Goal: Task Accomplishment & Management: Use online tool/utility

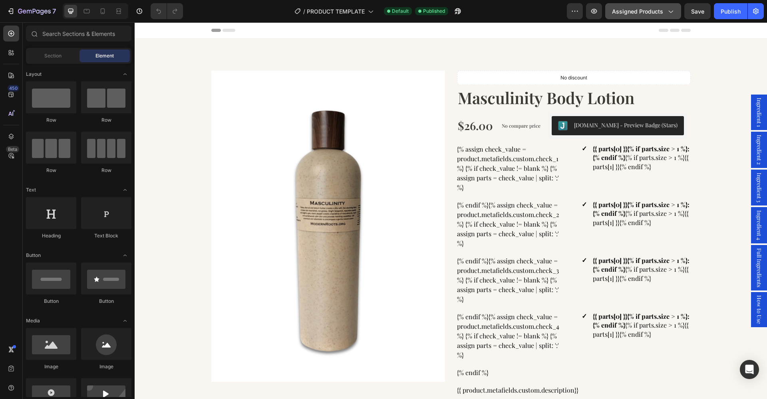
click at [667, 13] on icon "button" at bounding box center [670, 11] width 8 height 8
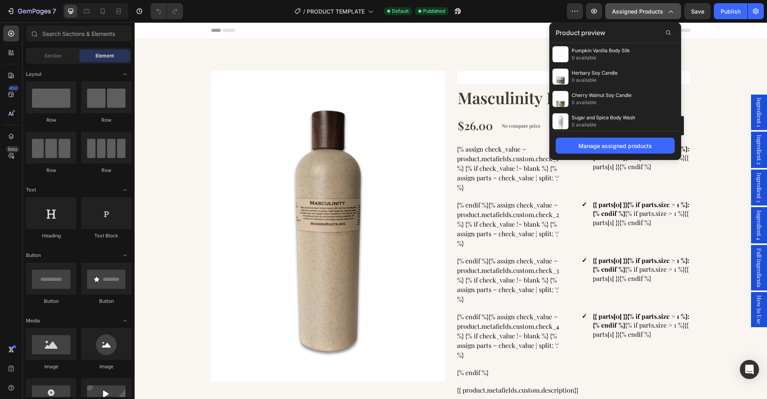
click at [673, 11] on icon "button" at bounding box center [670, 11] width 8 height 8
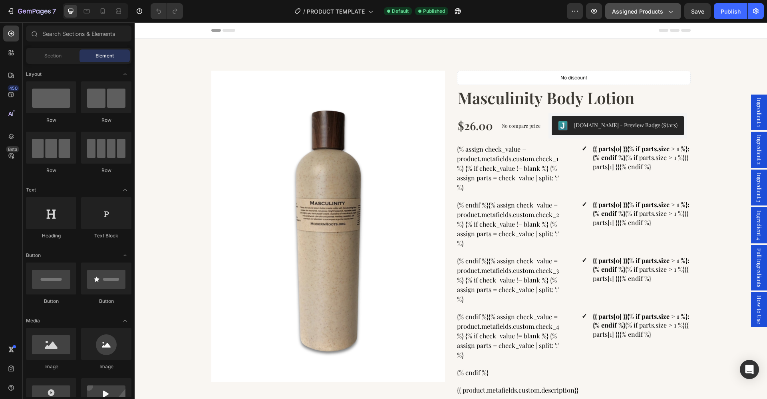
click at [673, 11] on icon "button" at bounding box center [671, 12] width 4 height 2
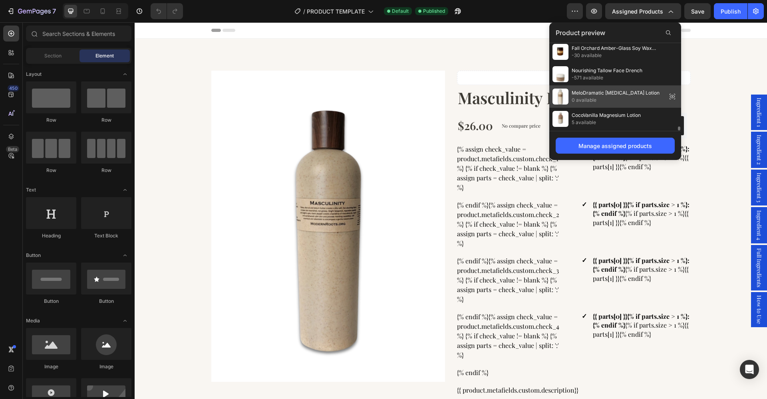
scroll to position [1659, 0]
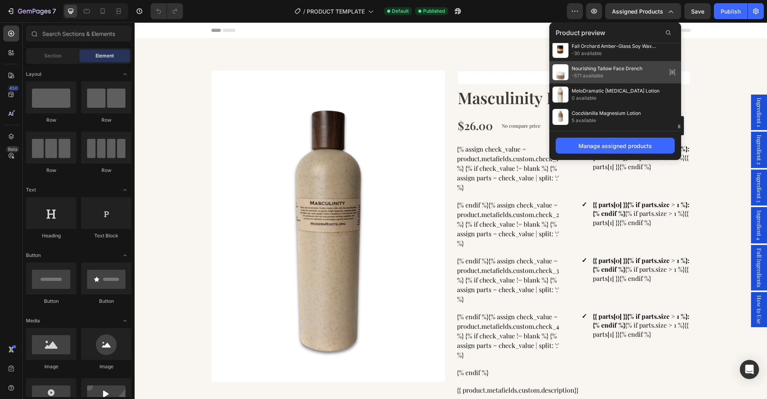
click at [615, 69] on span "Nourishing Tallow Face Drench" at bounding box center [606, 68] width 71 height 7
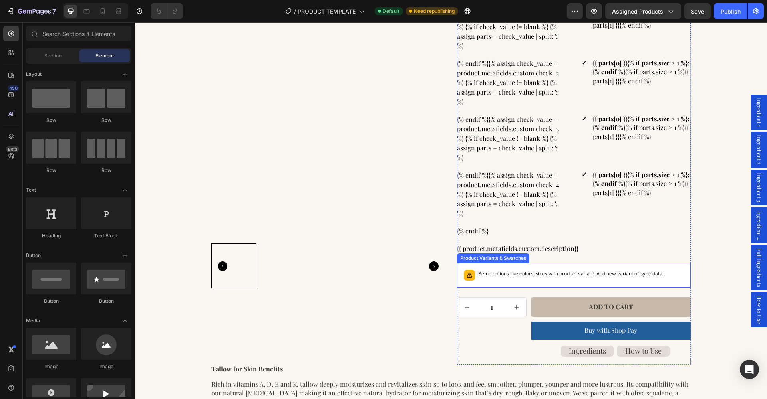
scroll to position [141, 0]
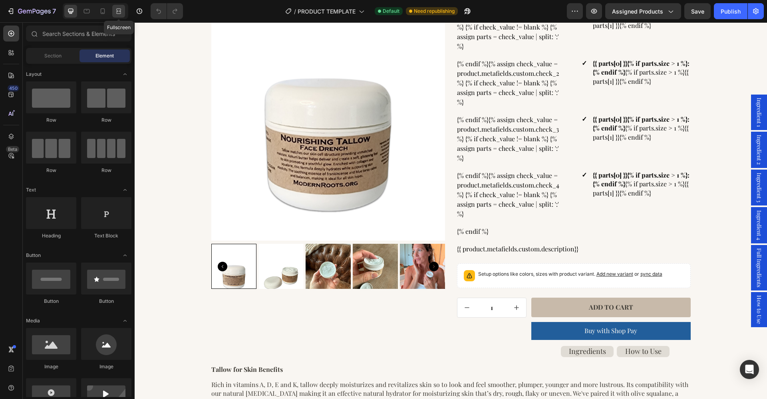
click at [123, 14] on div at bounding box center [118, 11] width 13 height 13
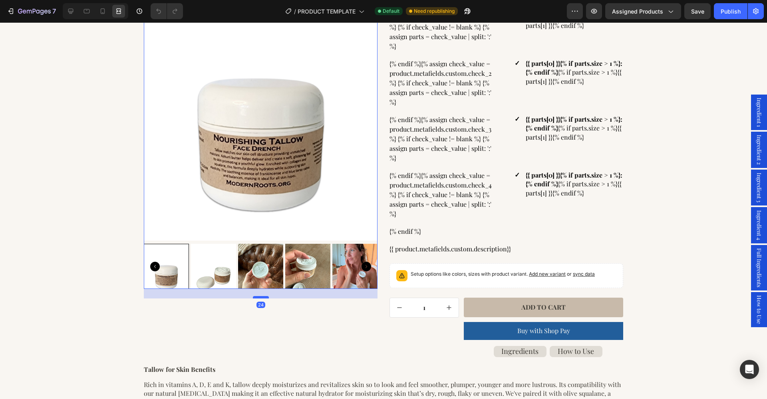
drag, startPoint x: 265, startPoint y: 288, endPoint x: 266, endPoint y: 297, distance: 9.7
click at [266, 297] on div at bounding box center [261, 297] width 16 height 2
click at [732, 14] on div "Publish" at bounding box center [730, 11] width 20 height 8
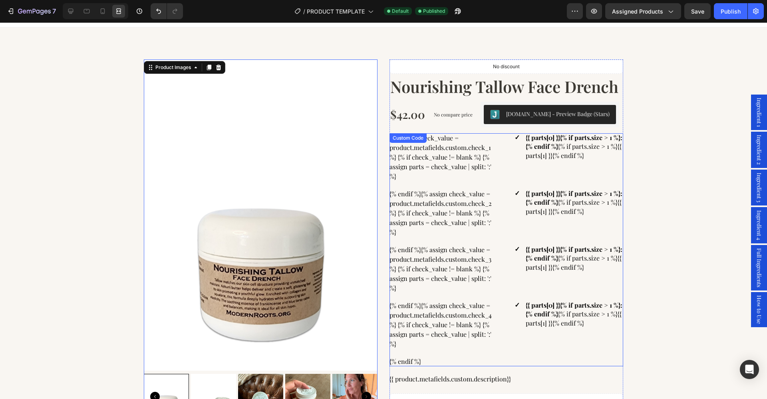
scroll to position [10, 0]
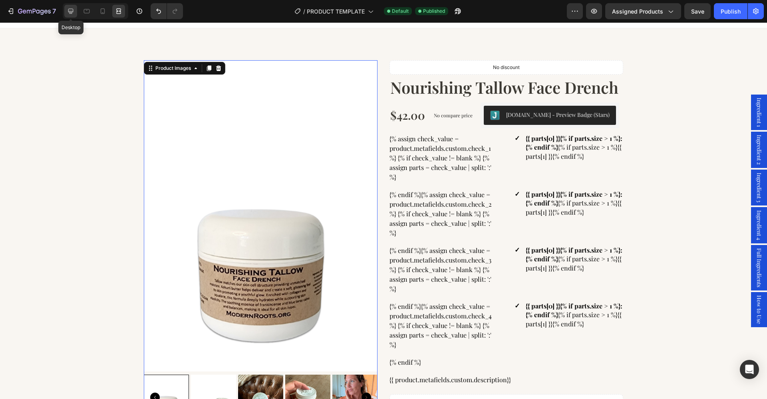
click at [75, 14] on div at bounding box center [70, 11] width 13 height 13
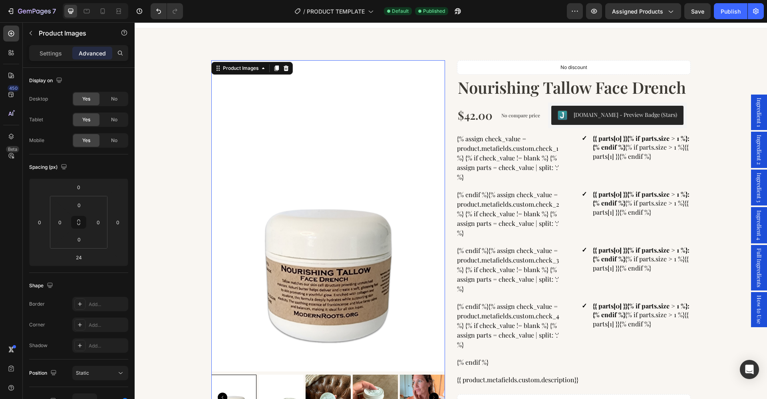
click at [303, 157] on img at bounding box center [328, 215] width 234 height 311
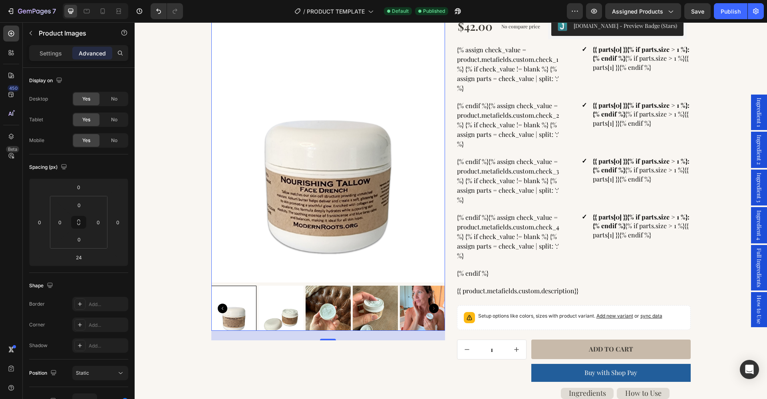
scroll to position [101, 0]
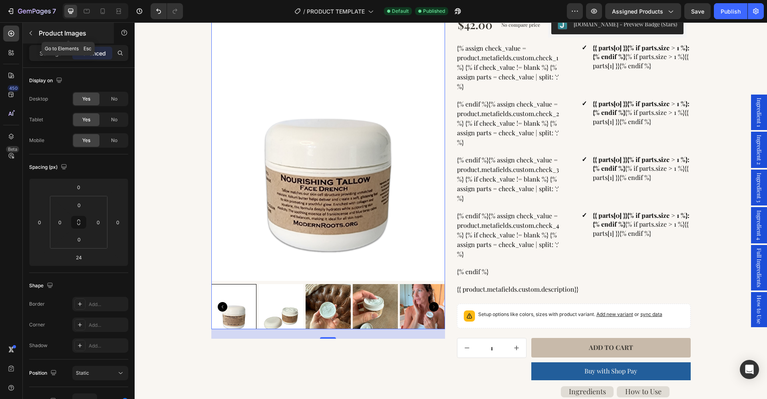
click at [36, 36] on button "button" at bounding box center [30, 33] width 13 height 13
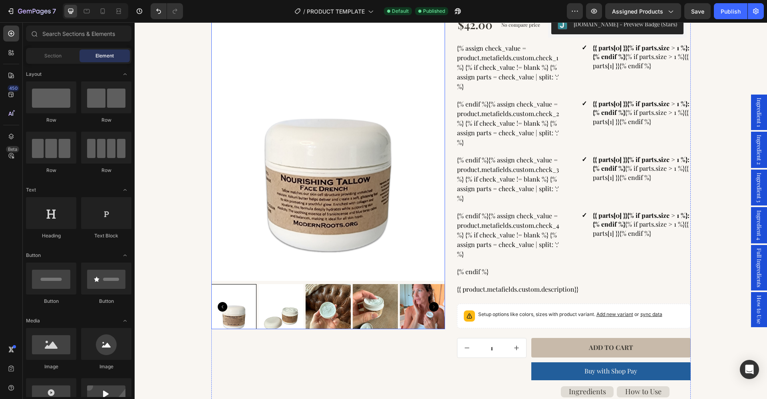
click at [251, 133] on img at bounding box center [328, 125] width 234 height 311
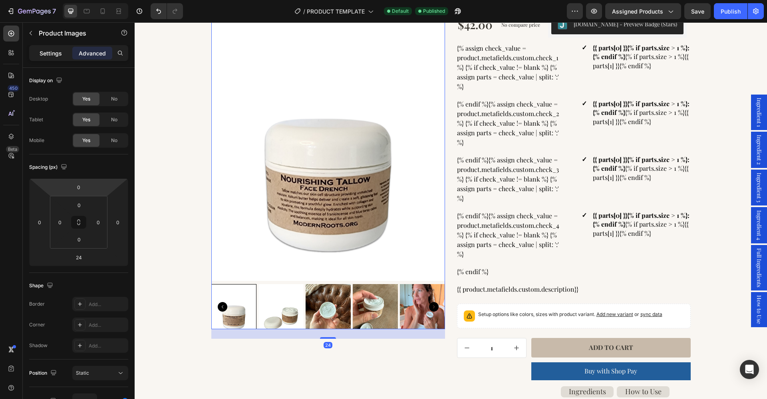
click at [48, 53] on p "Settings" at bounding box center [51, 53] width 22 height 8
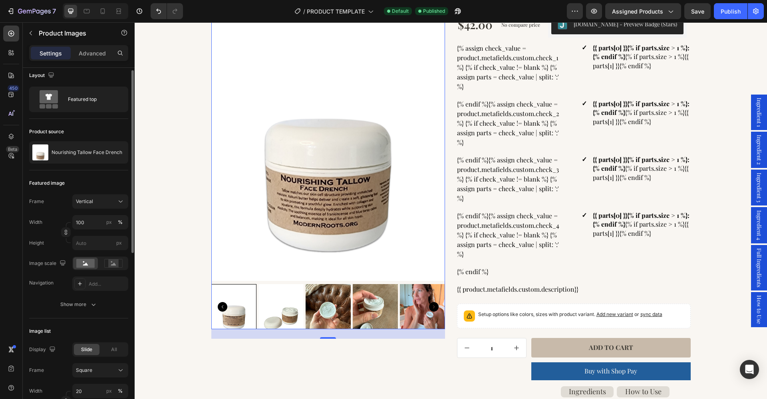
scroll to position [7, 0]
click at [123, 202] on icon at bounding box center [121, 200] width 8 height 8
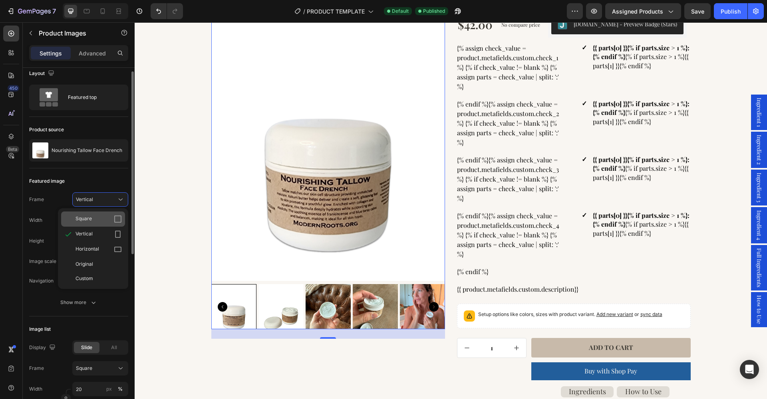
click at [119, 218] on icon at bounding box center [118, 219] width 8 height 8
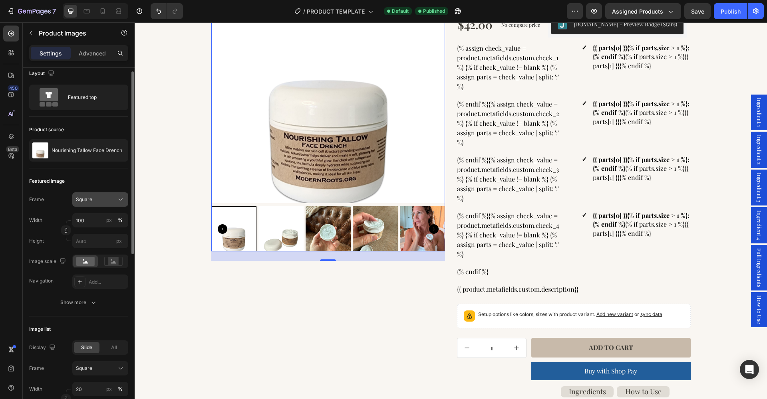
click at [119, 203] on icon at bounding box center [121, 200] width 8 height 8
click at [119, 234] on icon at bounding box center [118, 234] width 8 height 8
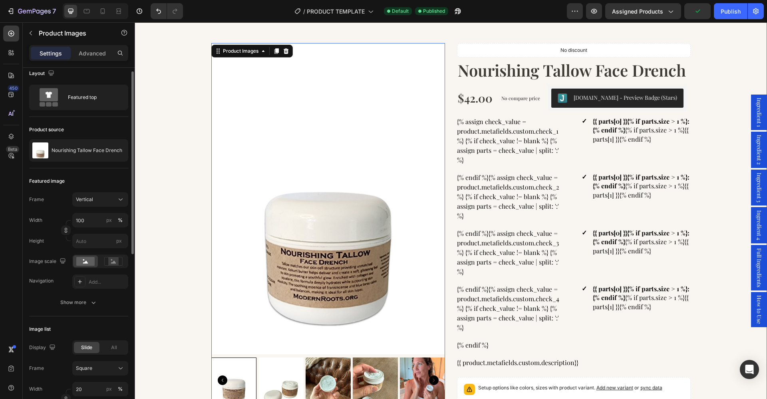
scroll to position [25, 0]
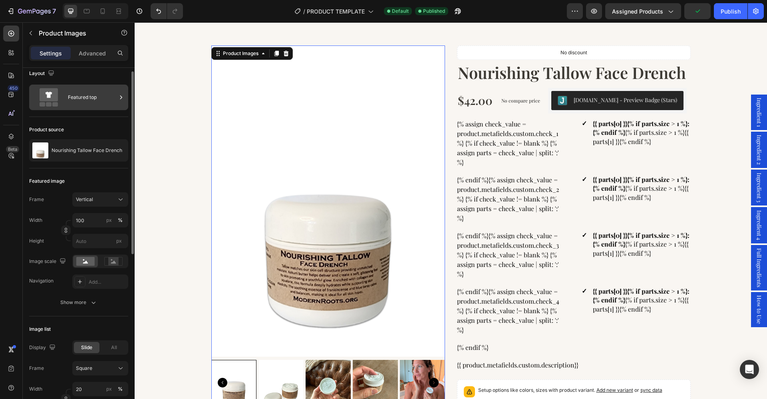
click at [79, 106] on div "Featured top" at bounding box center [92, 97] width 49 height 18
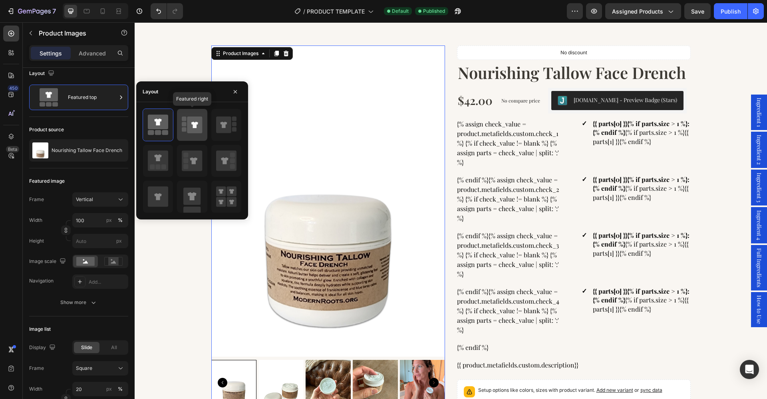
click at [199, 121] on icon at bounding box center [194, 125] width 15 height 17
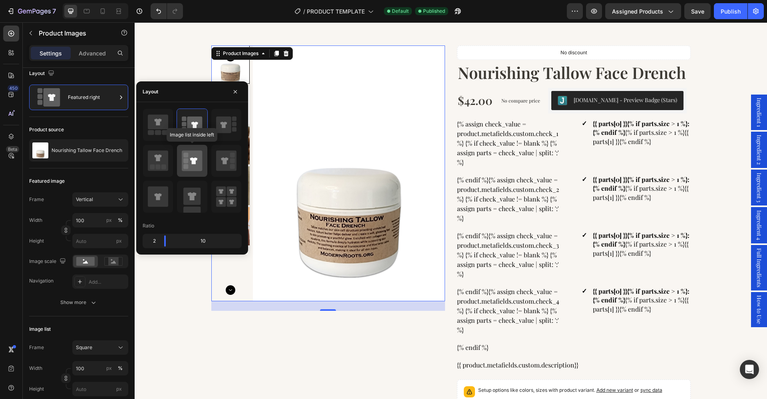
click at [185, 165] on rect at bounding box center [185, 166] width 5 height 5
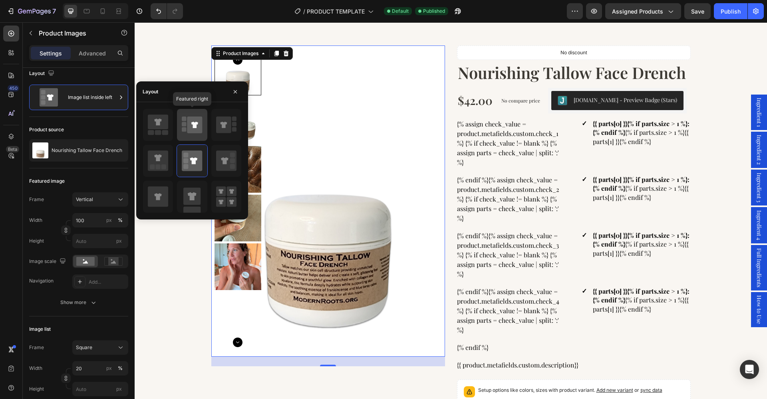
click at [187, 127] on icon at bounding box center [194, 125] width 15 height 17
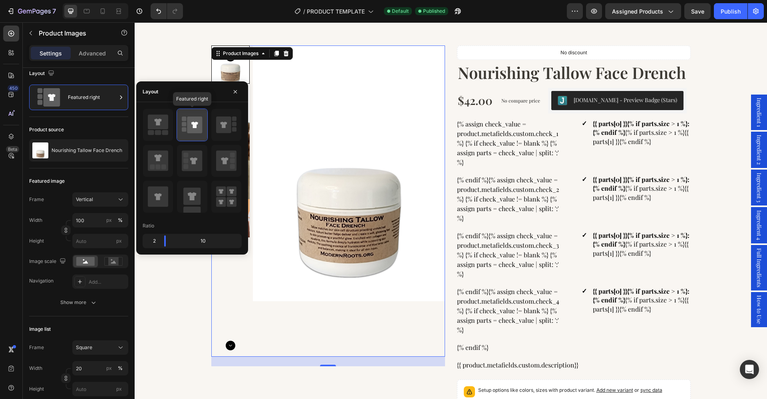
type input "100"
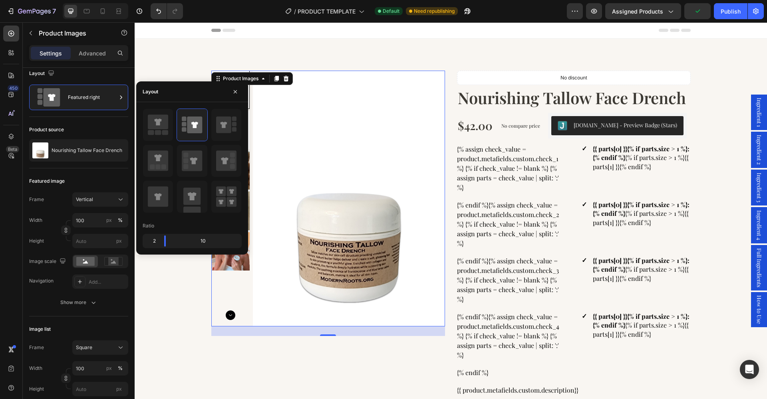
scroll to position [0, 0]
click at [191, 335] on div "Product Images 24 No discount Not be displayed when published Product Badge Nou…" at bounding box center [451, 382] width 620 height 623
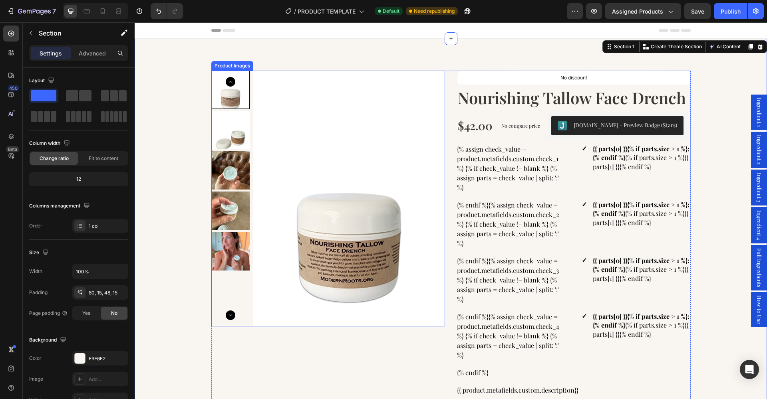
click at [310, 271] on img at bounding box center [349, 199] width 192 height 256
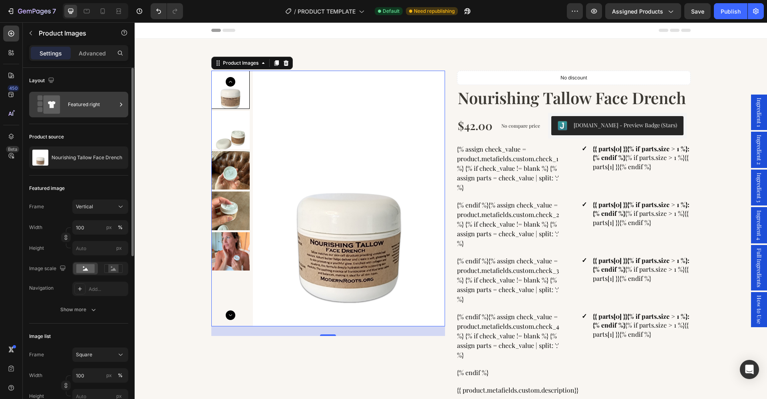
click at [88, 109] on div "Featured right" at bounding box center [92, 104] width 49 height 18
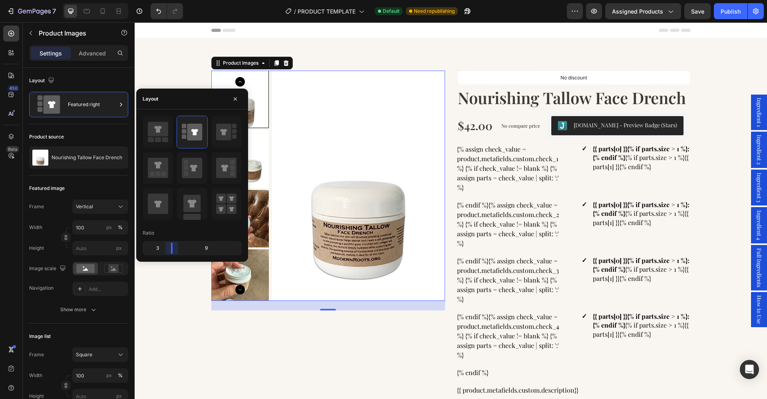
drag, startPoint x: 164, startPoint y: 247, endPoint x: 127, endPoint y: 252, distance: 37.5
click at [127, 0] on body "7 Version history / PRODUCT TEMPLATE Default Need republishing Preview Assigned…" at bounding box center [383, 0] width 767 height 0
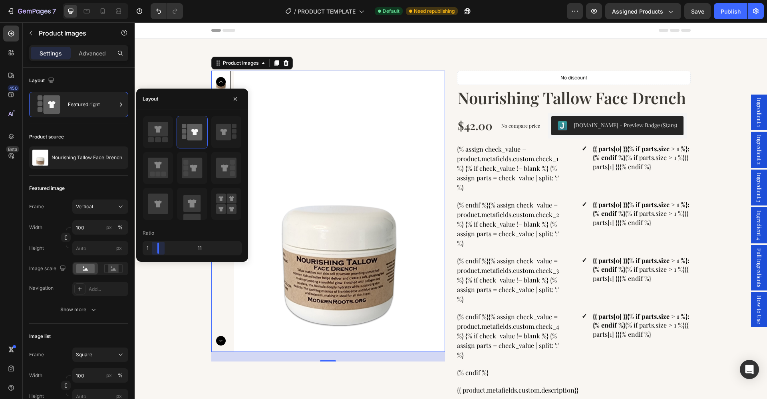
drag, startPoint x: 164, startPoint y: 248, endPoint x: 143, endPoint y: 249, distance: 20.4
click at [143, 0] on body "7 Version history / PRODUCT TEMPLATE Default Need republishing Preview Assigned…" at bounding box center [383, 0] width 767 height 0
click at [170, 274] on div "Product Images 24 No discount Not be displayed when published Product Badge Nou…" at bounding box center [451, 382] width 620 height 623
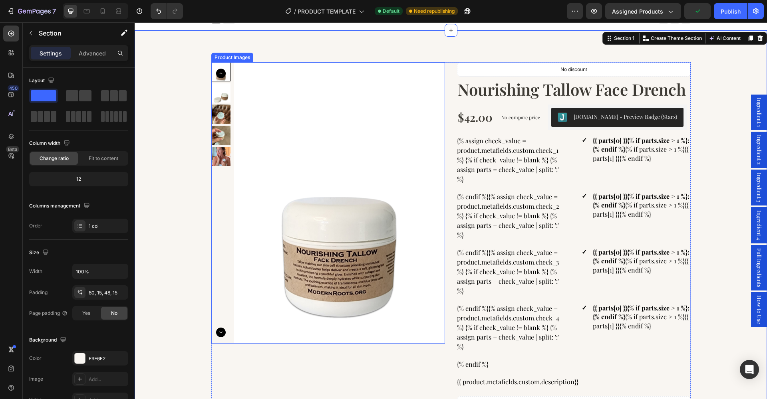
scroll to position [10, 0]
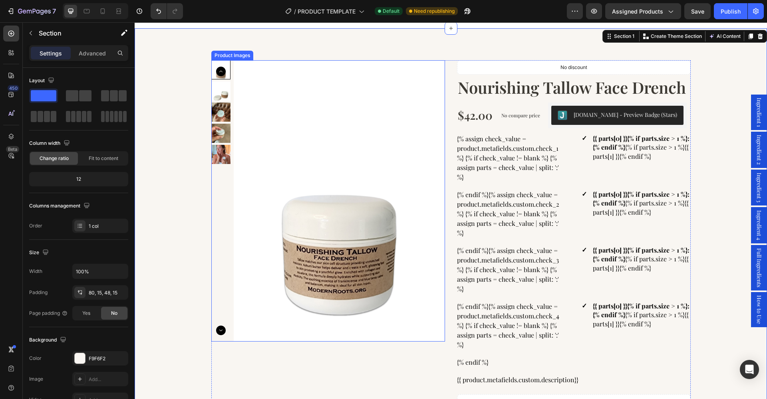
click at [277, 188] on img at bounding box center [339, 201] width 211 height 282
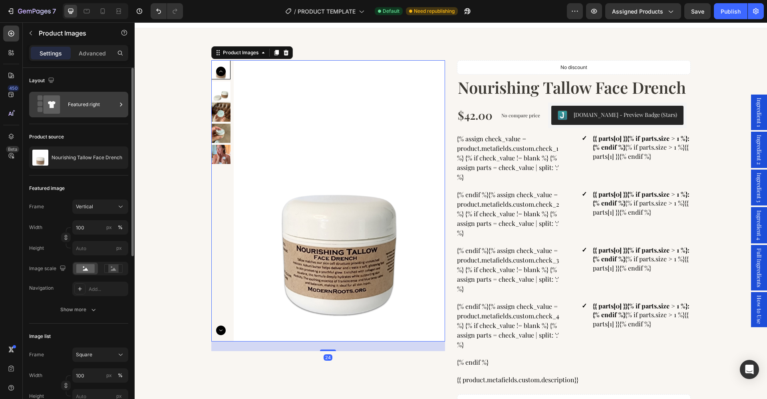
click at [88, 111] on div "Featured right" at bounding box center [92, 104] width 49 height 18
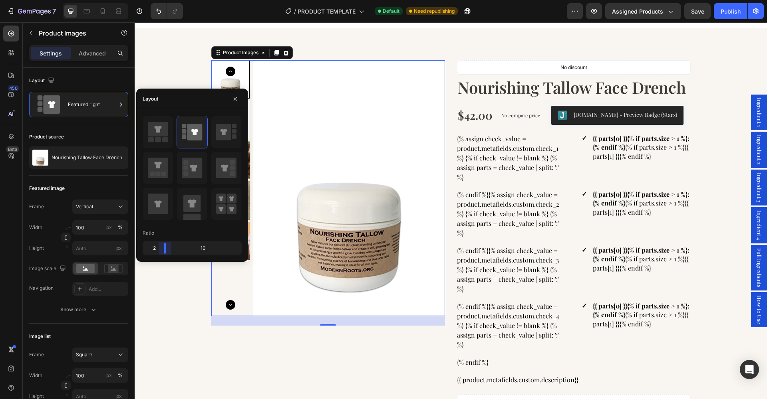
click at [161, 0] on body "7 Version history / PRODUCT TEMPLATE Default Need republishing Preview Assigned…" at bounding box center [383, 0] width 767 height 0
click at [175, 277] on div "Product Images 24 No discount Not be displayed when published Product Badge Nou…" at bounding box center [451, 371] width 620 height 623
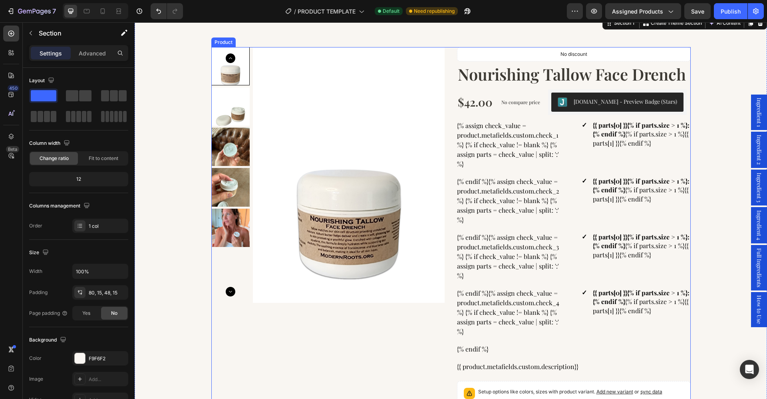
scroll to position [24, 0]
click at [230, 294] on icon "Carousel Next Arrow" at bounding box center [231, 292] width 10 height 10
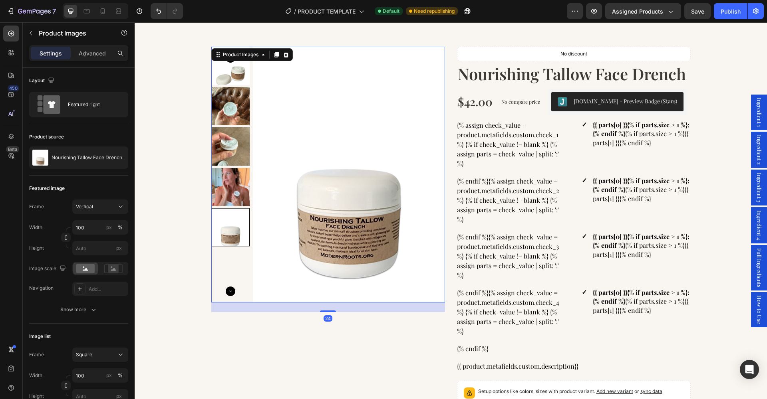
click at [230, 294] on icon "Carousel Next Arrow" at bounding box center [231, 292] width 10 height 10
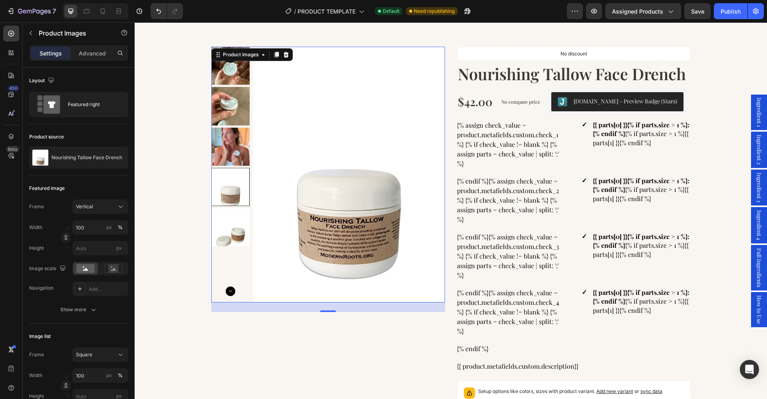
click at [230, 294] on icon "Carousel Next Arrow" at bounding box center [231, 292] width 10 height 10
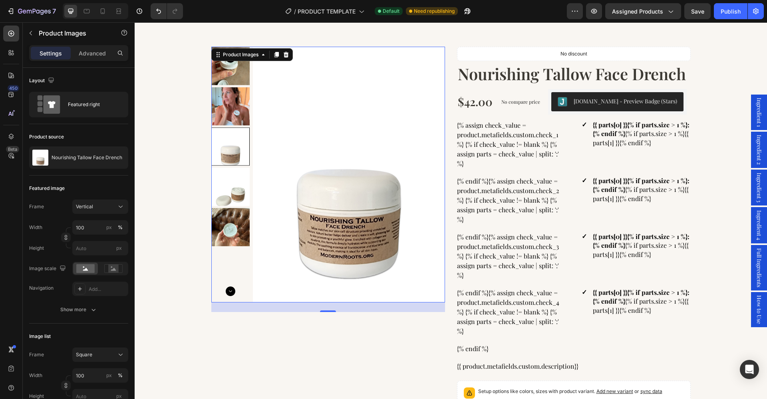
click at [230, 294] on icon "Carousel Next Arrow" at bounding box center [231, 292] width 10 height 10
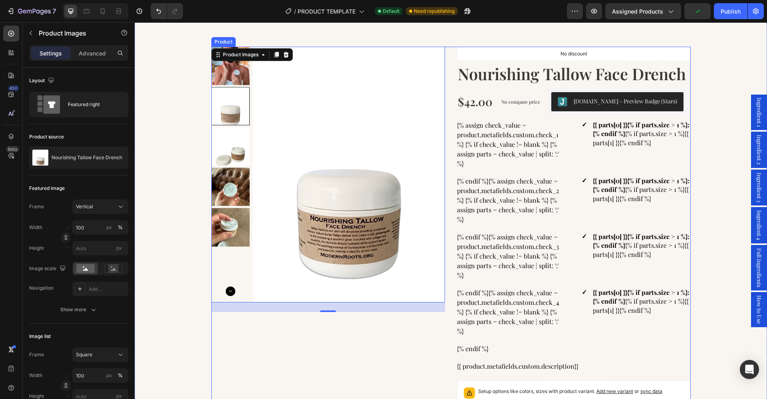
click at [324, 351] on div "Product Images 24" at bounding box center [328, 265] width 234 height 436
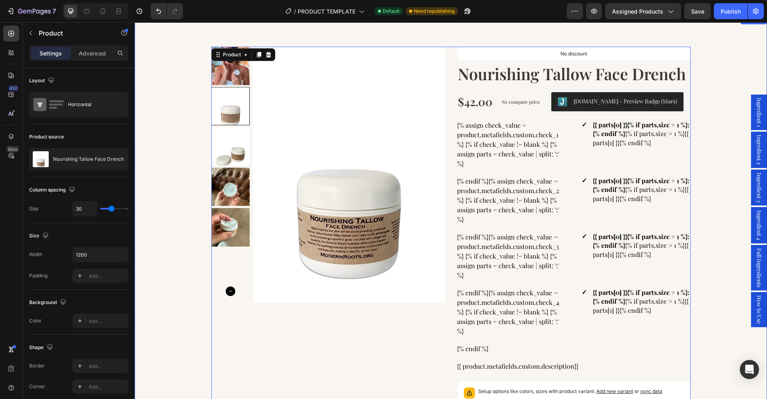
click at [178, 303] on div "Product Images No discount Not be displayed when published Product Badge Nouris…" at bounding box center [451, 358] width 620 height 623
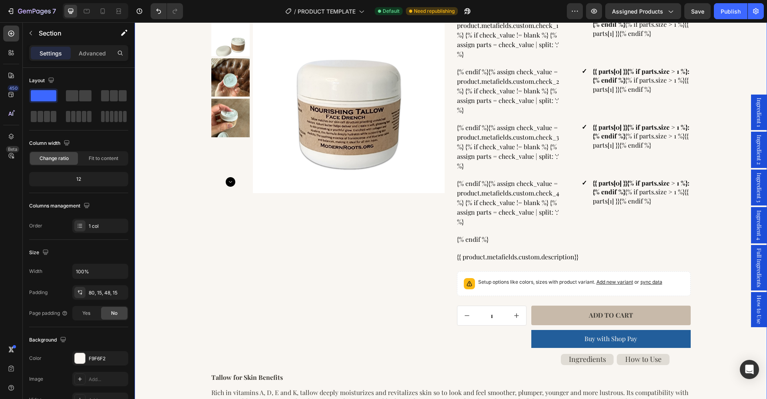
scroll to position [135, 0]
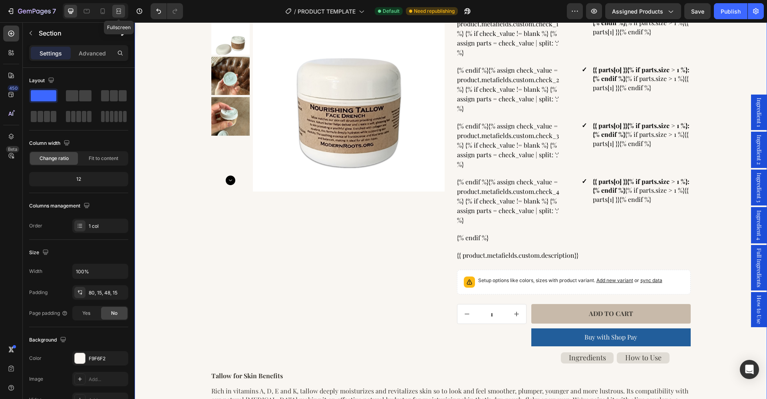
click at [119, 11] on icon at bounding box center [119, 11] width 8 height 8
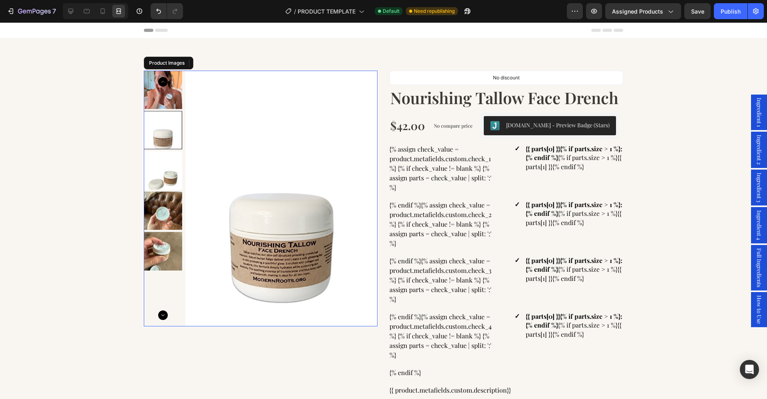
click at [175, 295] on div at bounding box center [163, 199] width 38 height 256
click at [74, 10] on icon at bounding box center [71, 11] width 8 height 8
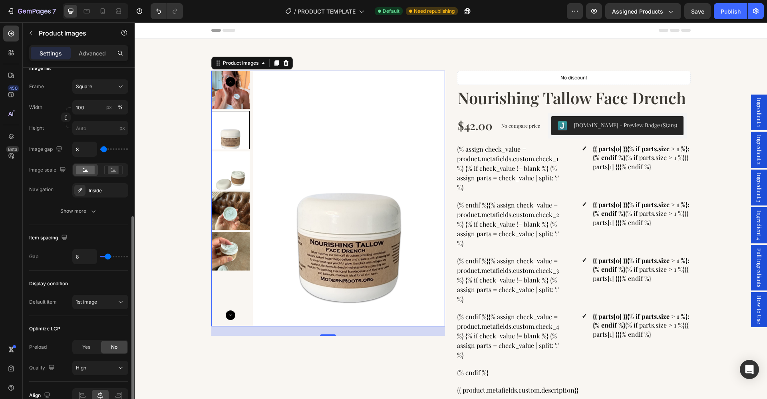
scroll to position [265, 0]
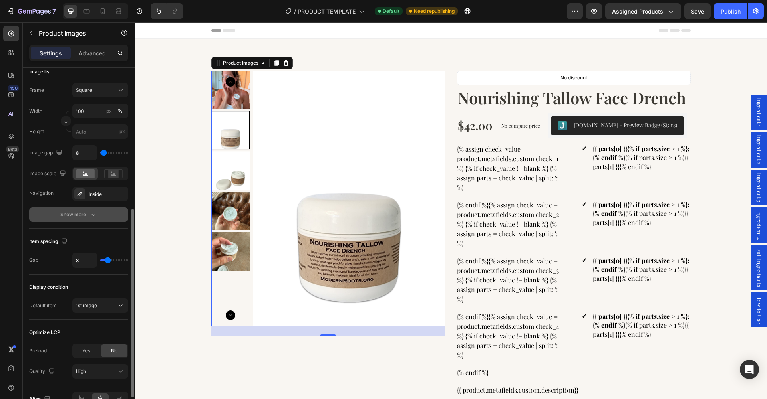
click at [84, 219] on div "Show more" at bounding box center [78, 215] width 37 height 8
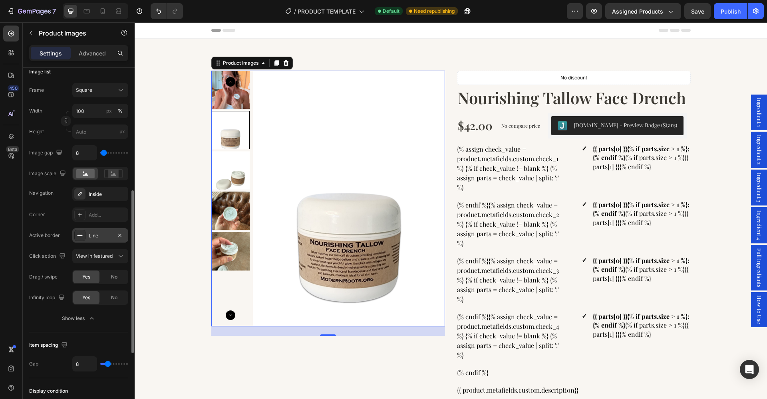
scroll to position [271, 0]
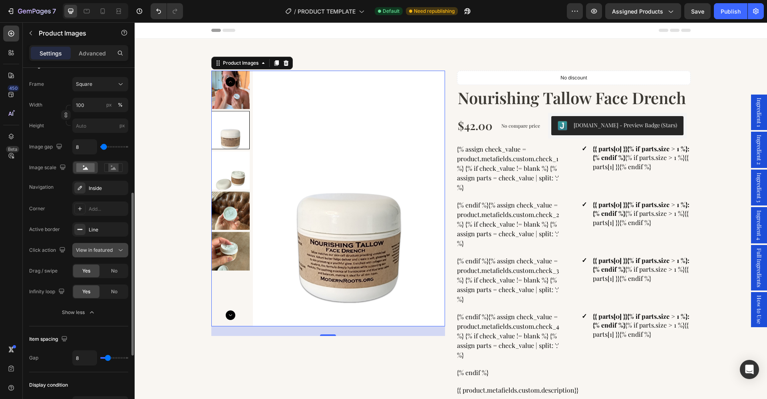
click at [121, 248] on icon at bounding box center [121, 250] width 8 height 8
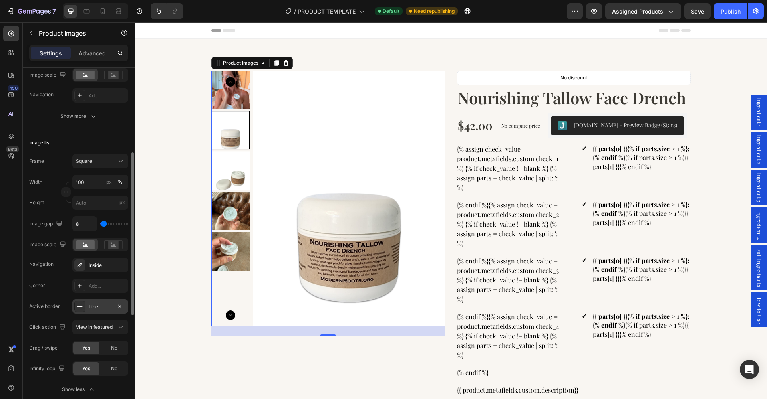
scroll to position [190, 0]
type input "13"
type input "4"
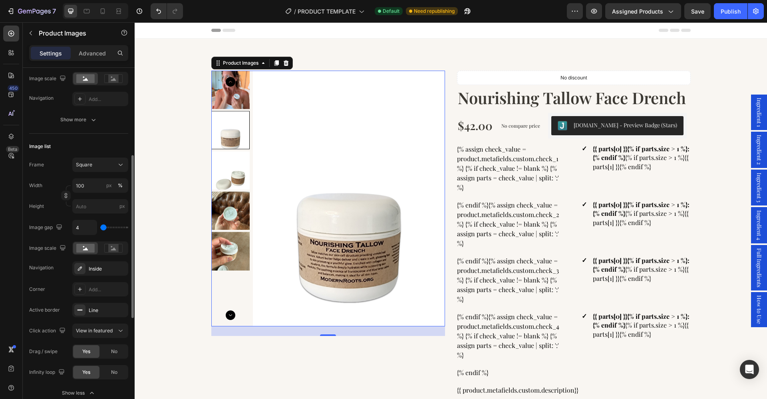
type input "0"
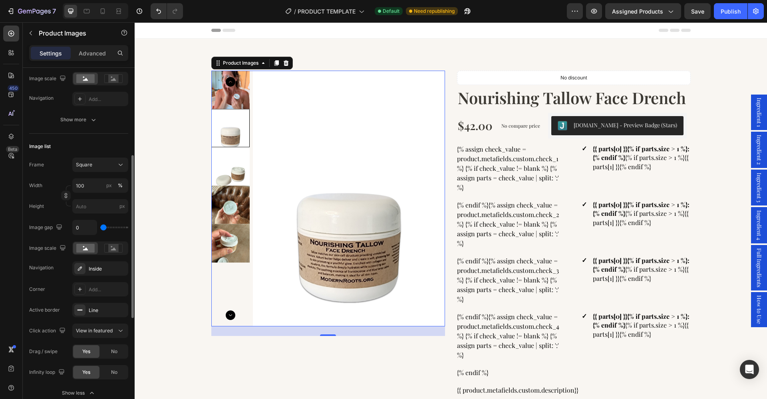
type input "4"
click at [102, 228] on input "range" at bounding box center [114, 228] width 28 height 2
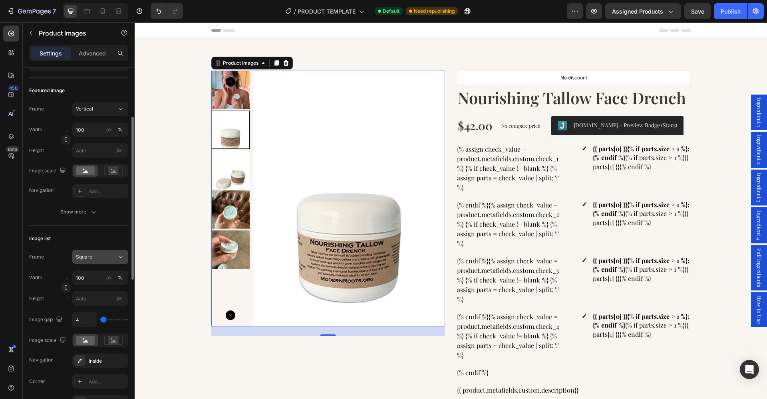
scroll to position [98, 0]
click at [119, 260] on icon at bounding box center [121, 257] width 8 height 8
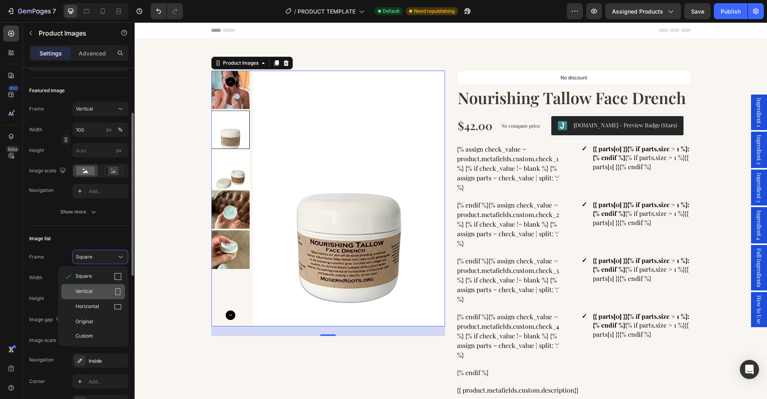
click at [117, 290] on icon at bounding box center [118, 292] width 8 height 8
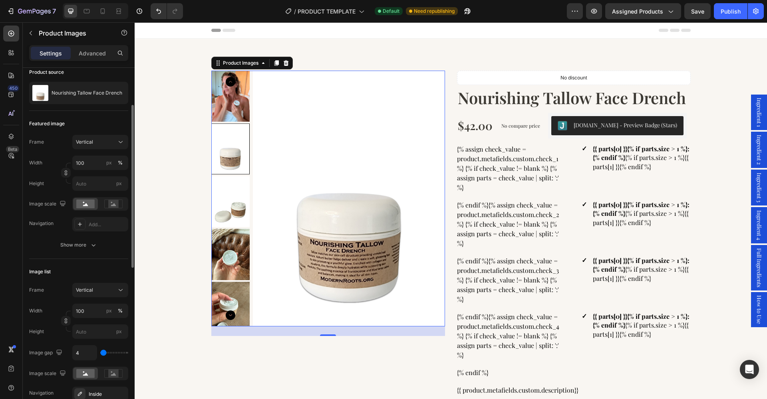
scroll to position [59, 0]
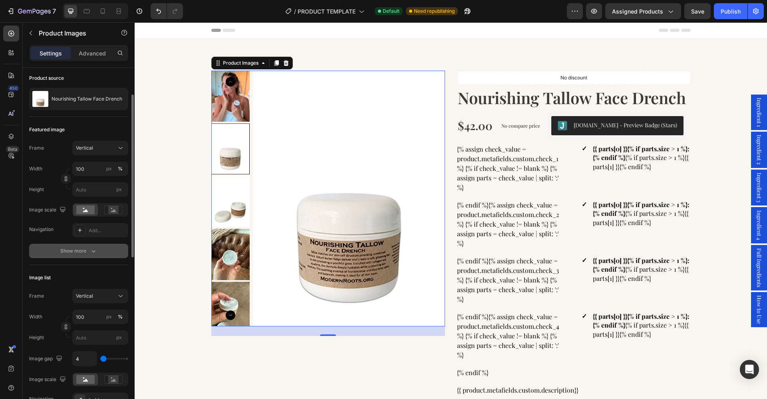
click at [79, 247] on button "Show more" at bounding box center [78, 251] width 99 height 14
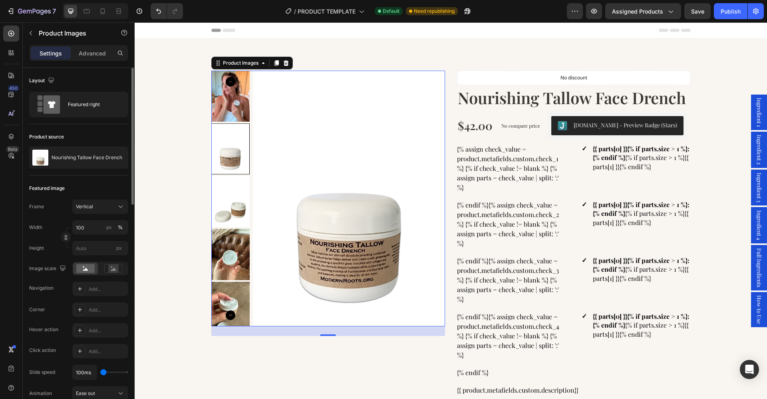
scroll to position [0, 0]
click at [91, 103] on div "Featured right" at bounding box center [92, 104] width 49 height 18
click at [108, 83] on div "Layout" at bounding box center [78, 80] width 99 height 13
click at [123, 14] on div at bounding box center [118, 11] width 13 height 13
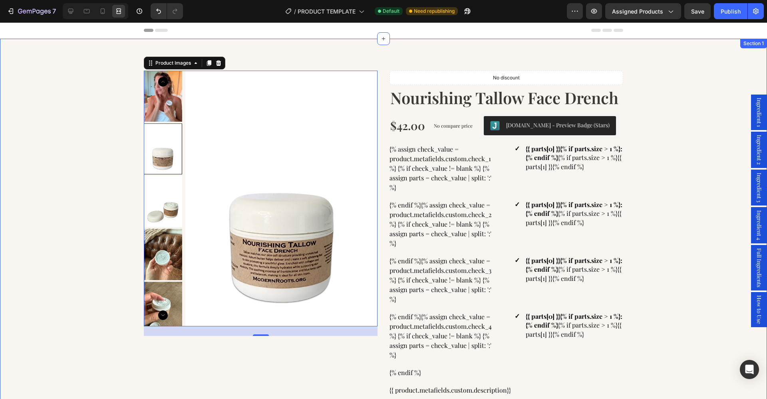
click at [139, 160] on div "Product Images 24 No discount Not be displayed when published Product Badge Nou…" at bounding box center [383, 382] width 755 height 623
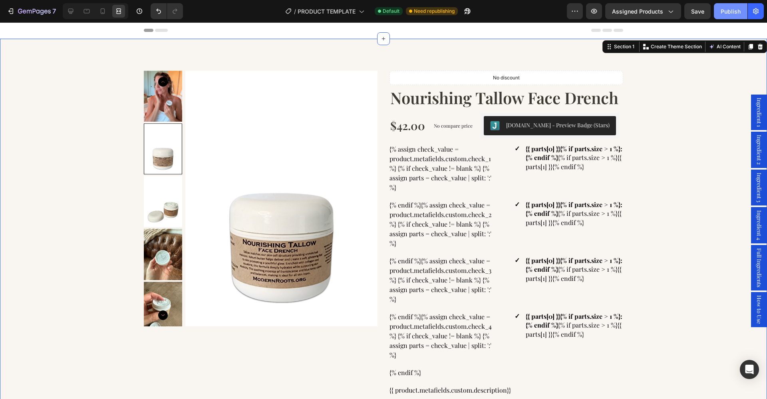
click at [733, 18] on button "Publish" at bounding box center [731, 11] width 34 height 16
click at [74, 18] on div at bounding box center [95, 11] width 65 height 16
click at [70, 15] on icon at bounding box center [71, 11] width 8 height 8
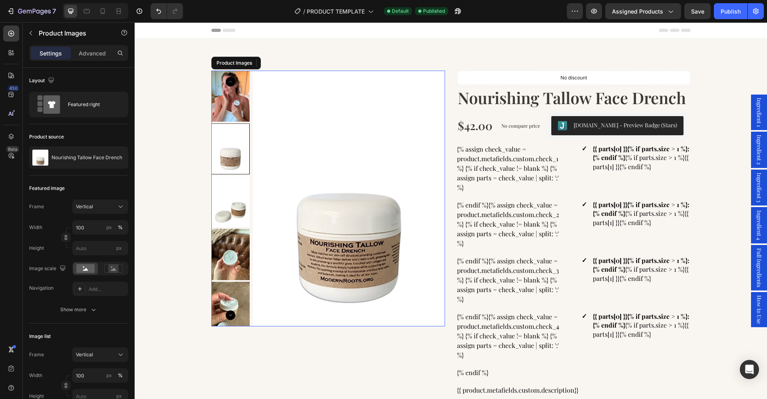
click at [306, 177] on img at bounding box center [349, 199] width 192 height 256
click at [121, 208] on icon at bounding box center [121, 207] width 8 height 8
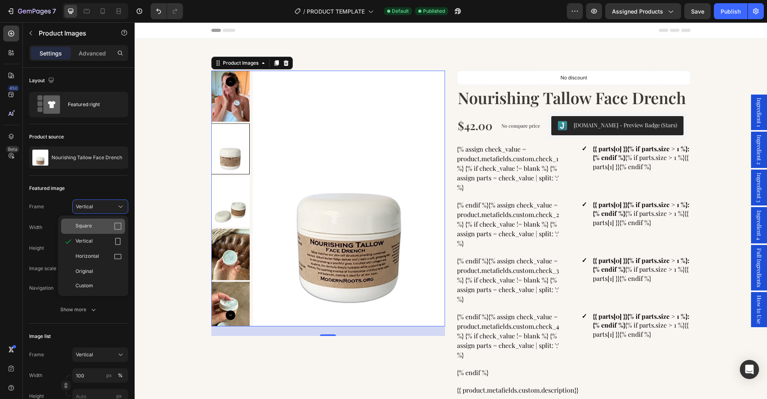
click at [118, 226] on icon at bounding box center [118, 226] width 8 height 8
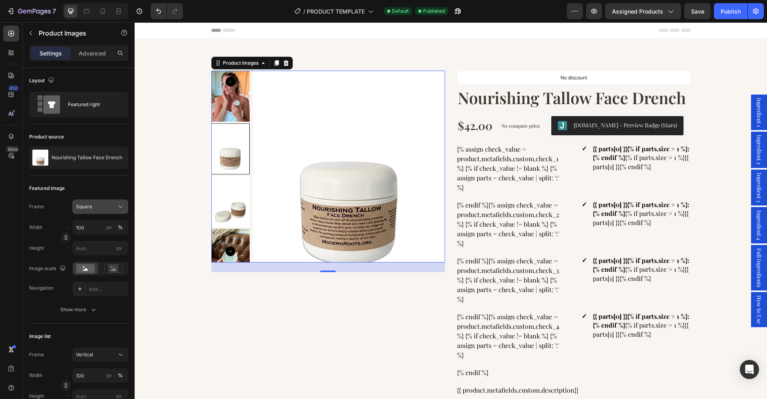
click at [121, 208] on icon at bounding box center [121, 207] width 8 height 8
click at [117, 274] on div "Original" at bounding box center [98, 271] width 46 height 7
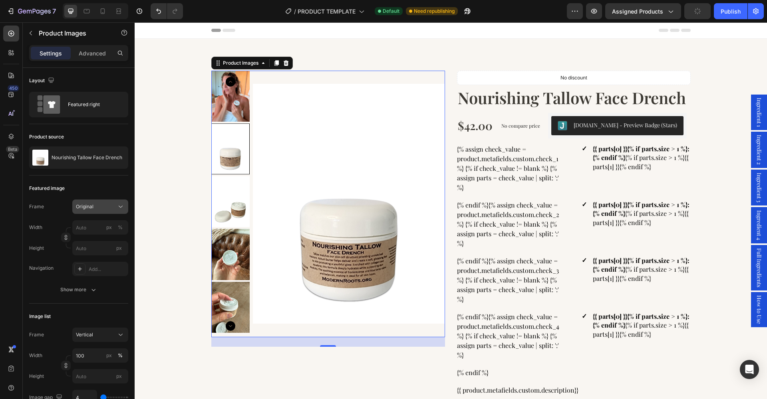
click at [117, 210] on icon at bounding box center [121, 207] width 8 height 8
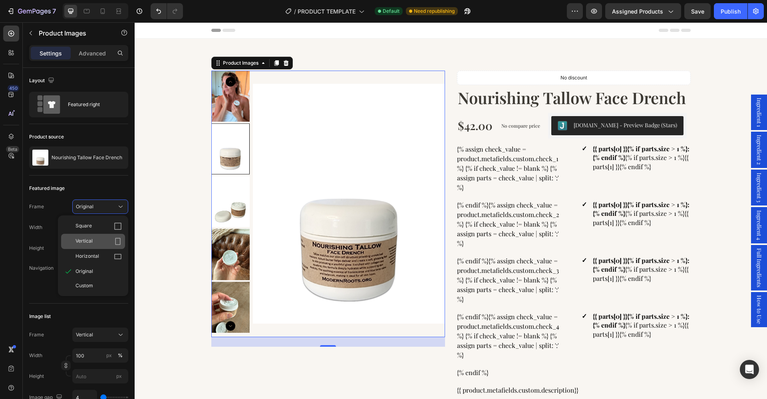
click at [119, 243] on icon at bounding box center [118, 242] width 8 height 8
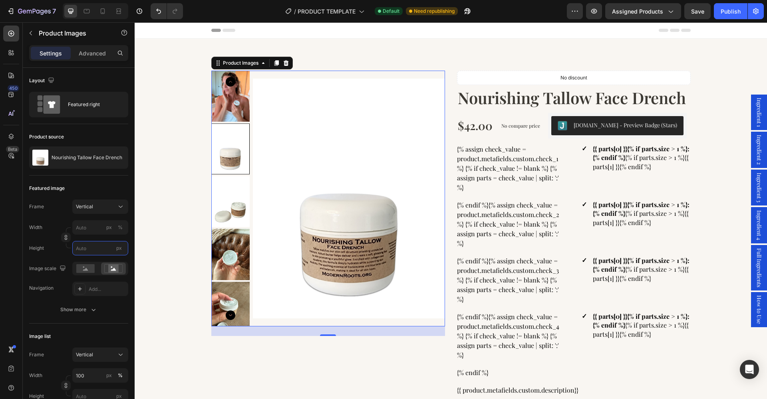
click at [98, 251] on input "px" at bounding box center [100, 248] width 56 height 14
click at [95, 228] on input "px %" at bounding box center [100, 227] width 56 height 14
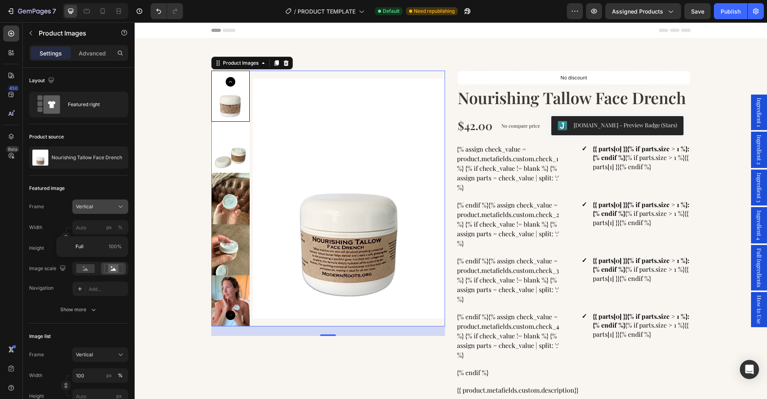
click at [110, 210] on div "Vertical" at bounding box center [95, 206] width 39 height 7
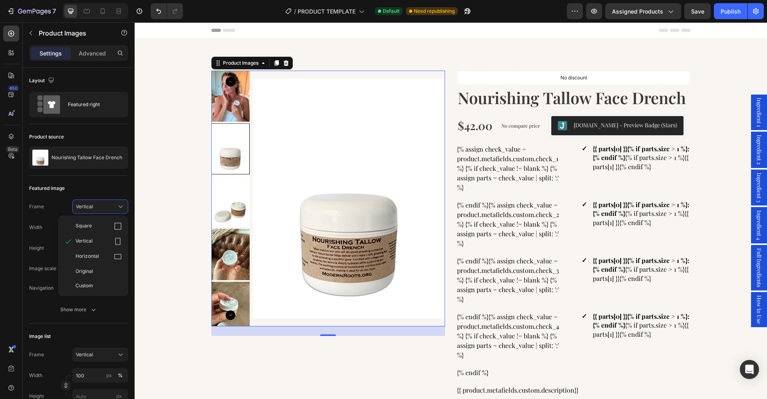
click at [127, 240] on div "Square Vertical Horizontal Original Custom" at bounding box center [93, 256] width 70 height 74
click at [103, 290] on div "Custom" at bounding box center [93, 286] width 64 height 14
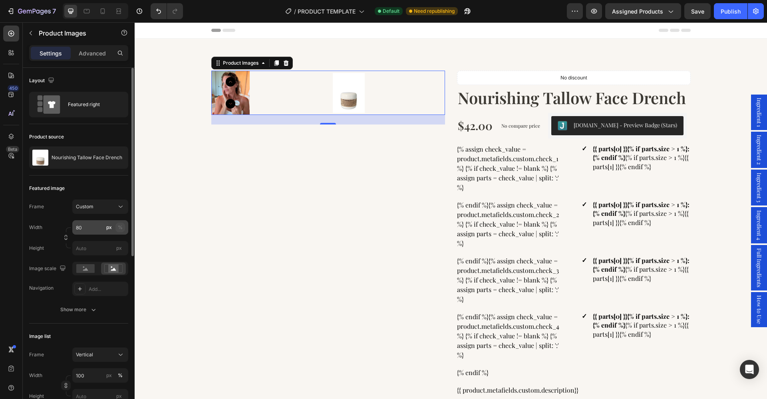
click at [121, 226] on div "%" at bounding box center [120, 227] width 5 height 7
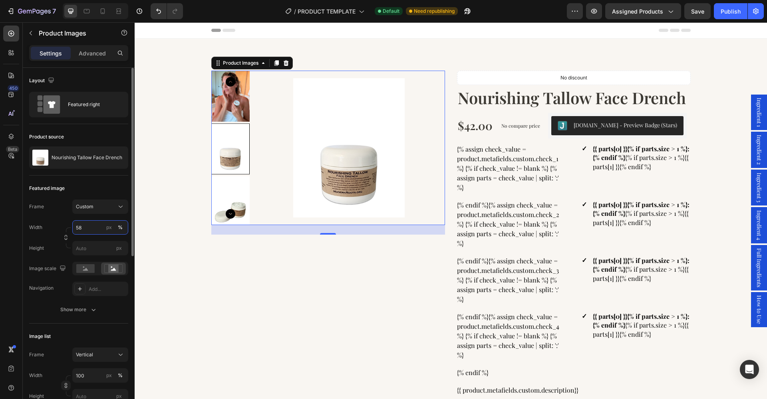
type input "5"
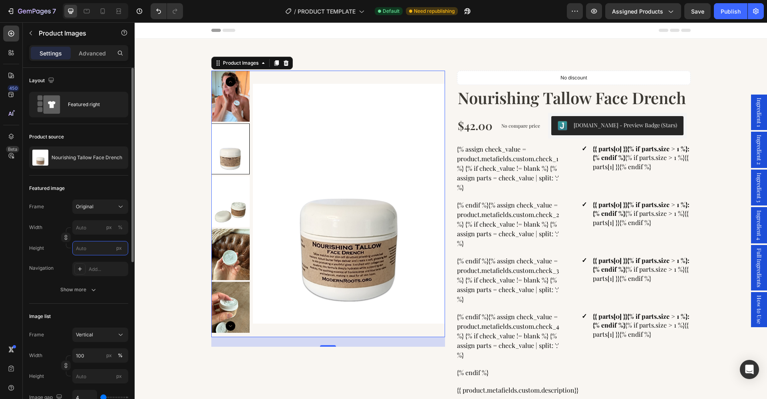
click at [93, 248] on input "px" at bounding box center [100, 248] width 56 height 14
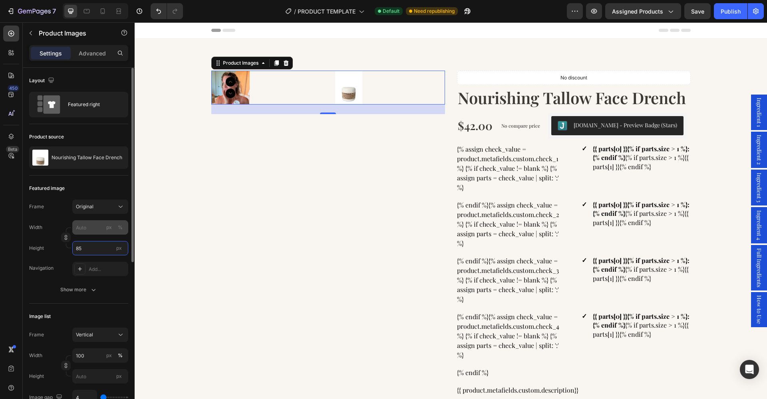
type input "85"
click at [86, 230] on input "px %" at bounding box center [100, 227] width 56 height 14
type input "1"
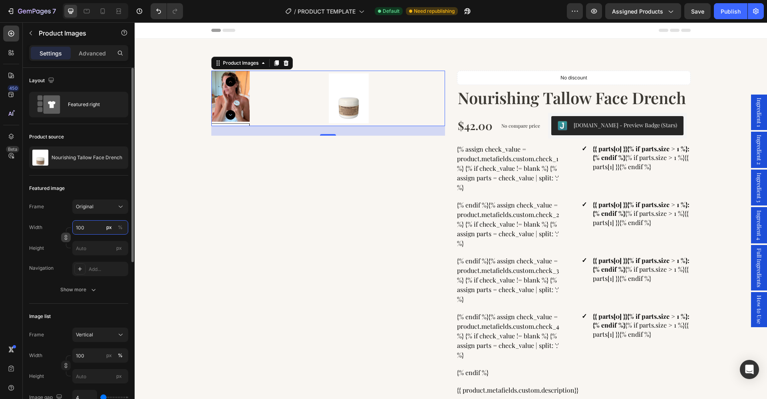
type input "100"
click at [66, 236] on icon "button" at bounding box center [66, 238] width 6 height 6
click at [81, 243] on input "px" at bounding box center [100, 248] width 56 height 14
click at [121, 228] on div "%" at bounding box center [120, 227] width 5 height 7
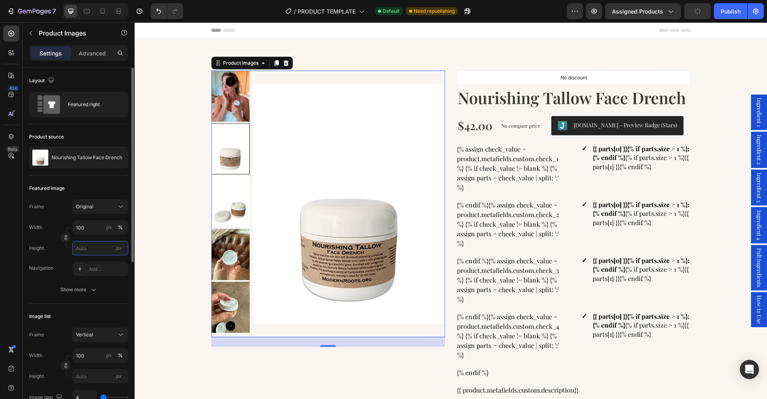
click at [92, 248] on input "px" at bounding box center [100, 248] width 56 height 14
click at [67, 238] on icon "button" at bounding box center [66, 238] width 6 height 6
click at [88, 249] on input "px" at bounding box center [100, 248] width 56 height 14
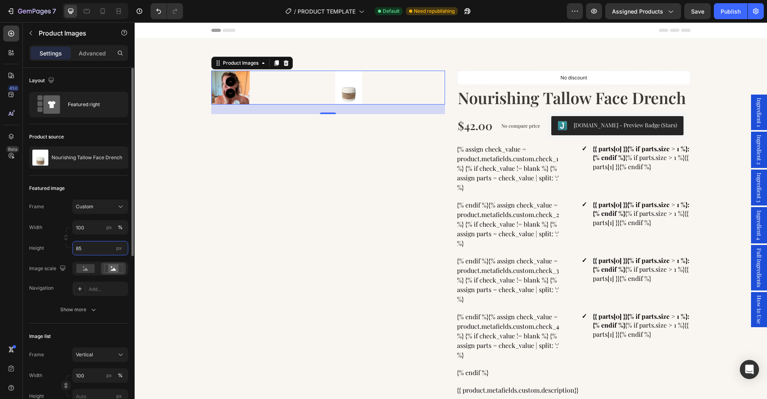
type input "8"
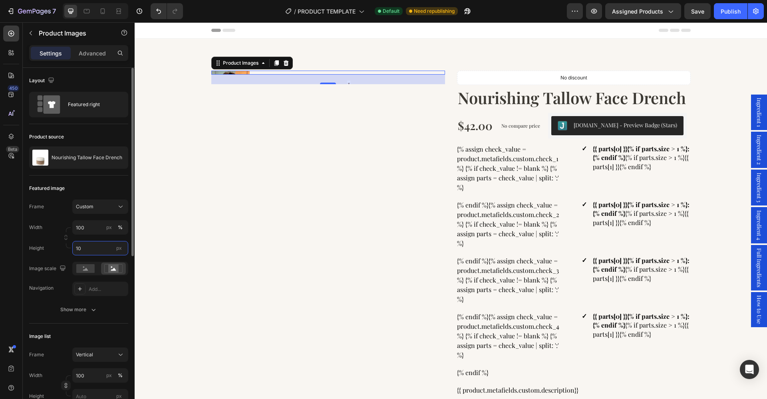
type input "1"
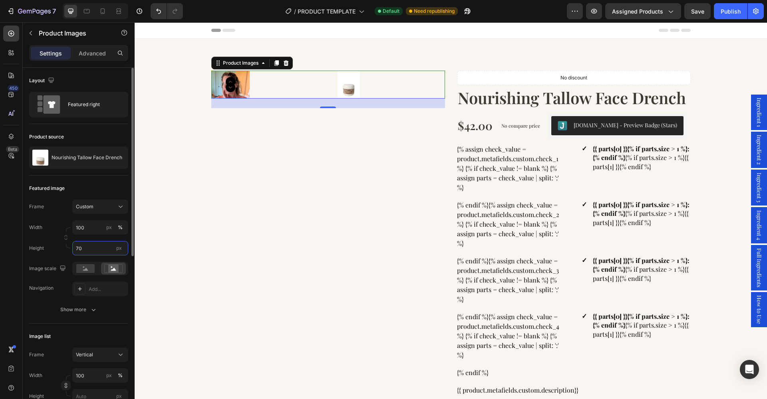
type input "7"
type input "6"
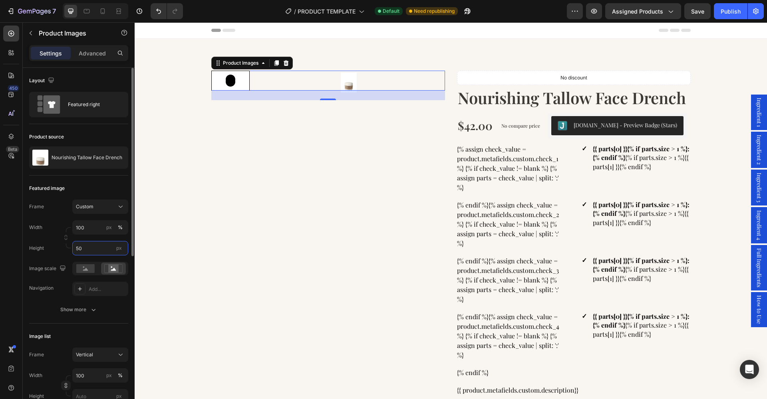
type input "5"
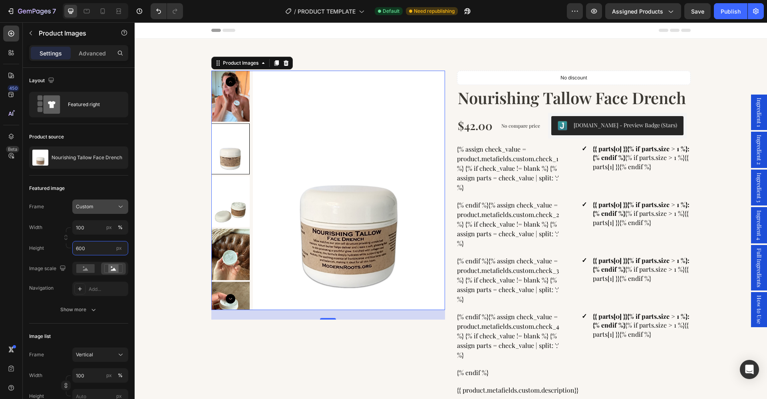
type input "600"
click at [122, 206] on icon at bounding box center [121, 207] width 4 height 2
click at [118, 240] on icon at bounding box center [118, 242] width 8 height 8
type input "450"
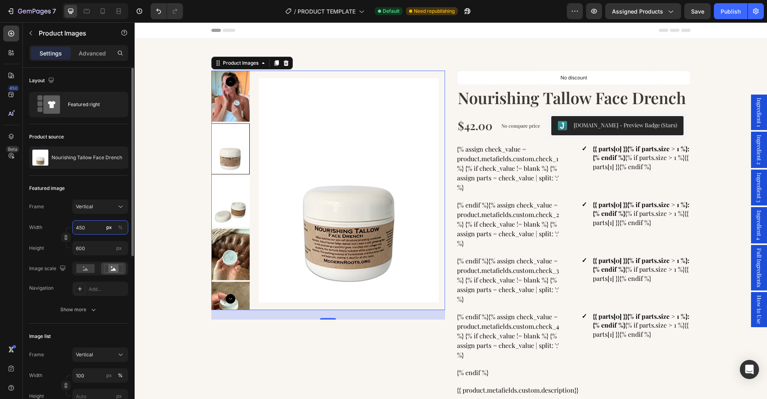
click at [88, 233] on input "450" at bounding box center [100, 227] width 56 height 14
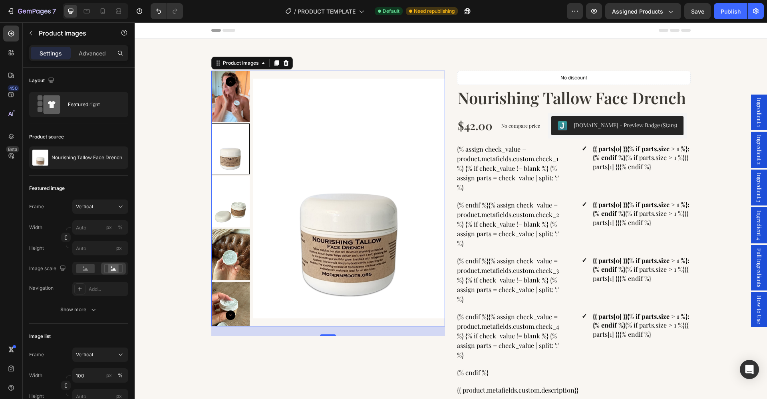
click at [39, 213] on div "Frame" at bounding box center [36, 207] width 15 height 14
click at [95, 206] on div "Vertical" at bounding box center [95, 206] width 39 height 7
click at [93, 269] on div "Original" at bounding box center [98, 271] width 46 height 7
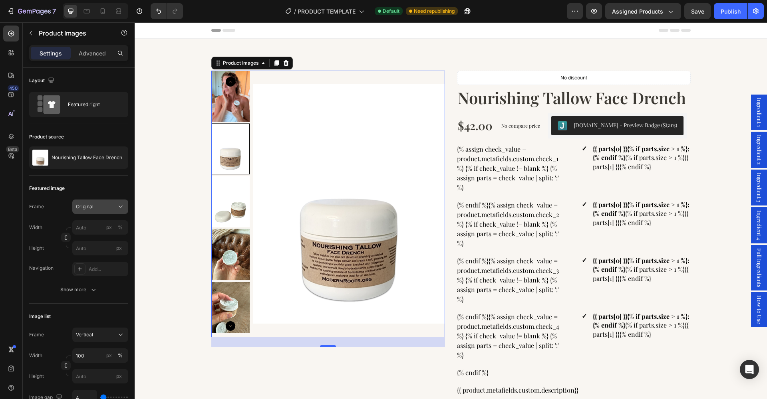
click at [124, 202] on button "Original" at bounding box center [100, 207] width 56 height 14
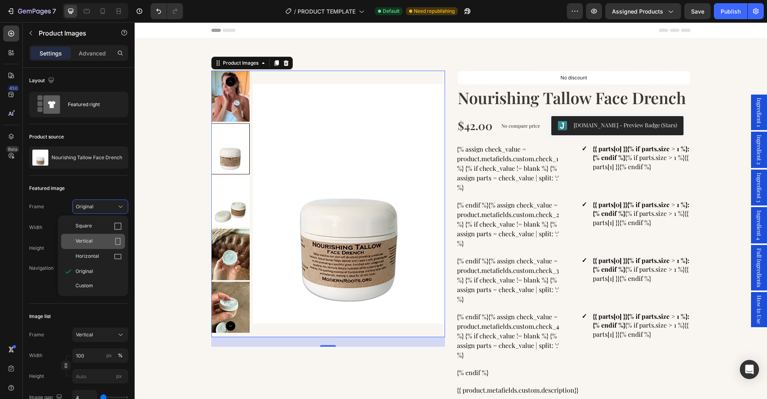
click at [91, 243] on span "Vertical" at bounding box center [83, 242] width 17 height 8
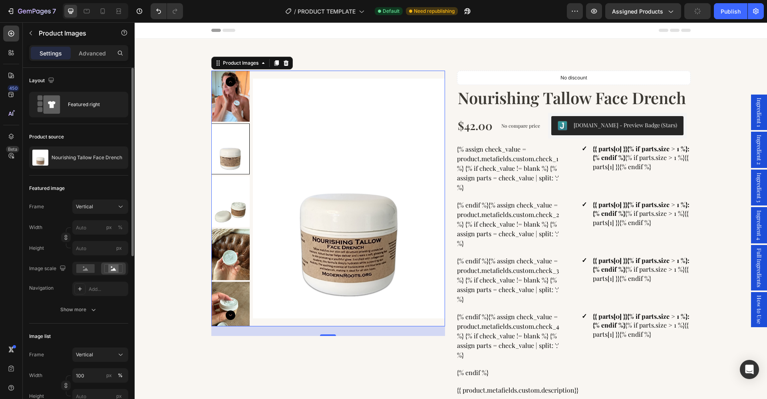
click at [107, 192] on div "Featured image" at bounding box center [78, 188] width 99 height 13
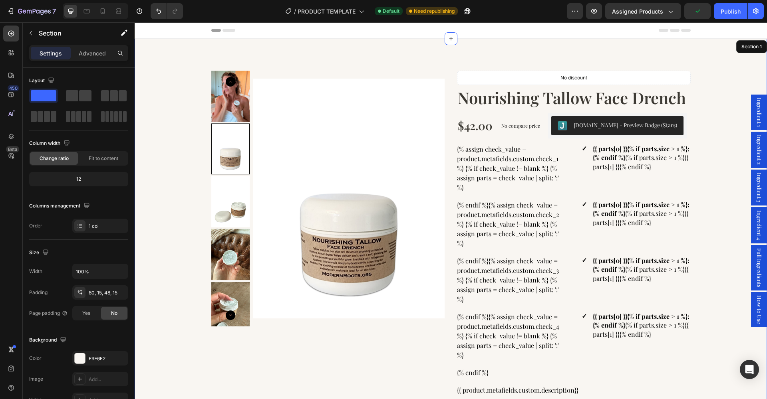
click at [170, 255] on div "Product Images 24 No discount Not be displayed when published Product Badge Nou…" at bounding box center [451, 382] width 620 height 623
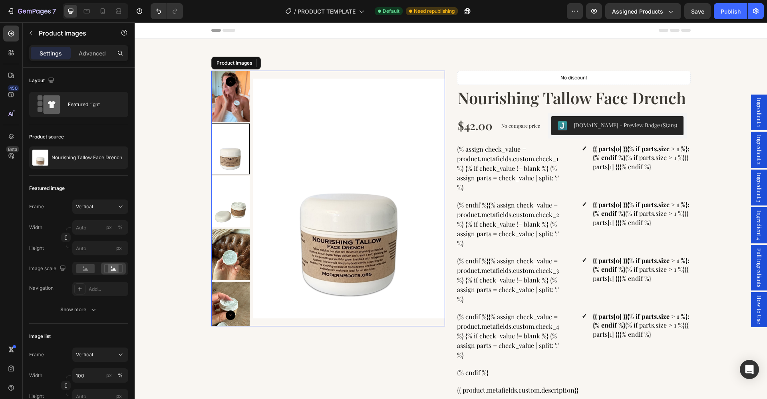
click at [375, 252] on img at bounding box center [349, 199] width 192 height 256
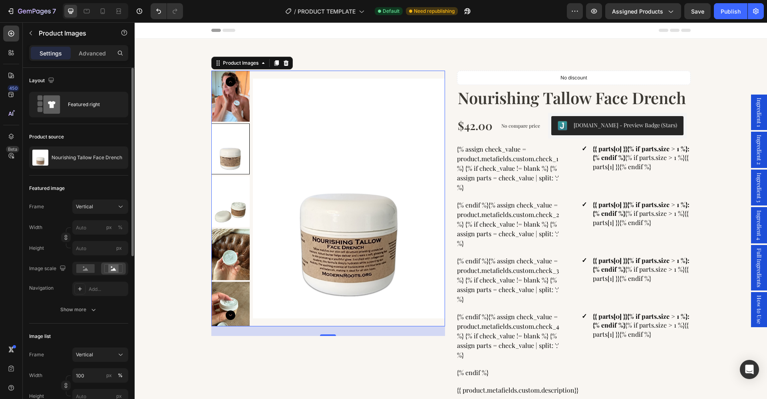
click at [120, 215] on div "Frame Vertical Width px % Height px" at bounding box center [78, 228] width 99 height 56
click at [118, 208] on icon at bounding box center [121, 207] width 8 height 8
click at [82, 286] on span "Custom" at bounding box center [84, 285] width 18 height 7
click at [127, 204] on button "Custom" at bounding box center [100, 207] width 56 height 14
click at [94, 187] on div "Featured image" at bounding box center [78, 188] width 99 height 13
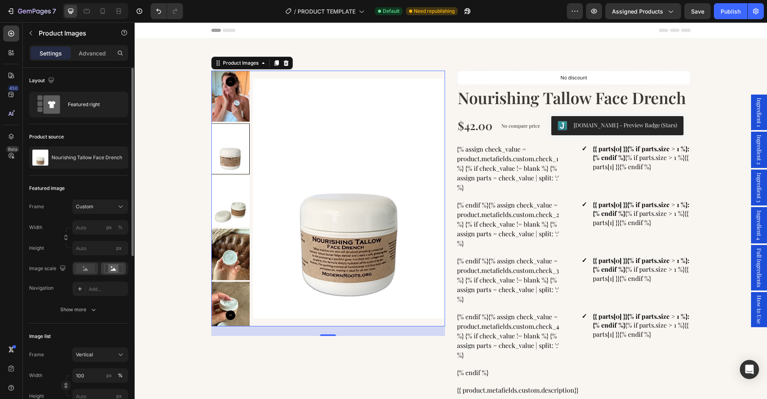
click at [83, 272] on rect at bounding box center [85, 268] width 18 height 9
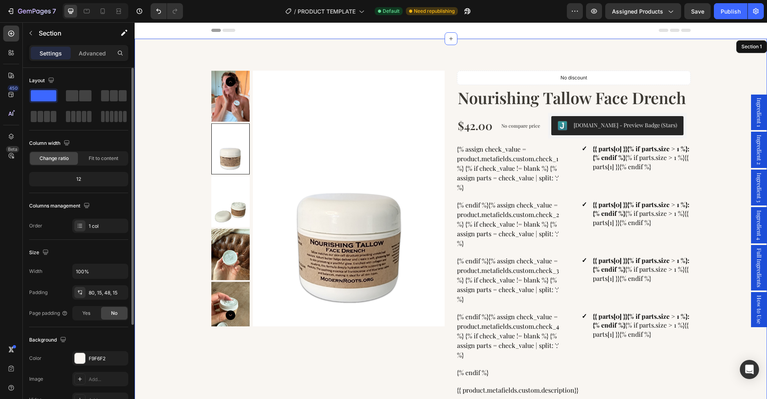
click at [155, 211] on div "Product Images 24 No discount Not be displayed when published Product Badge Nou…" at bounding box center [451, 382] width 620 height 623
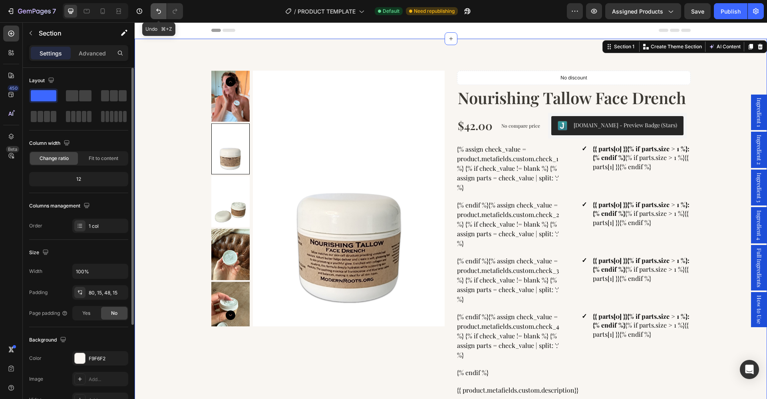
click at [158, 18] on button "Undo/Redo" at bounding box center [159, 11] width 16 height 16
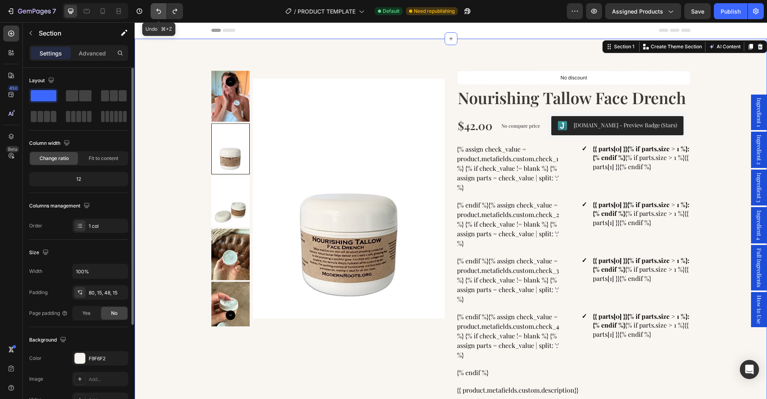
click at [158, 16] on button "Undo/Redo" at bounding box center [159, 11] width 16 height 16
click at [158, 11] on icon "Undo/Redo" at bounding box center [158, 11] width 5 height 5
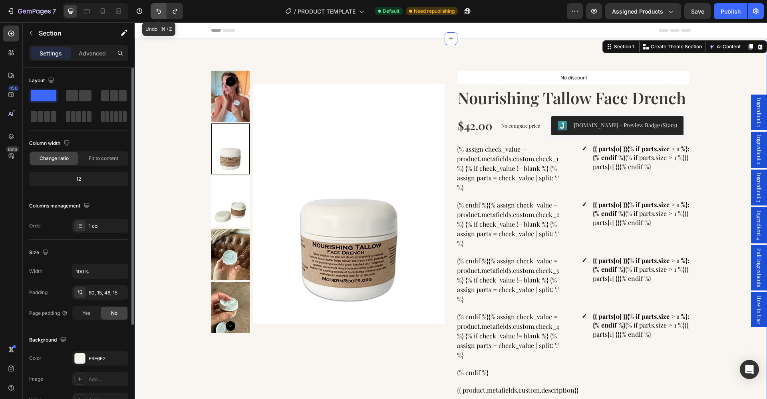
click at [158, 11] on icon "Undo/Redo" at bounding box center [158, 11] width 5 height 5
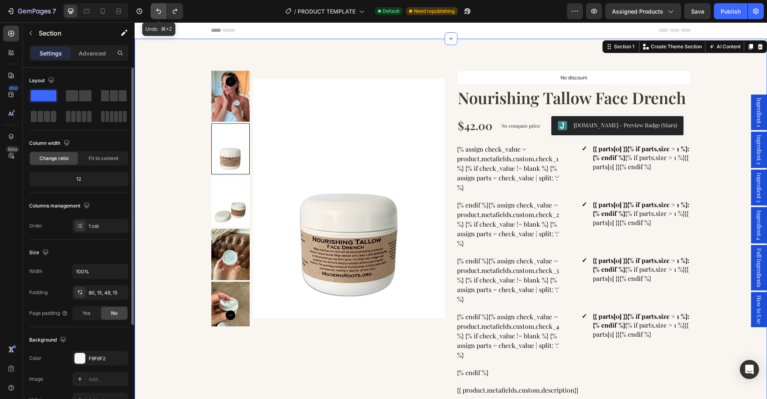
click at [158, 11] on icon "Undo/Redo" at bounding box center [158, 11] width 5 height 5
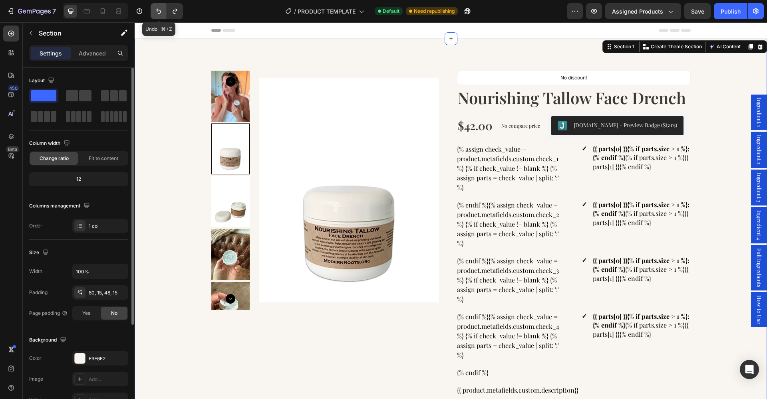
click at [158, 11] on icon "Undo/Redo" at bounding box center [158, 11] width 5 height 5
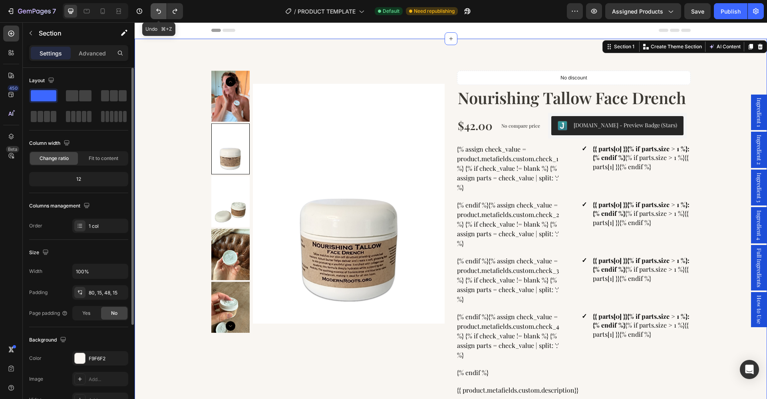
click at [158, 11] on icon "Undo/Redo" at bounding box center [158, 11] width 5 height 5
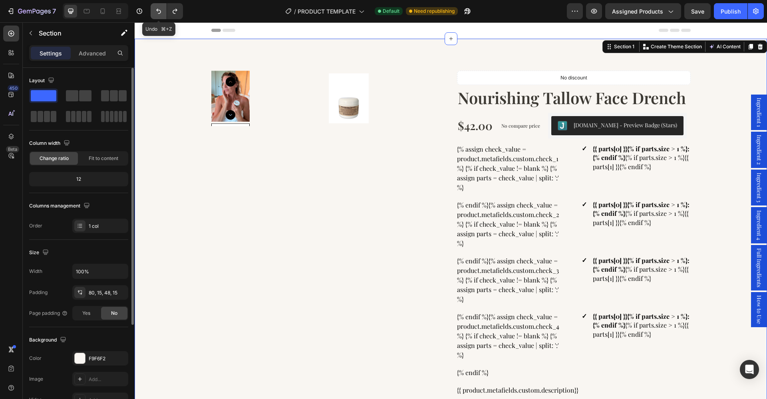
click at [158, 11] on icon "Undo/Redo" at bounding box center [158, 11] width 5 height 5
click at [163, 11] on button "Undo/Redo" at bounding box center [159, 11] width 16 height 16
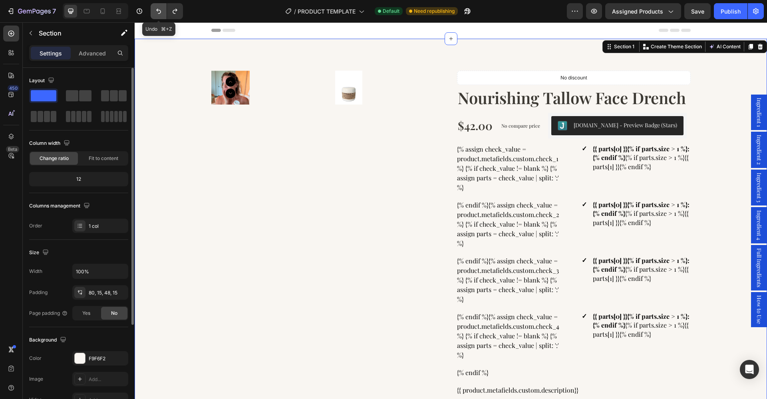
click at [160, 12] on icon "Undo/Redo" at bounding box center [159, 11] width 8 height 8
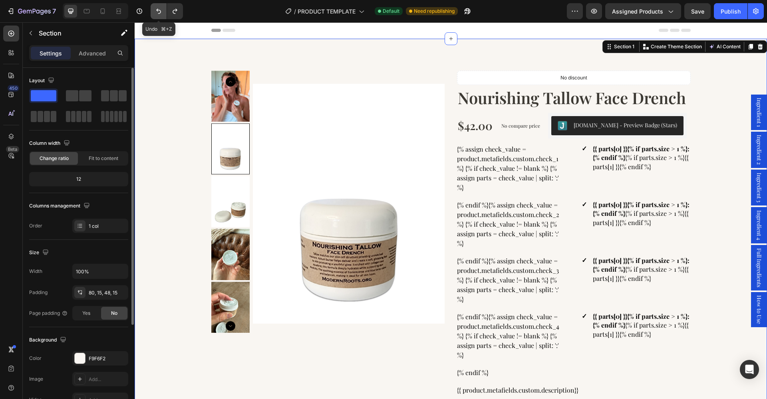
click at [160, 12] on icon "Undo/Redo" at bounding box center [159, 11] width 8 height 8
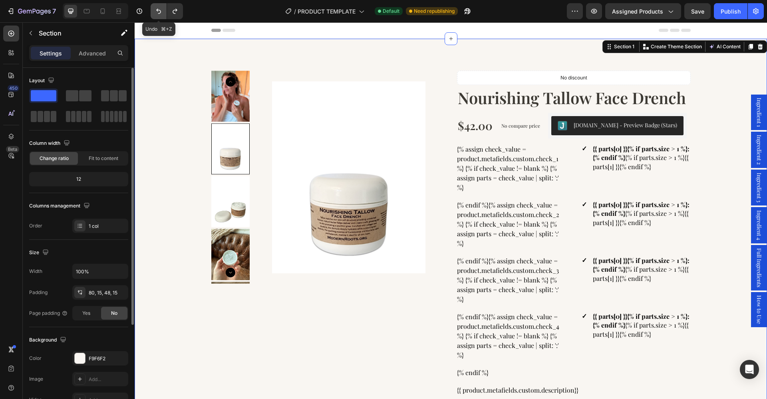
click at [160, 12] on icon "Undo/Redo" at bounding box center [159, 11] width 8 height 8
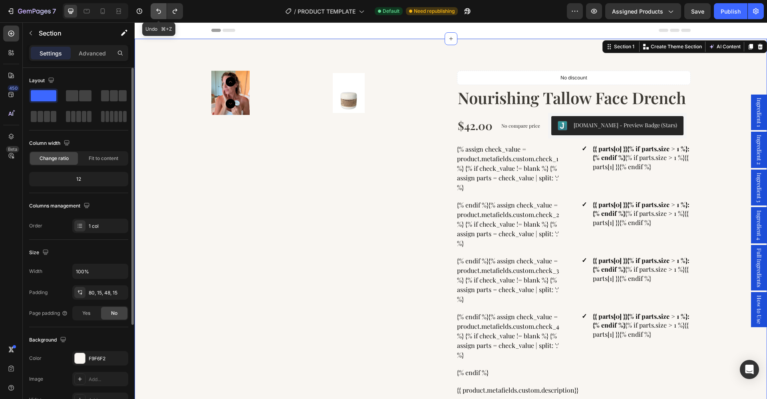
click at [160, 12] on icon "Undo/Redo" at bounding box center [159, 11] width 8 height 8
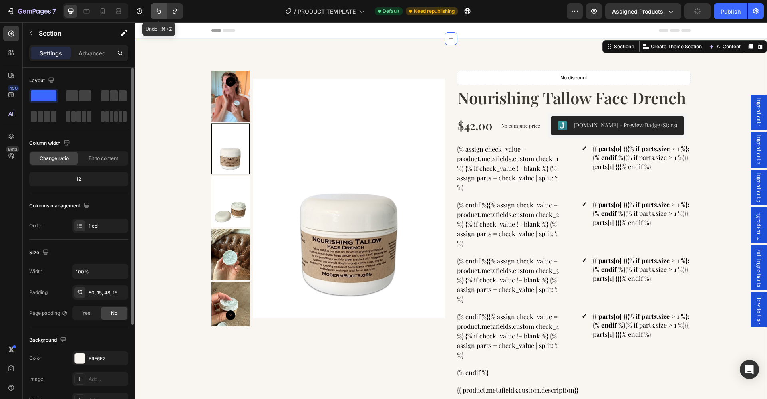
click at [160, 12] on icon "Undo/Redo" at bounding box center [159, 11] width 8 height 8
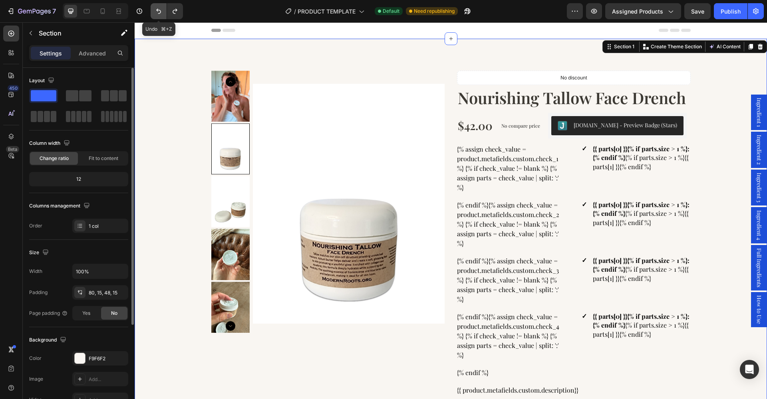
click at [160, 12] on icon "Undo/Redo" at bounding box center [159, 11] width 8 height 8
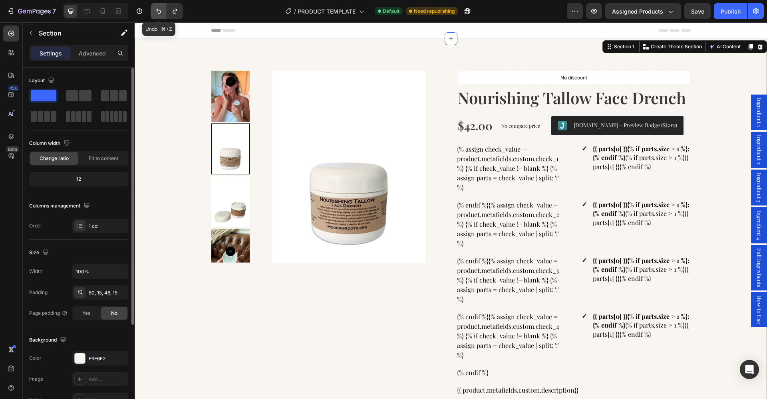
click at [160, 12] on icon "Undo/Redo" at bounding box center [159, 11] width 8 height 8
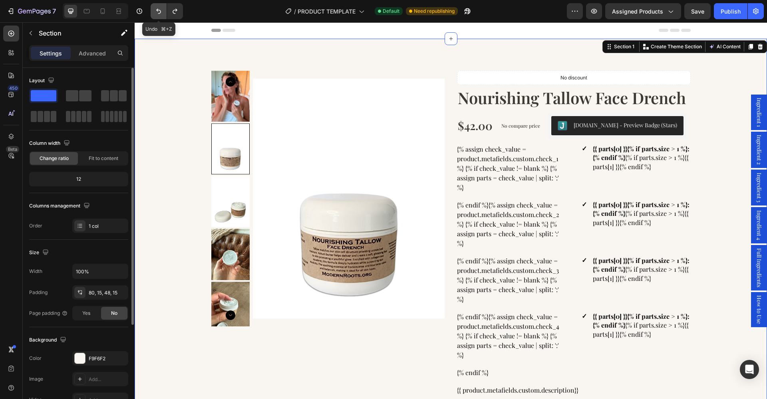
click at [160, 12] on icon "Undo/Redo" at bounding box center [159, 11] width 8 height 8
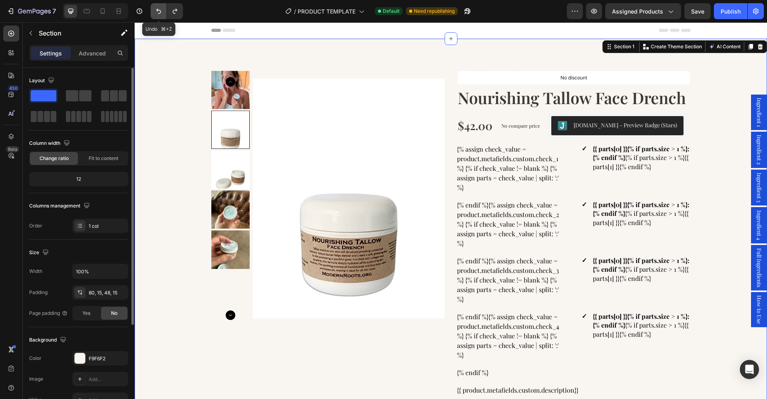
click at [160, 12] on icon "Undo/Redo" at bounding box center [159, 11] width 8 height 8
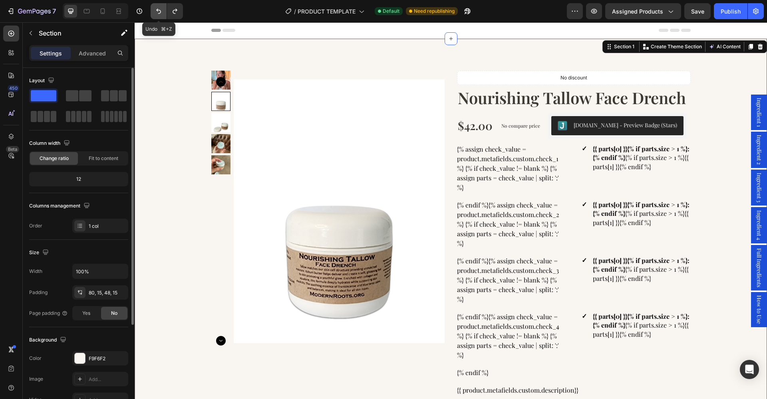
click at [160, 12] on icon "Undo/Redo" at bounding box center [159, 11] width 8 height 8
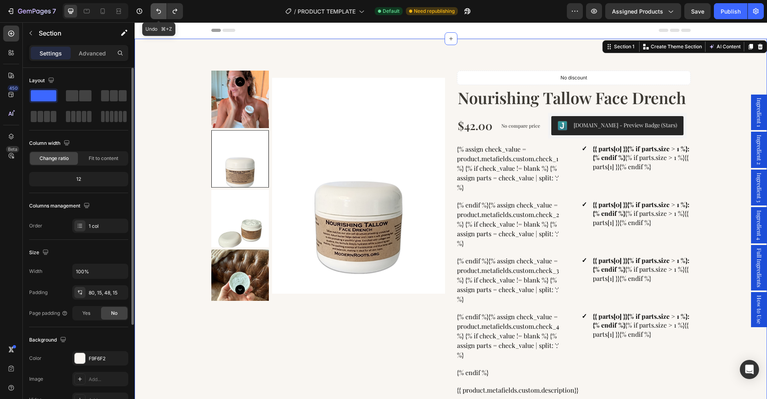
click at [160, 12] on icon "Undo/Redo" at bounding box center [159, 11] width 8 height 8
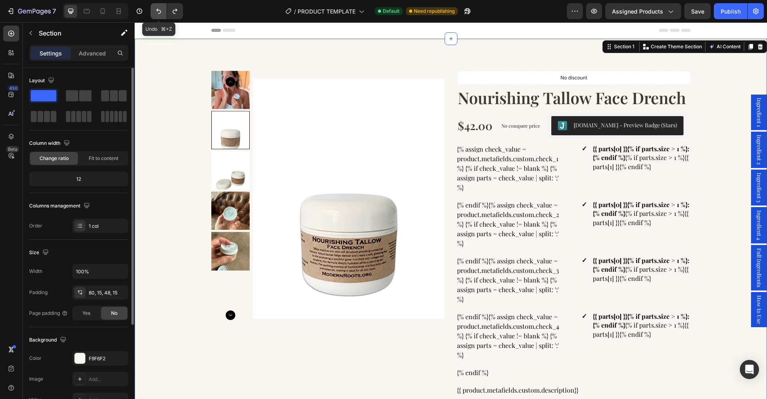
click at [160, 12] on icon "Undo/Redo" at bounding box center [159, 11] width 8 height 8
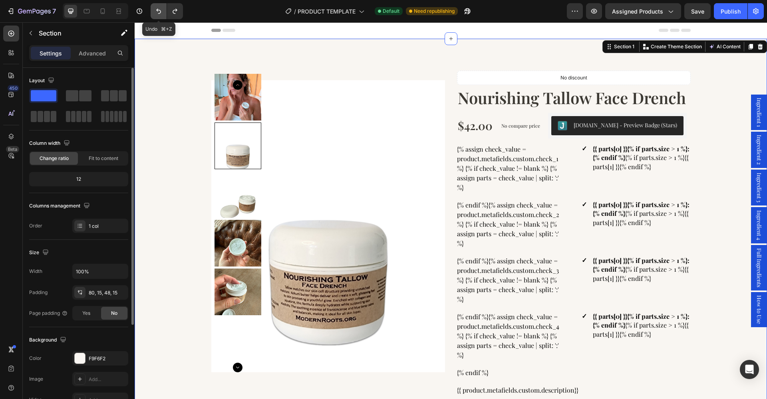
click at [160, 12] on icon "Undo/Redo" at bounding box center [159, 11] width 8 height 8
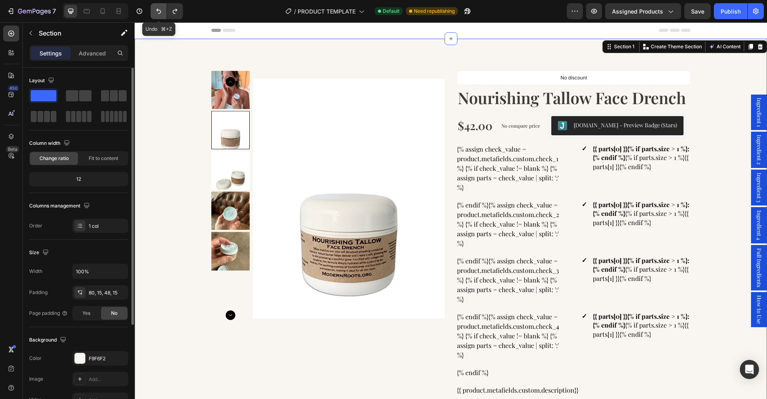
click at [160, 12] on icon "Undo/Redo" at bounding box center [159, 11] width 8 height 8
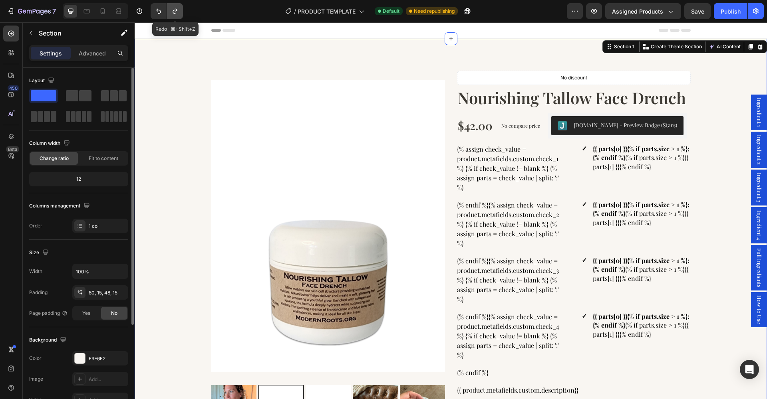
click at [175, 12] on icon "Undo/Redo" at bounding box center [175, 11] width 8 height 8
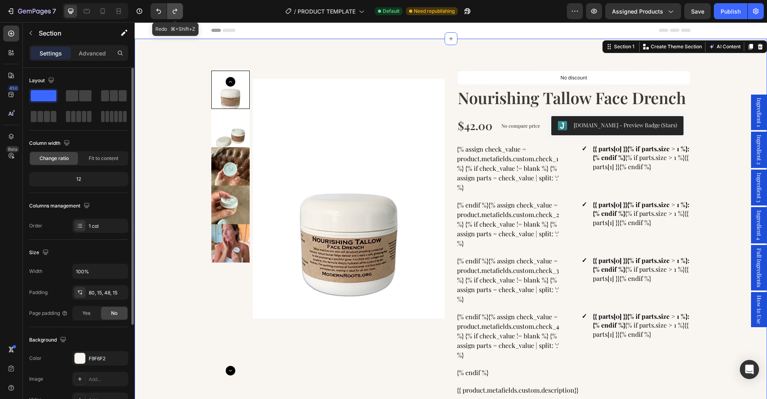
click at [175, 12] on icon "Undo/Redo" at bounding box center [175, 11] width 8 height 8
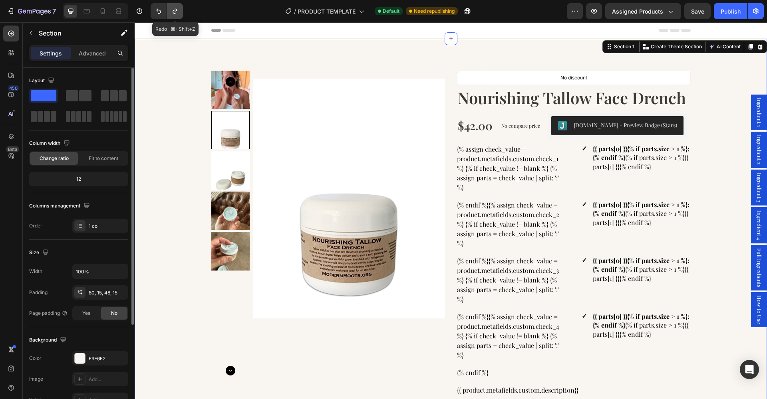
click at [175, 12] on icon "Undo/Redo" at bounding box center [175, 11] width 8 height 8
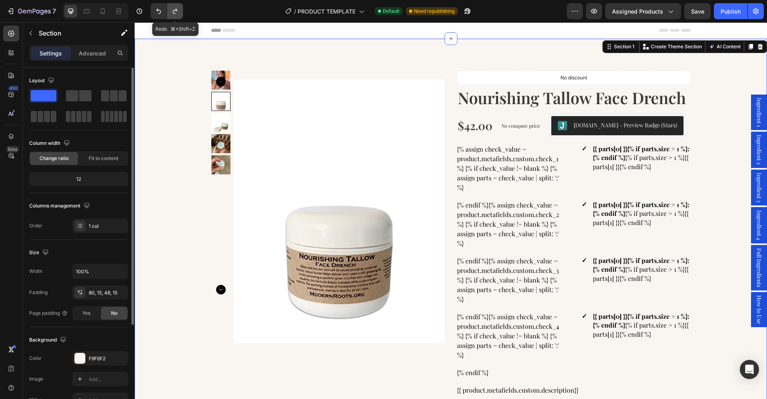
click at [175, 12] on icon "Undo/Redo" at bounding box center [175, 11] width 8 height 8
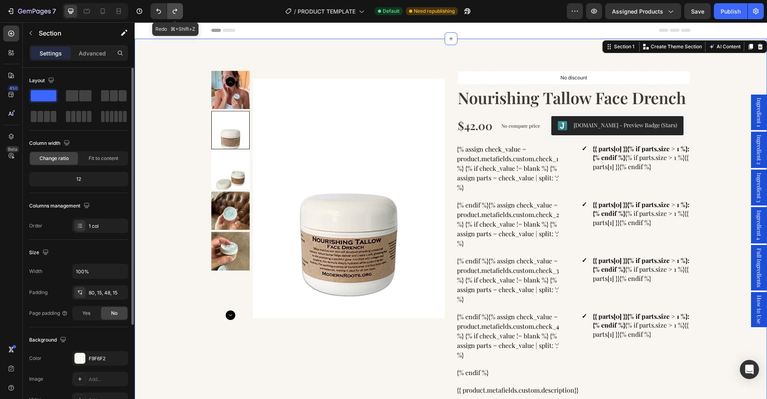
click at [175, 12] on icon "Undo/Redo" at bounding box center [175, 11] width 8 height 8
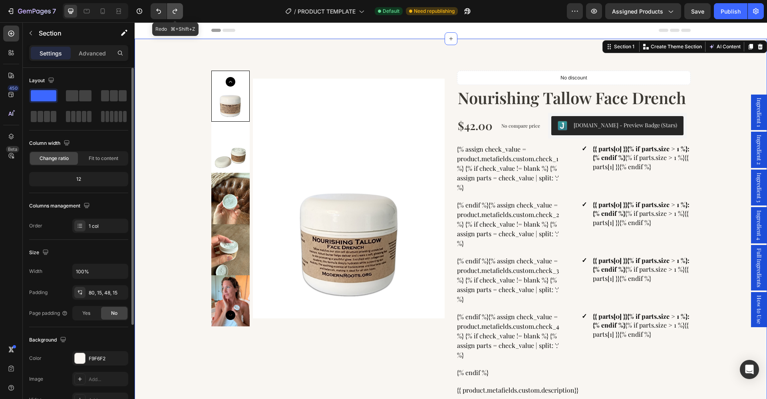
click at [175, 12] on icon "Undo/Redo" at bounding box center [175, 11] width 8 height 8
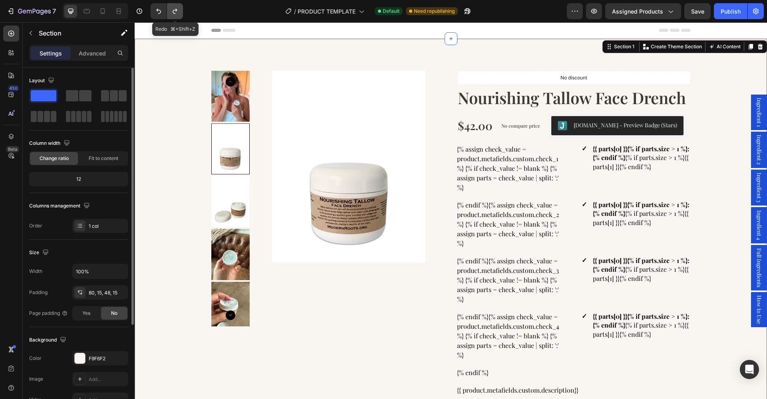
click at [175, 12] on icon "Undo/Redo" at bounding box center [175, 11] width 8 height 8
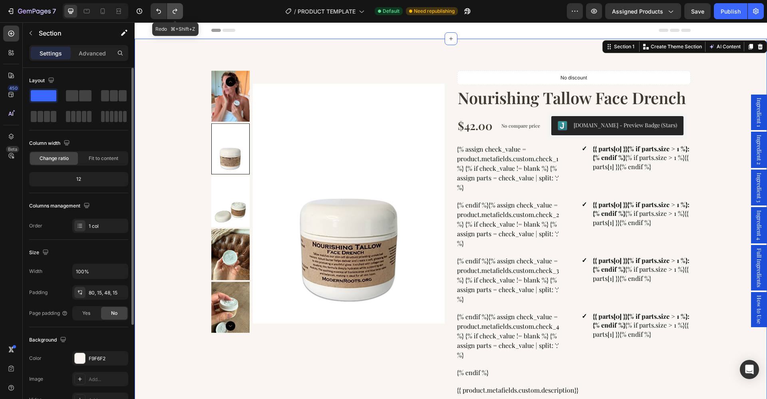
click at [175, 12] on icon "Undo/Redo" at bounding box center [175, 11] width 8 height 8
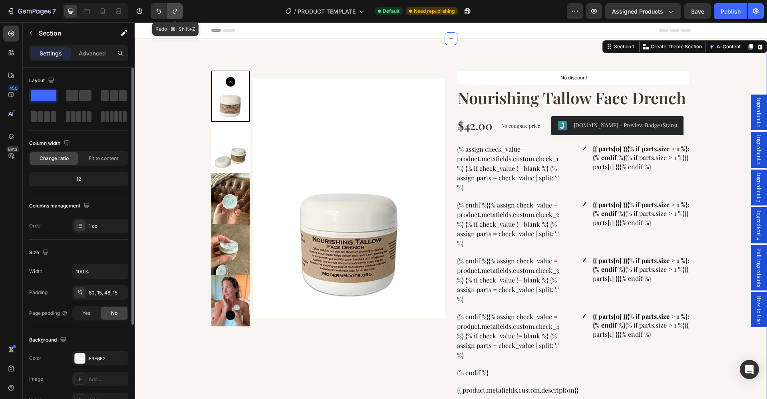
click at [175, 12] on icon "Undo/Redo" at bounding box center [175, 11] width 8 height 8
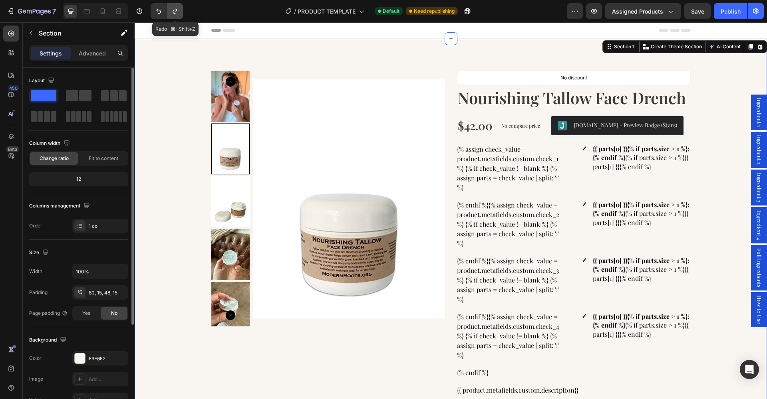
click at [175, 12] on icon "Undo/Redo" at bounding box center [175, 11] width 8 height 8
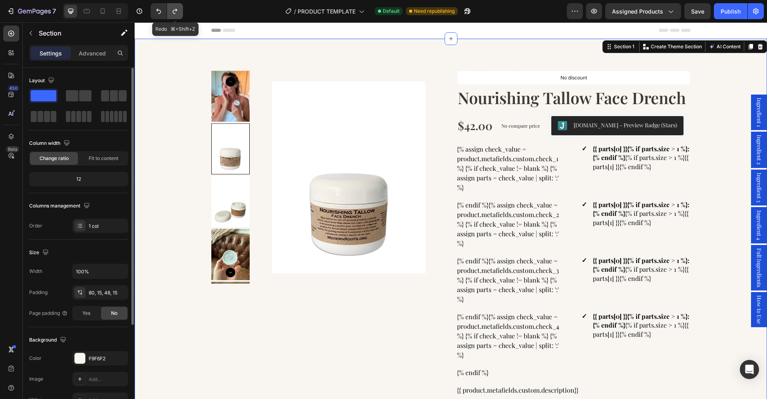
click at [175, 12] on icon "Undo/Redo" at bounding box center [175, 11] width 8 height 8
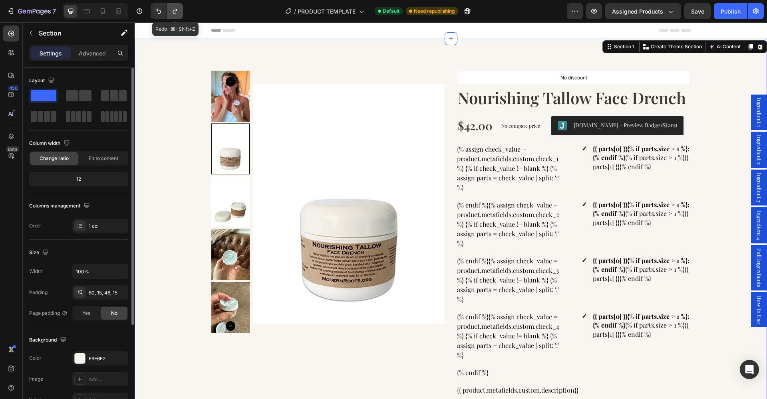
click at [175, 12] on icon "Undo/Redo" at bounding box center [175, 11] width 8 height 8
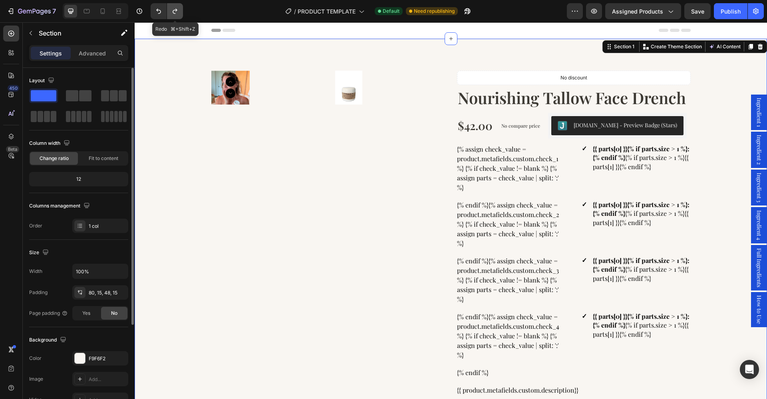
click at [175, 12] on icon "Undo/Redo" at bounding box center [175, 11] width 8 height 8
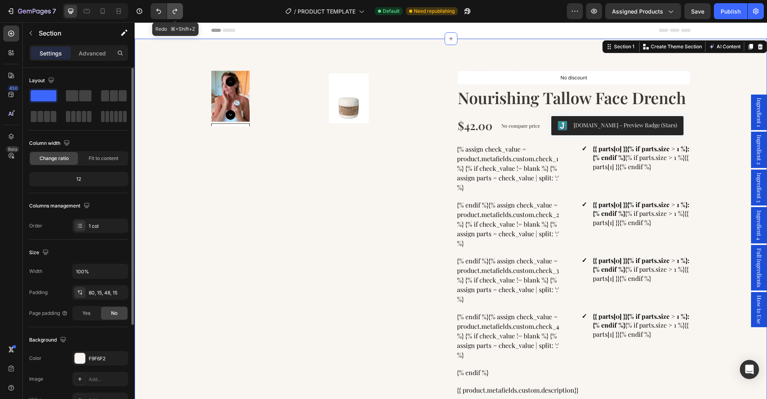
click at [175, 12] on icon "Undo/Redo" at bounding box center [175, 11] width 8 height 8
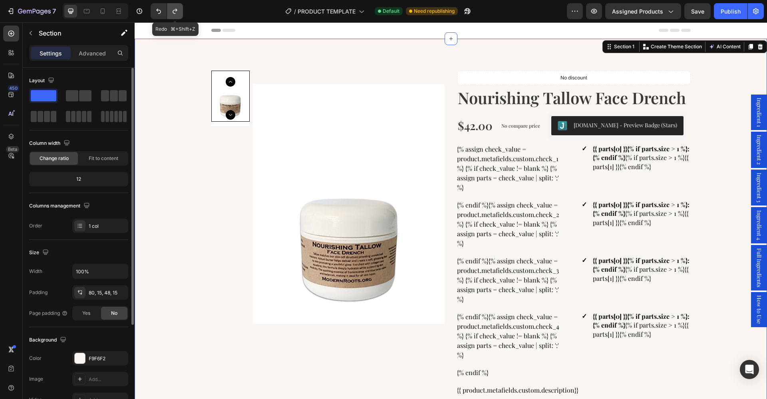
click at [175, 12] on icon "Undo/Redo" at bounding box center [175, 11] width 8 height 8
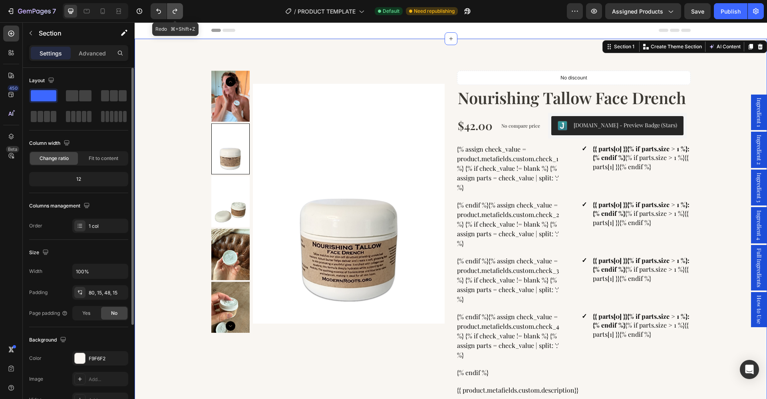
click at [175, 12] on icon "Undo/Redo" at bounding box center [175, 11] width 8 height 8
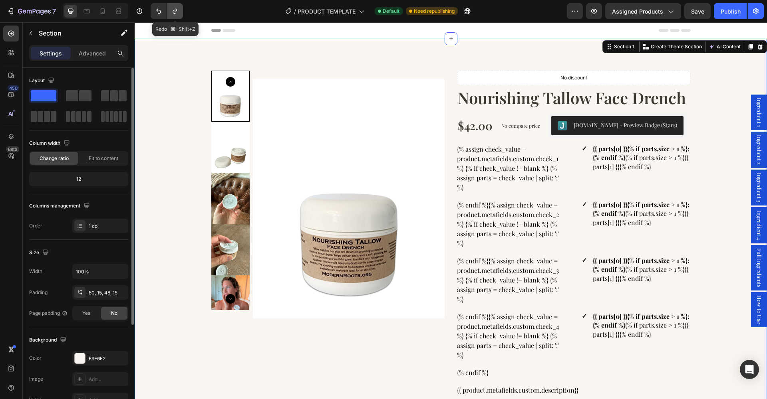
click at [175, 12] on icon "Undo/Redo" at bounding box center [175, 11] width 8 height 8
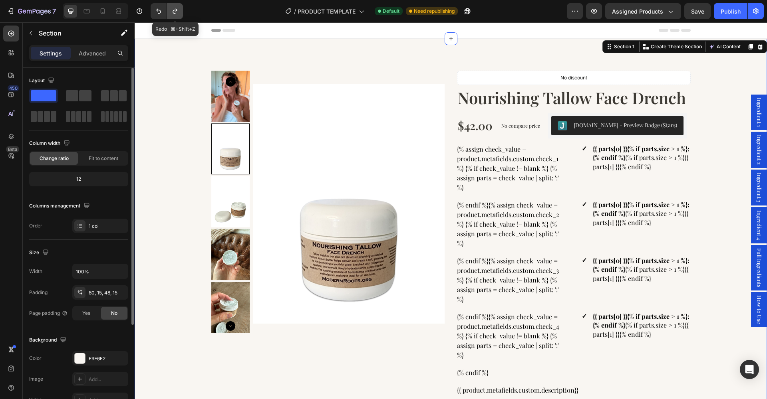
click at [175, 12] on icon "Undo/Redo" at bounding box center [175, 11] width 8 height 8
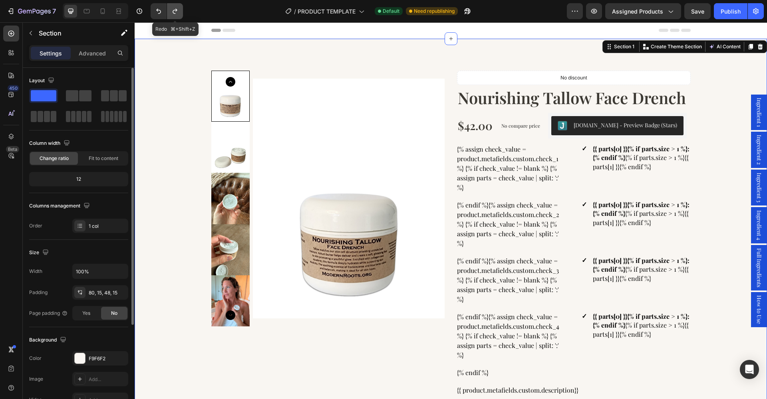
click at [175, 12] on icon "Undo/Redo" at bounding box center [175, 11] width 8 height 8
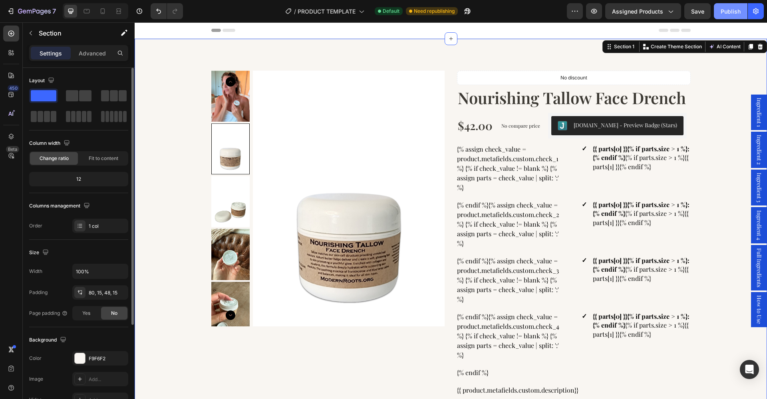
click at [730, 11] on div "Publish" at bounding box center [730, 11] width 20 height 8
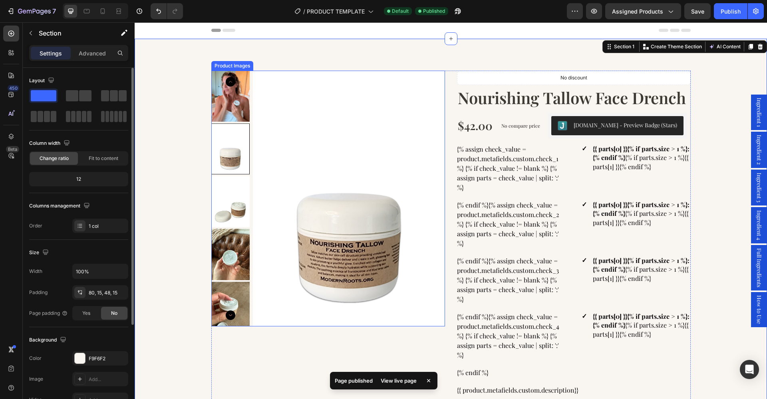
click at [275, 209] on img at bounding box center [349, 199] width 192 height 256
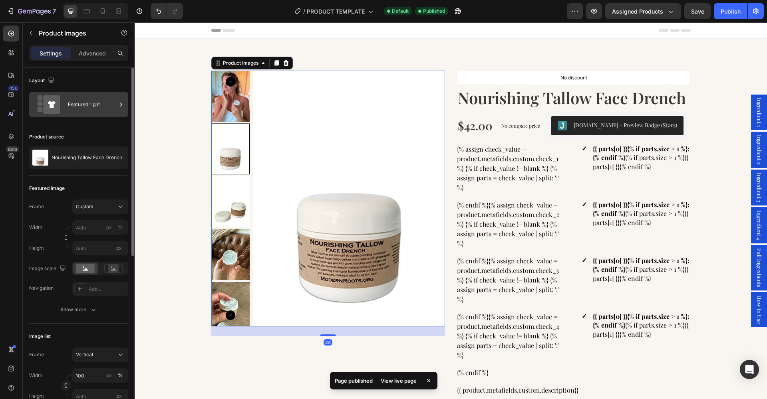
click at [91, 106] on div "Featured right" at bounding box center [92, 104] width 49 height 18
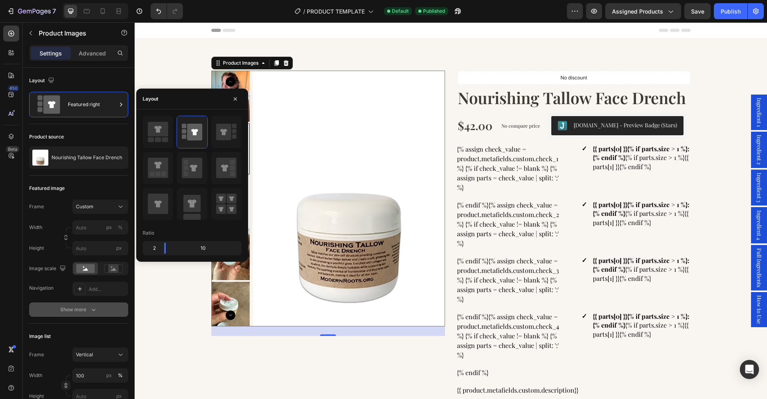
click at [87, 308] on div "Show more" at bounding box center [78, 310] width 37 height 8
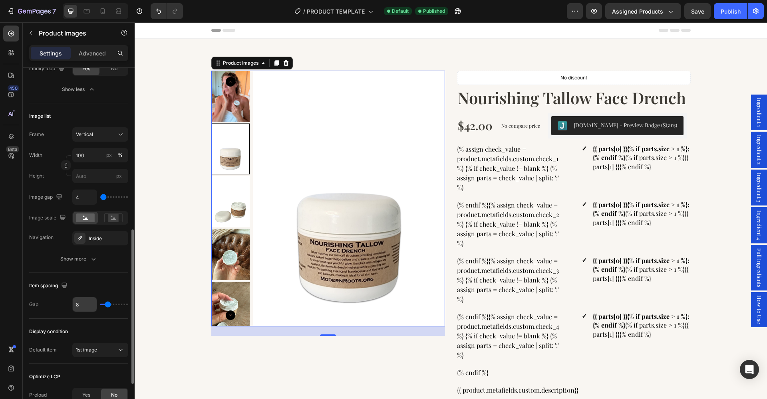
scroll to position [368, 0]
type input "0"
type input "57"
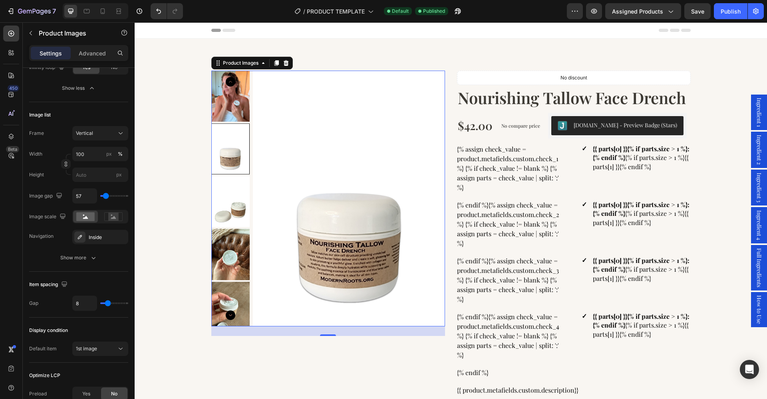
type input "66"
type input "75"
type input "83"
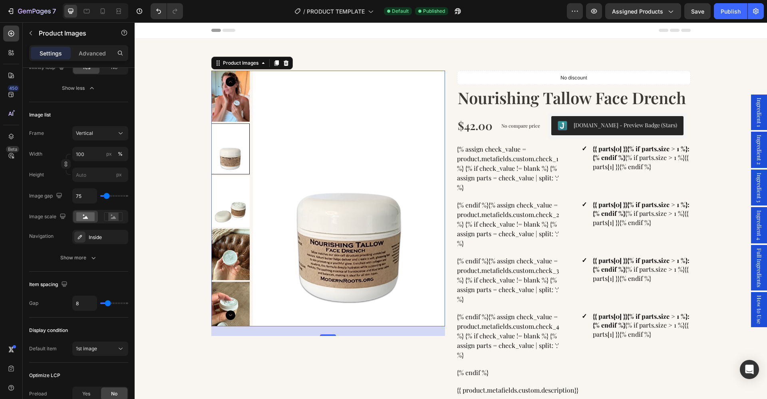
type input "83"
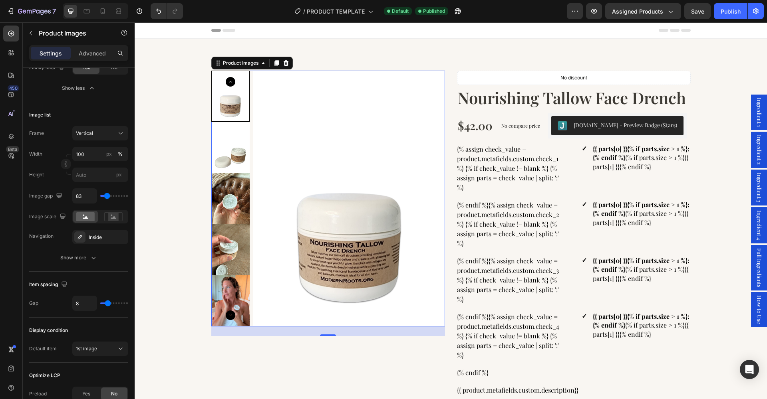
type input "92"
type input "101"
type input "110"
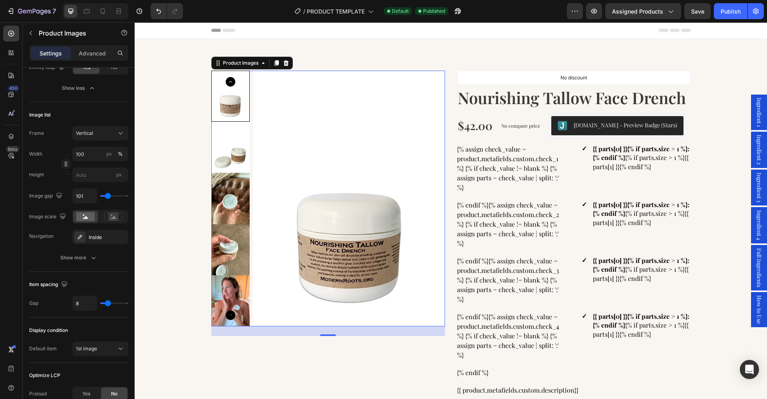
type input "110"
type input "180"
type input "303"
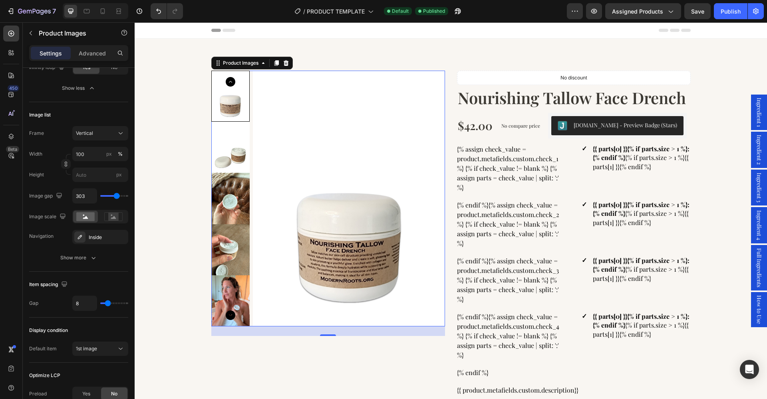
type input "346"
type input "364"
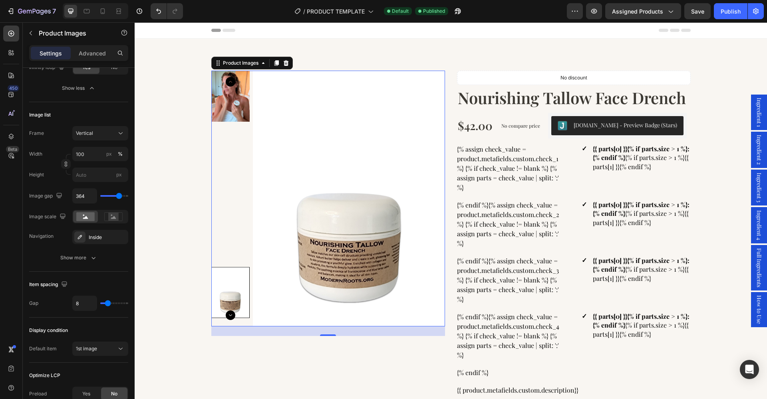
type input "355"
type input "346"
type input "311"
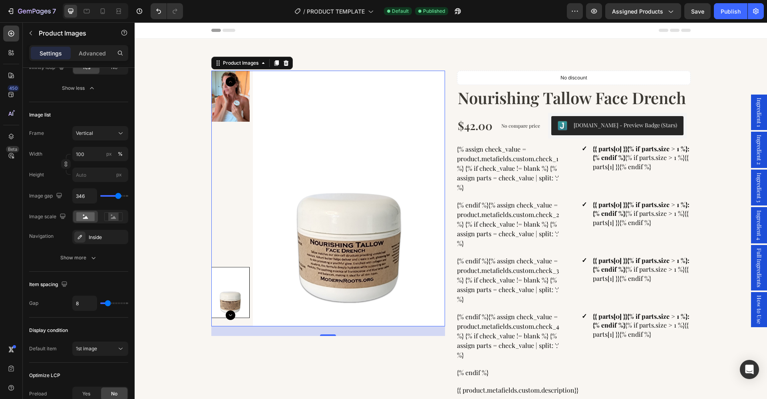
type input "311"
type input "241"
type input "197"
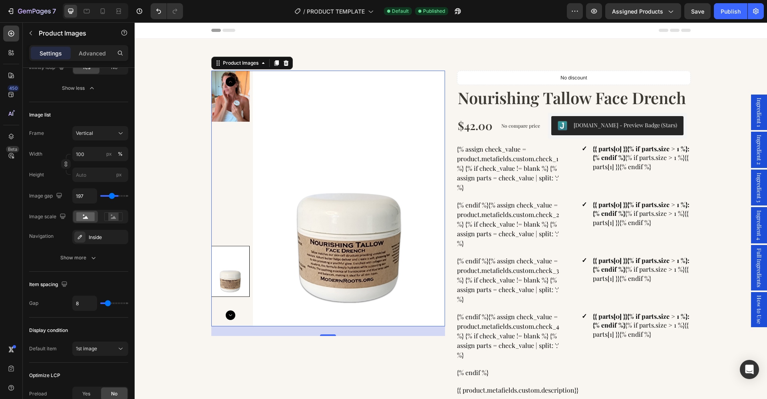
type input "171"
type input "101"
type input "31"
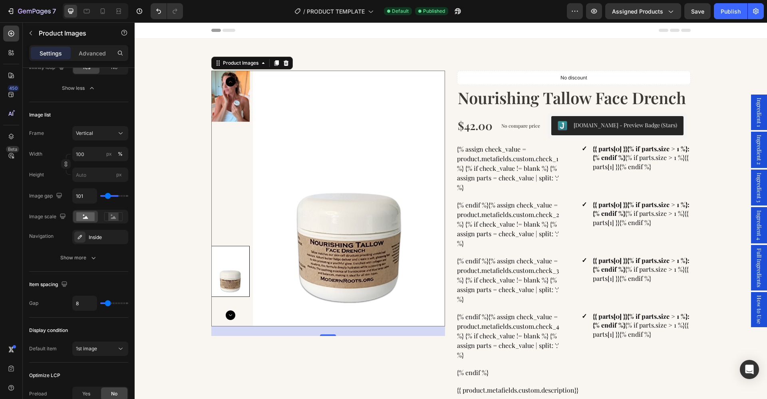
type input "31"
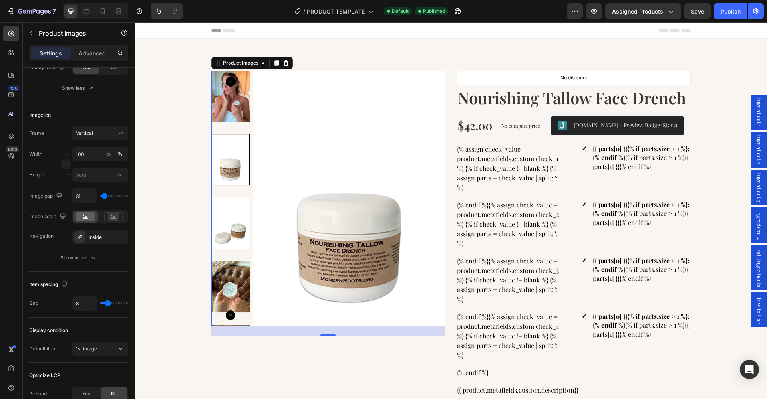
type input "0"
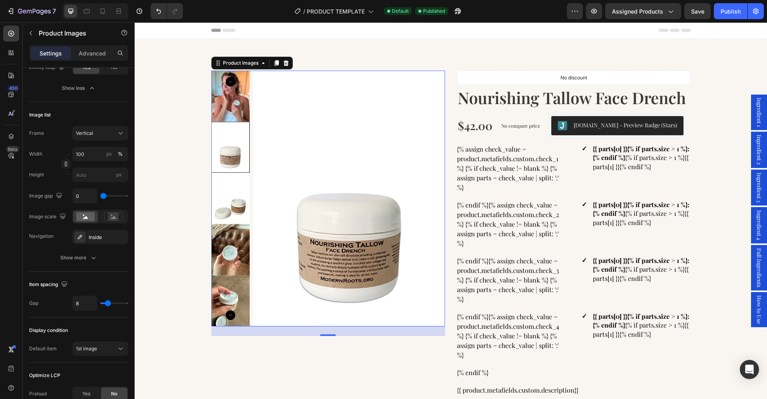
type input "4"
type input "13"
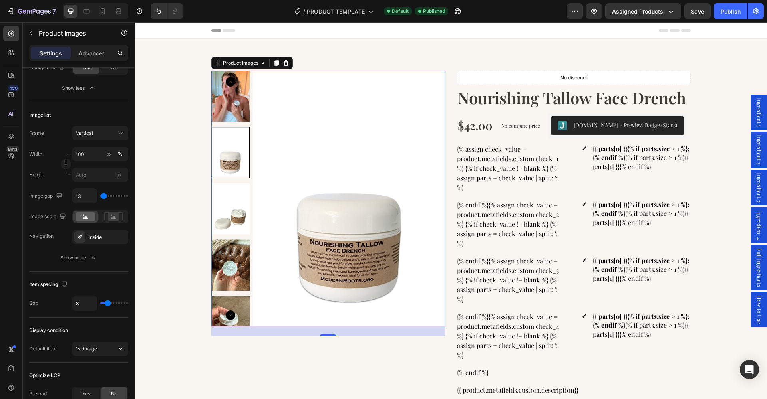
type input "4"
type input "0"
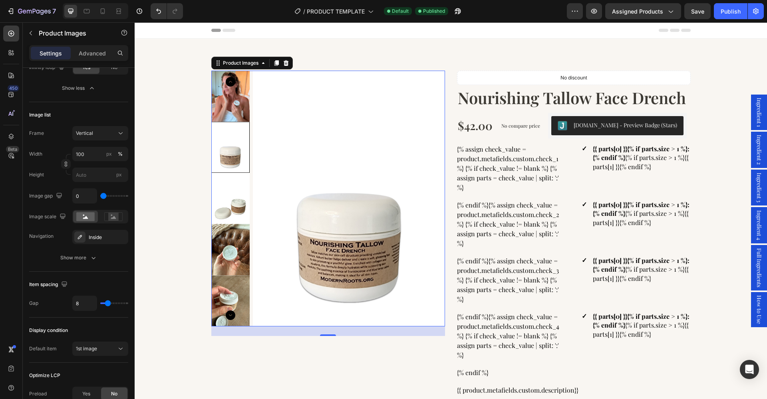
type input "4"
type input "13"
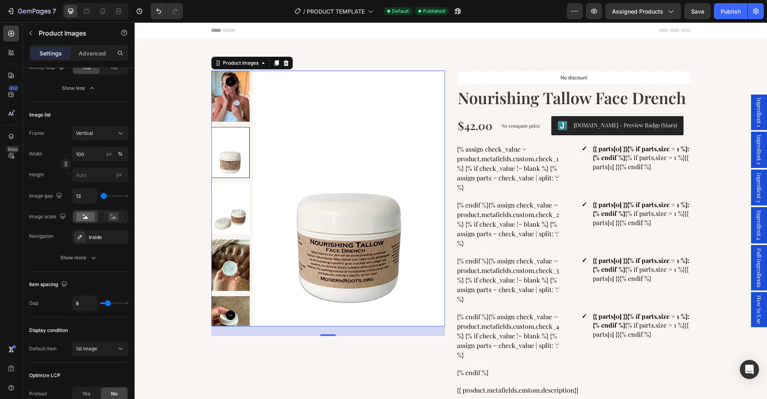
type input "4"
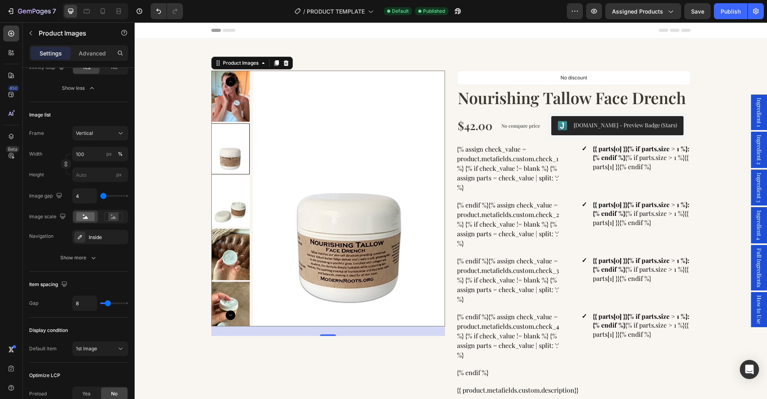
click at [102, 200] on div "4" at bounding box center [100, 195] width 56 height 15
click at [70, 258] on div "Show more" at bounding box center [78, 258] width 37 height 8
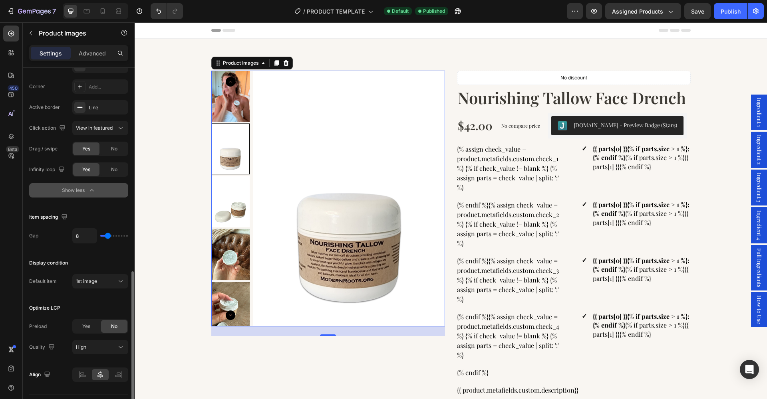
scroll to position [545, 0]
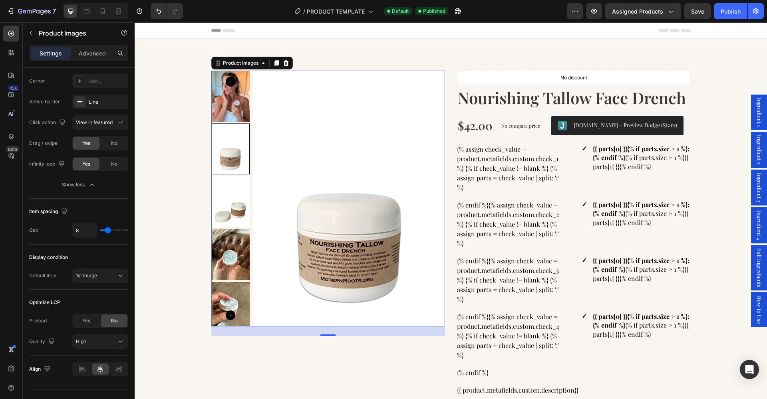
type input "20"
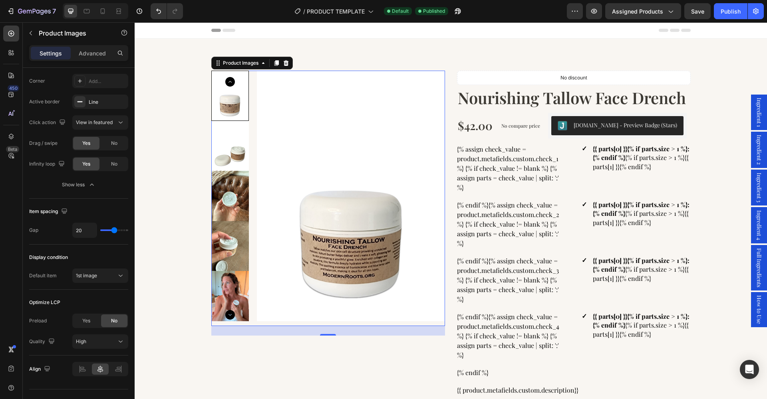
type input "24"
type input "25"
type input "28"
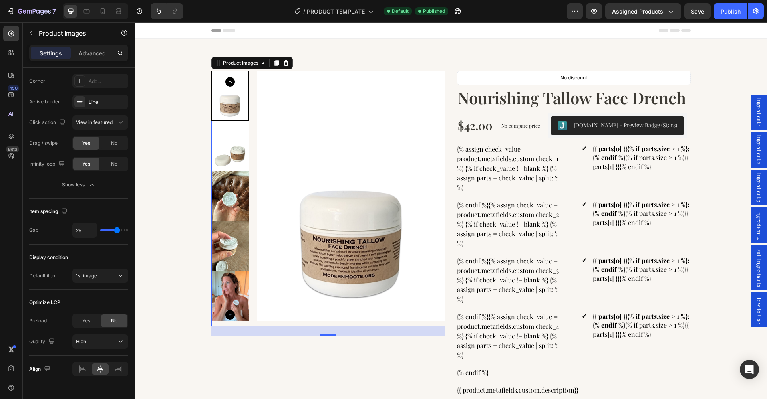
type input "28"
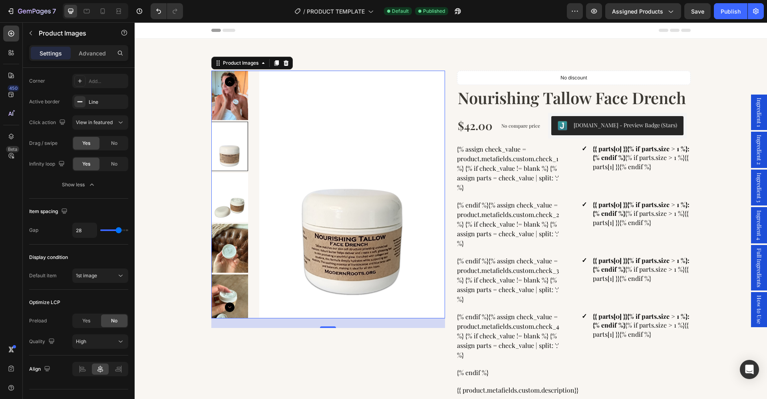
type input "40"
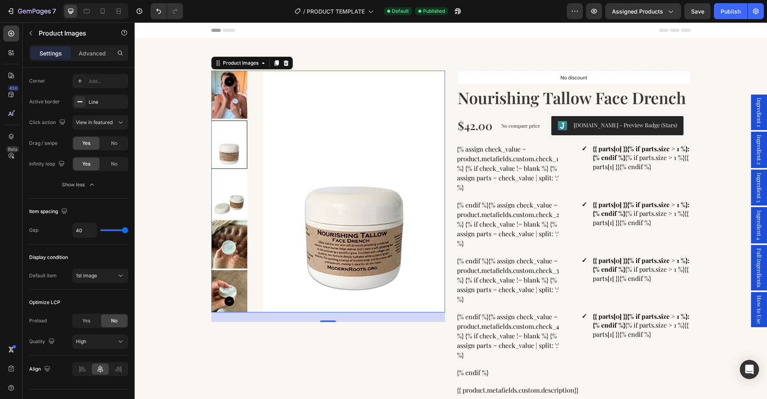
type input "39"
type input "34"
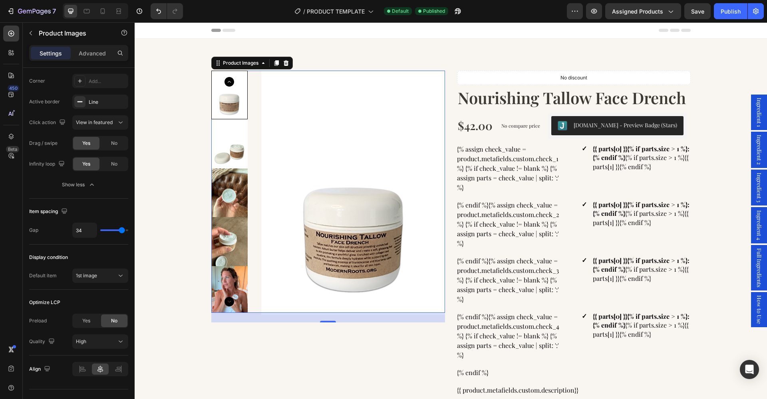
type input "32"
type input "31"
type input "25"
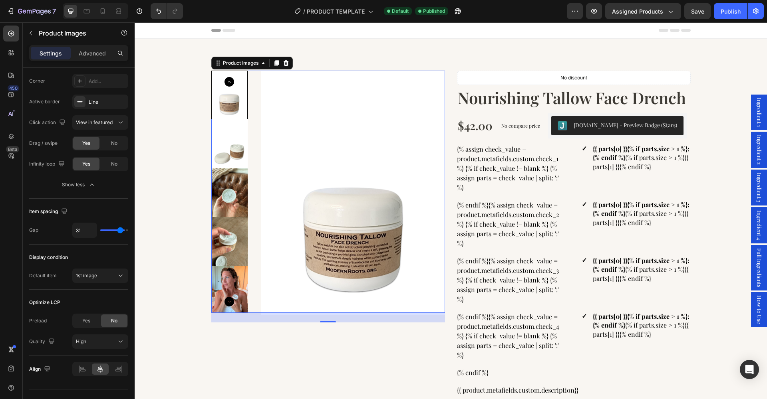
type input "25"
type input "15"
type input "14"
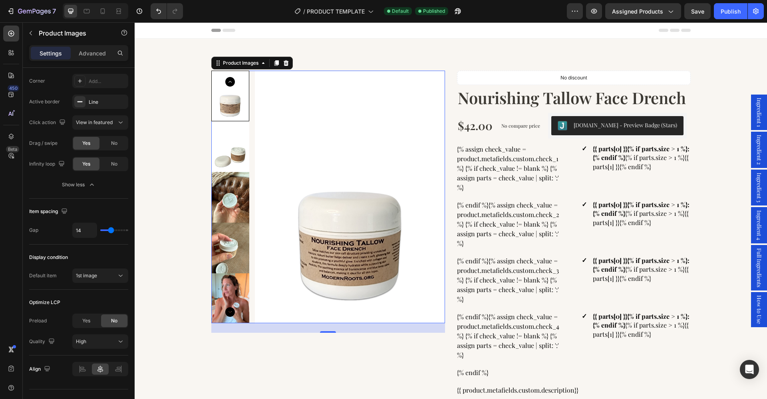
type input "5"
type input "0"
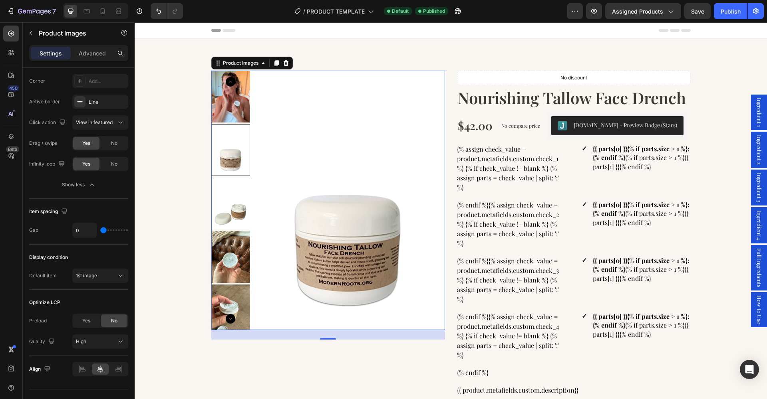
type input "1"
type input "2"
type input "3"
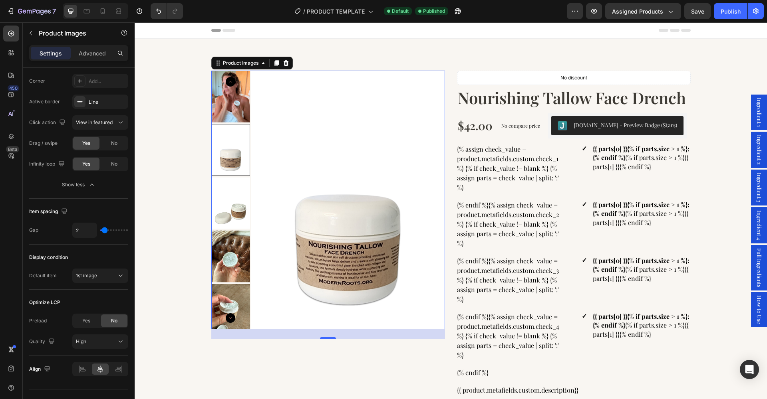
type input "3"
type input "7"
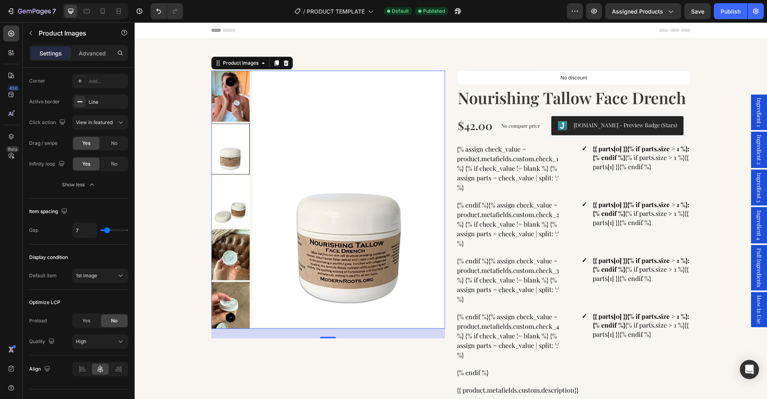
type input "8"
type input "9"
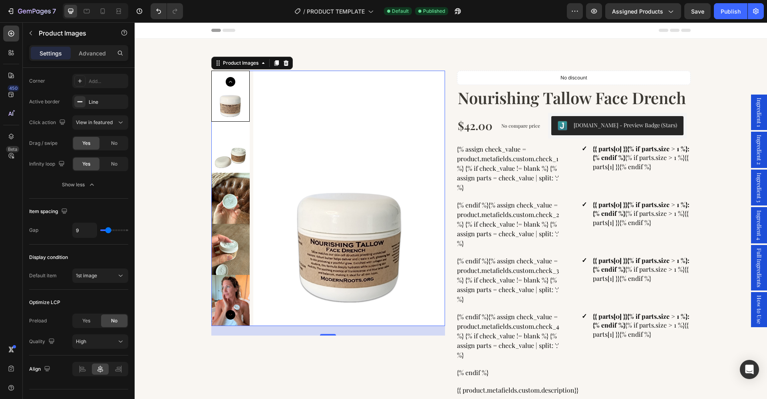
type input "10"
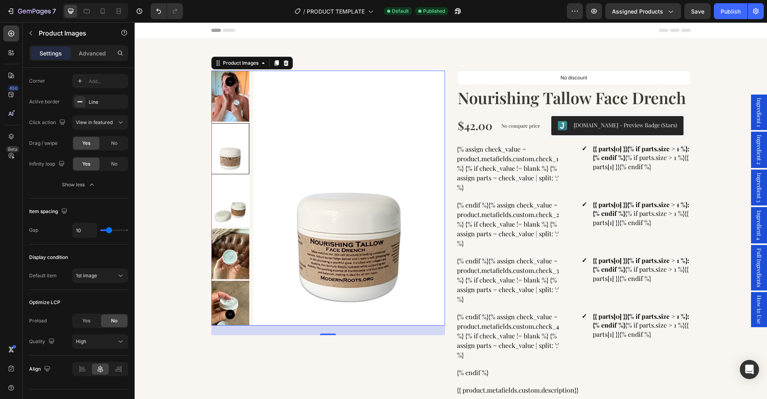
type input "11"
type input "12"
drag, startPoint x: 106, startPoint y: 232, endPoint x: 109, endPoint y: 237, distance: 5.8
type input "12"
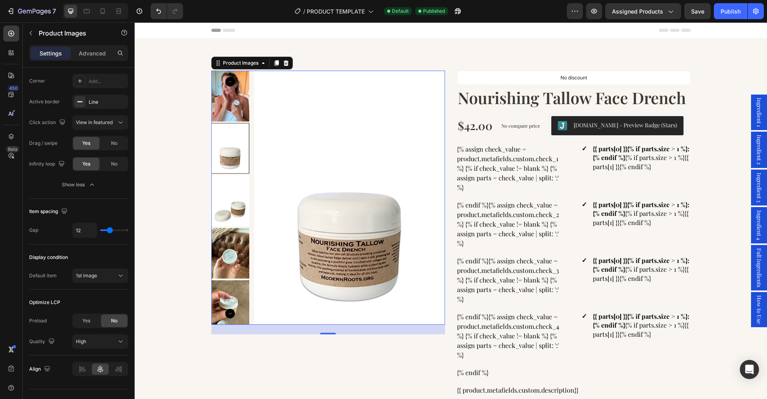
click at [109, 237] on div "12" at bounding box center [100, 230] width 56 height 15
click at [736, 11] on div "Publish" at bounding box center [730, 11] width 20 height 8
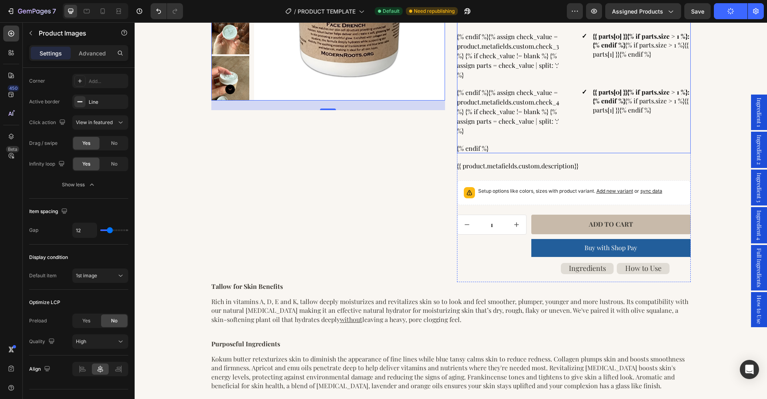
scroll to position [238, 0]
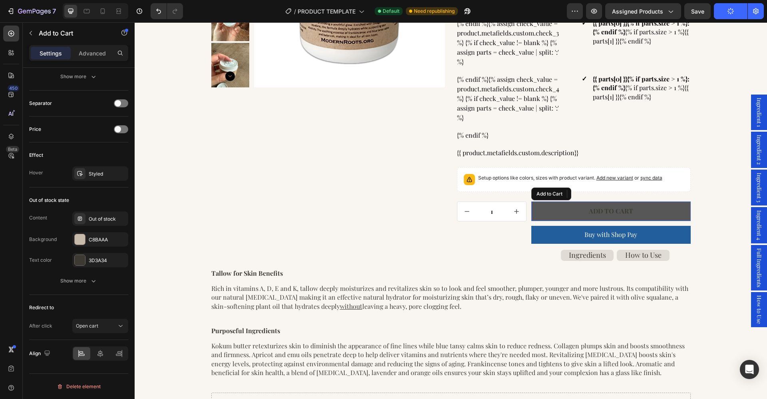
click at [565, 213] on button "Add to cart" at bounding box center [610, 212] width 159 height 20
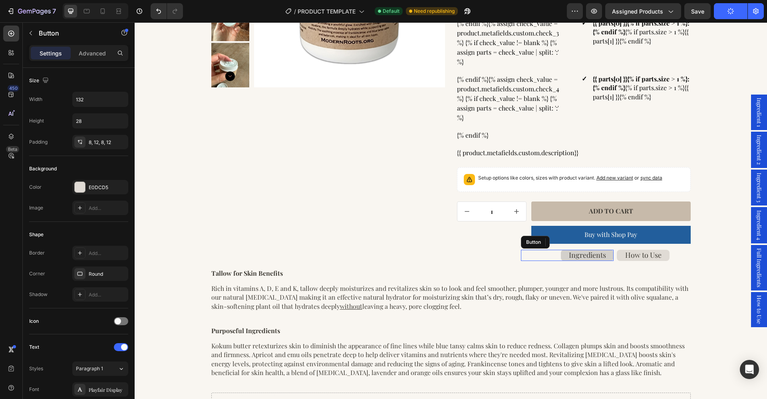
click at [564, 258] on link "Ingredients" at bounding box center [587, 255] width 53 height 11
click at [121, 275] on icon "button" at bounding box center [119, 273] width 3 height 3
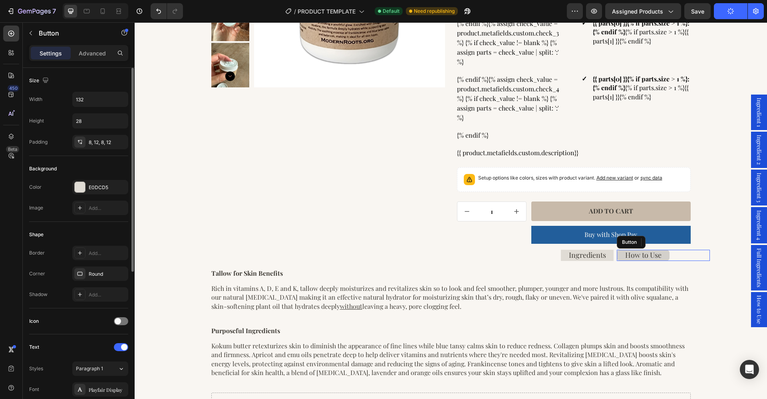
click at [619, 255] on link "How to Use" at bounding box center [643, 255] width 53 height 11
click at [120, 273] on icon "button" at bounding box center [120, 274] width 6 height 6
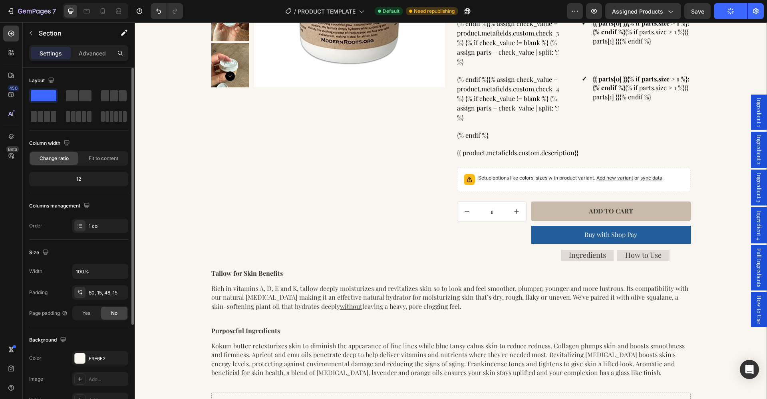
click at [714, 54] on div "Product Images No discount Not be displayed when published Product Badge Nouris…" at bounding box center [451, 144] width 620 height 623
click at [703, 13] on span "Save" at bounding box center [697, 11] width 13 height 7
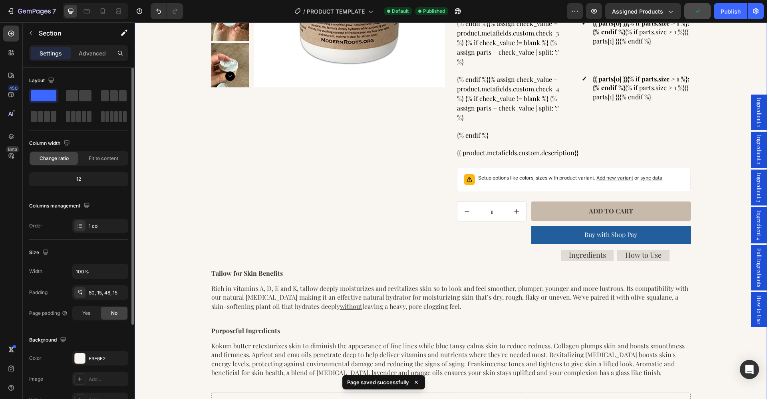
scroll to position [248, 0]
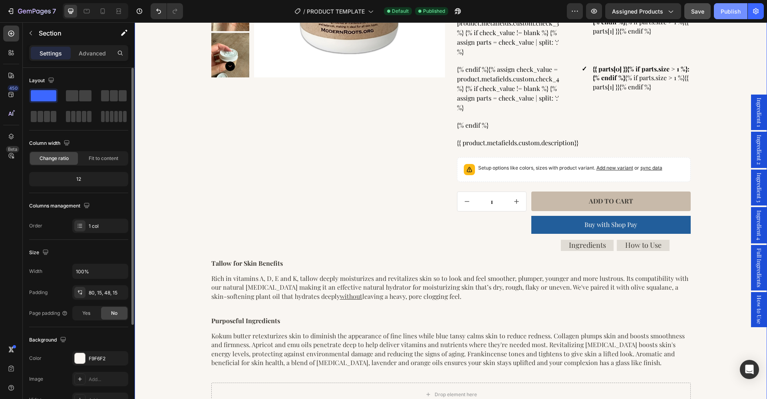
click at [728, 15] on div "Publish" at bounding box center [730, 11] width 20 height 8
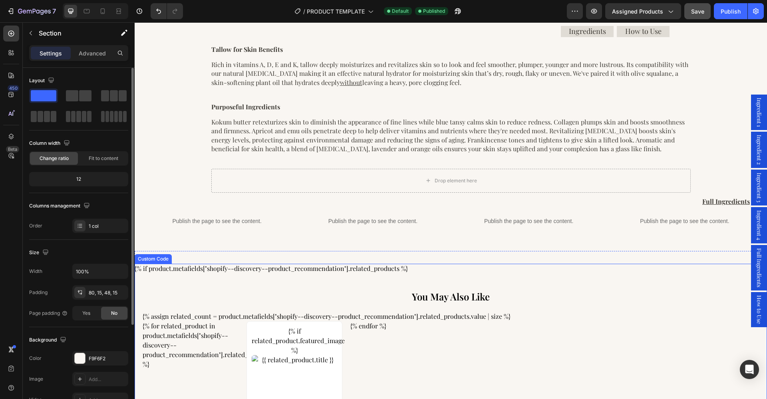
scroll to position [451, 0]
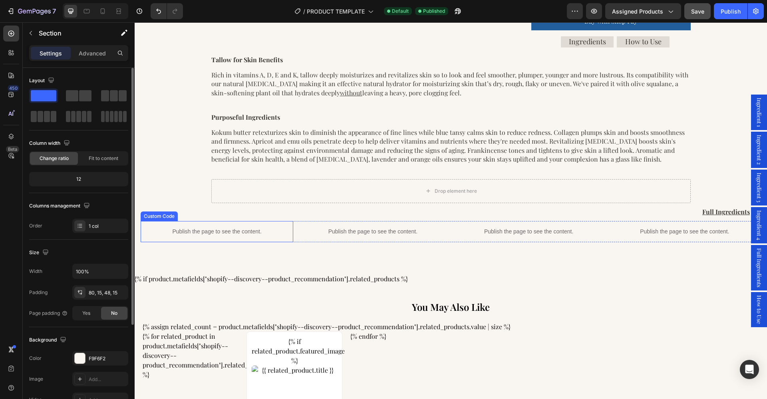
click at [163, 214] on div "Custom Code" at bounding box center [159, 216] width 34 height 7
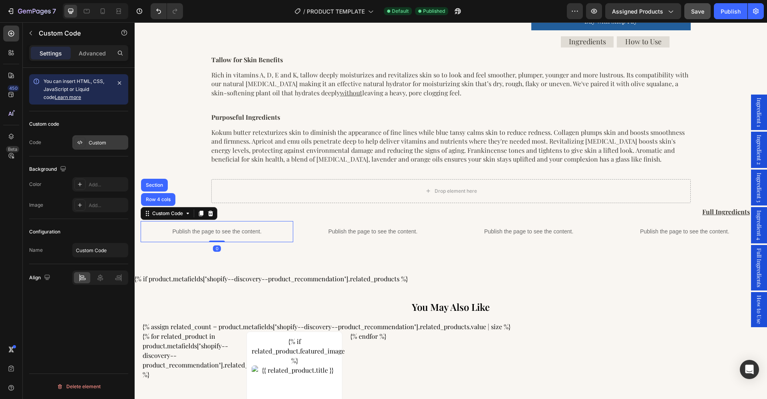
click at [104, 141] on div "Custom" at bounding box center [108, 142] width 38 height 7
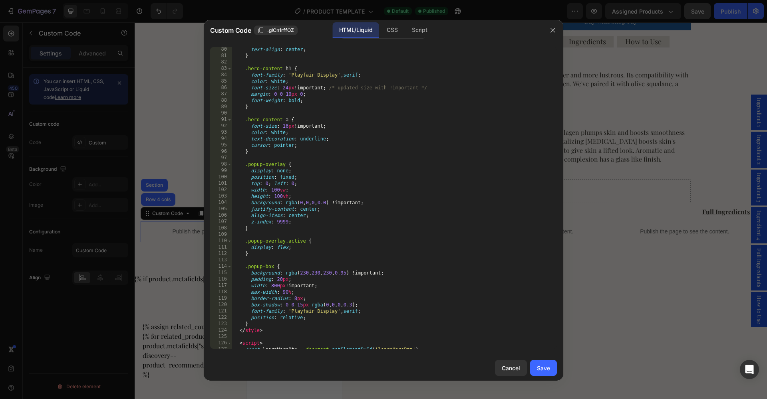
scroll to position [523, 0]
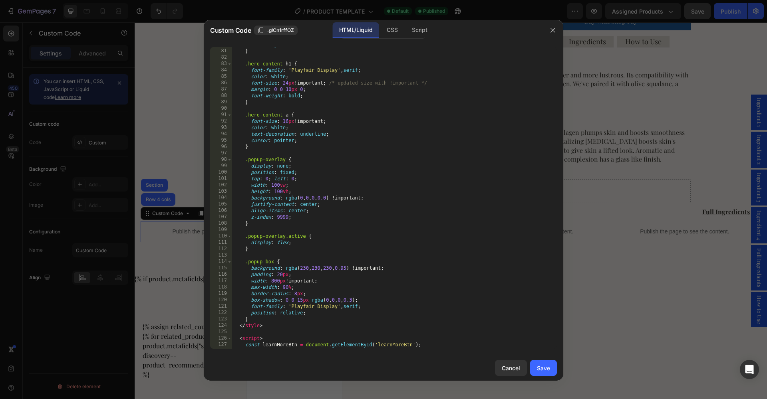
click at [308, 267] on div "text-align : center ; } .hero-content h1 { font-family : ' Playfair Display ' ,…" at bounding box center [394, 199] width 325 height 315
click at [321, 270] on div "text-align : center ; } .hero-content h1 { font-family : ' Playfair Display ' ,…" at bounding box center [394, 199] width 325 height 315
click at [335, 268] on div "text-align : center ; } .hero-content h1 { font-family : ' Playfair Display ' ,…" at bounding box center [394, 199] width 325 height 315
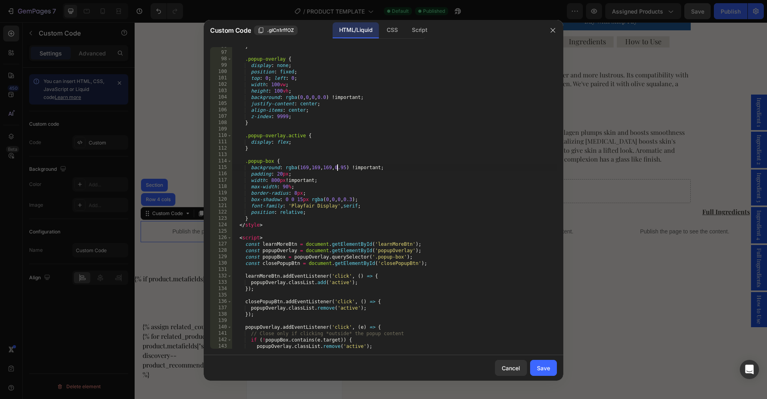
scroll to position [623, 0]
click at [428, 195] on div "} .popup-overlay { display : none ; position : fixed ; top : 0 ; left : 0 ; wid…" at bounding box center [394, 200] width 325 height 315
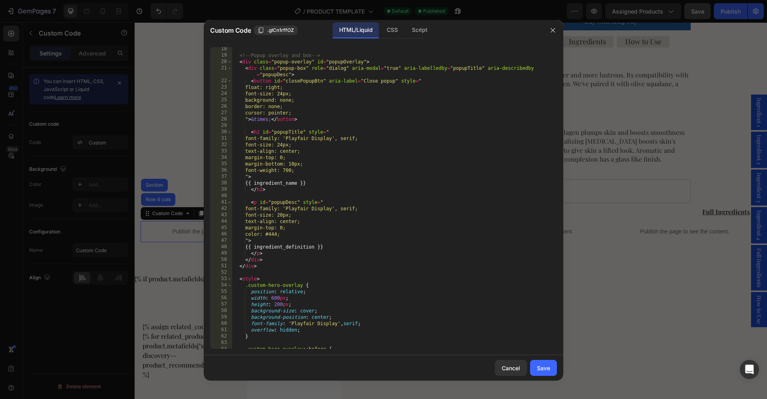
scroll to position [113, 0]
click at [256, 217] on div "</ div > <!-- Popup overlay and box --> < div class = "popup-overlay" id = "pop…" at bounding box center [394, 199] width 325 height 315
type textarea "font-size: 20px;"
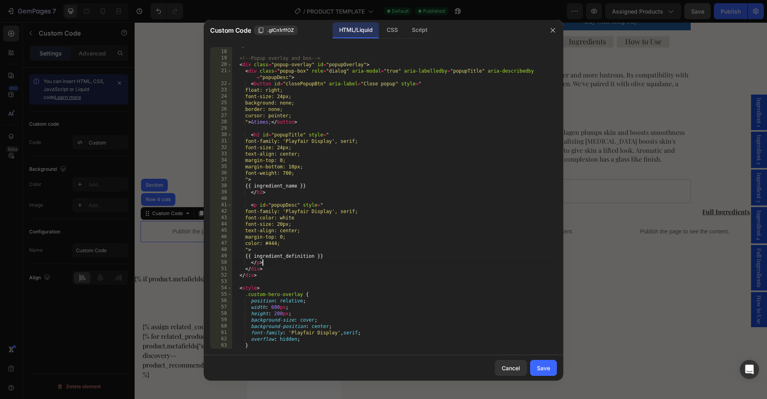
click at [466, 266] on div "</ div > <!-- Popup overlay and box --> < div class = "popup-overlay" id = "pop…" at bounding box center [394, 199] width 325 height 315
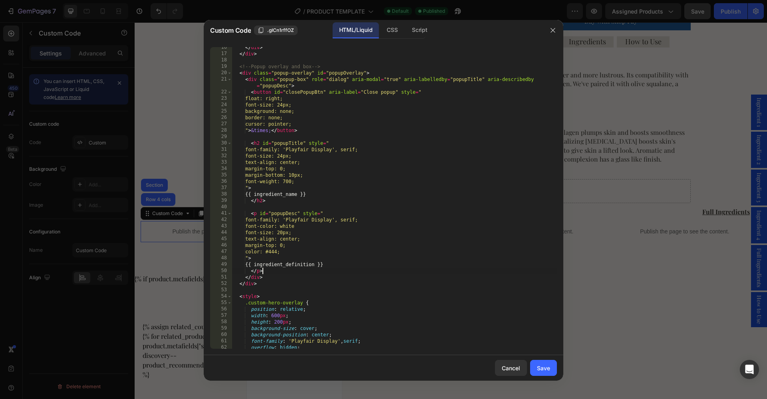
scroll to position [105, 0]
click at [256, 157] on div "</ div > </ div > <!-- Popup overlay and box --> < div class = "popup-overlay" …" at bounding box center [394, 201] width 325 height 315
type textarea "font-size: 24px;"
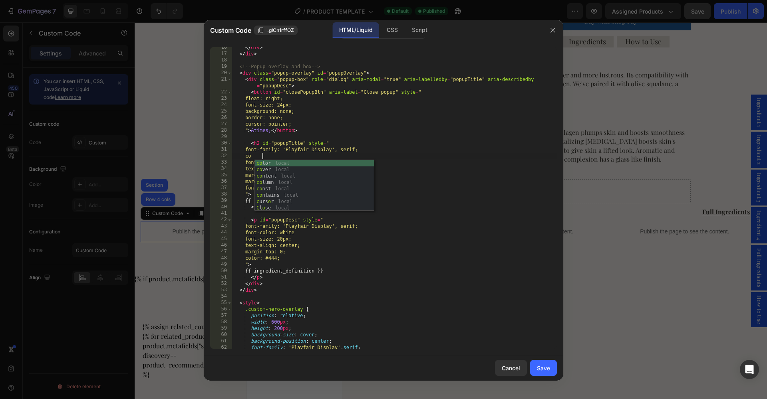
type textarea "c"
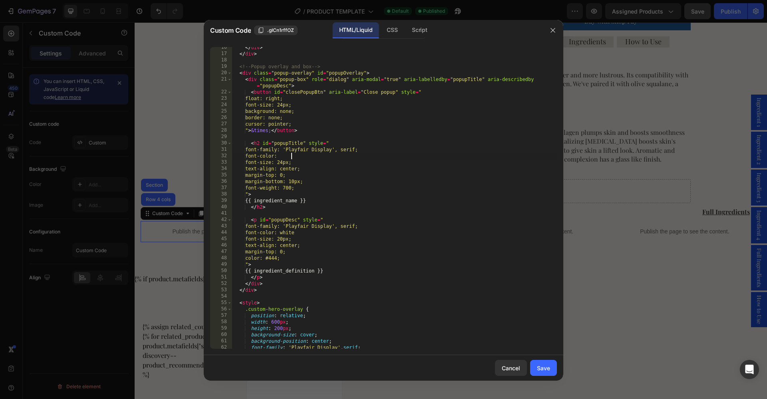
scroll to position [0, 4]
click at [457, 242] on div "</ div > </ div > <!-- Popup overlay and box --> < div class = "popup-overlay" …" at bounding box center [394, 201] width 325 height 315
type textarea "font-size: 20px;"
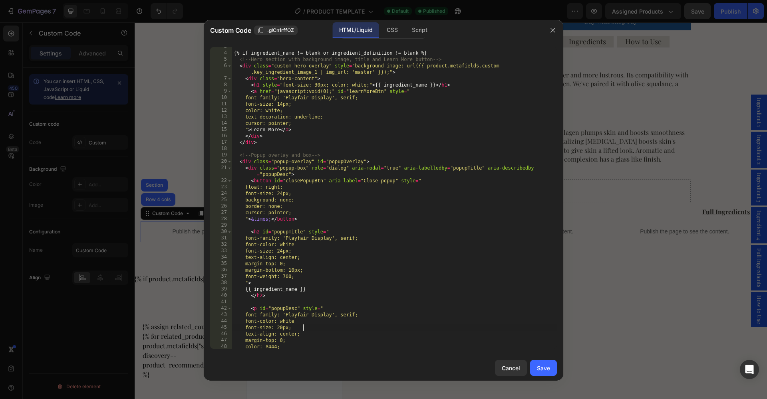
scroll to position [16, 0]
click at [542, 370] on div "Save" at bounding box center [543, 368] width 13 height 8
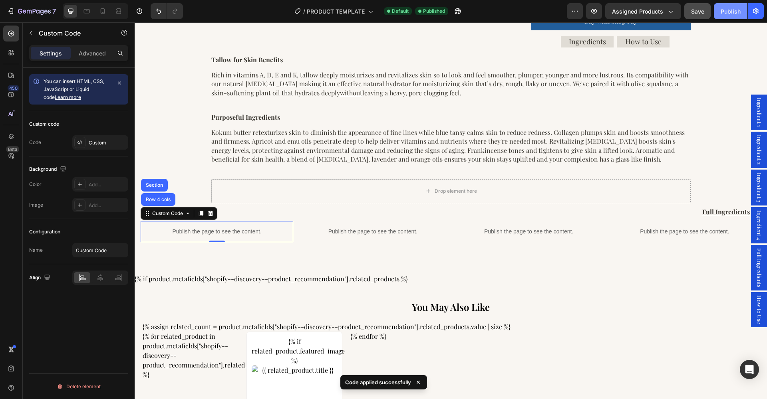
click at [724, 10] on div "Publish" at bounding box center [730, 11] width 20 height 8
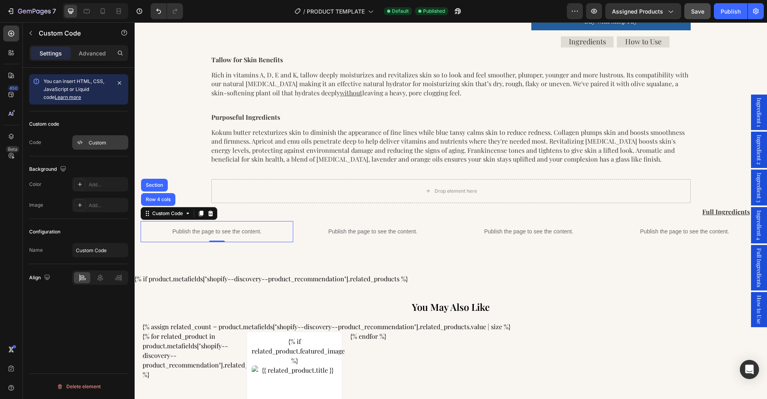
click at [96, 143] on div "Custom" at bounding box center [108, 142] width 38 height 7
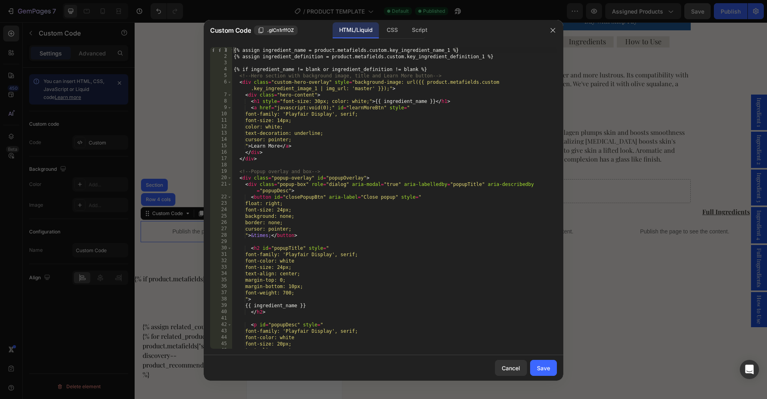
click at [327, 220] on div "{% assign ingredient_name = product.metafields.custom.key_ingredient_name_1 %} …" at bounding box center [394, 204] width 325 height 315
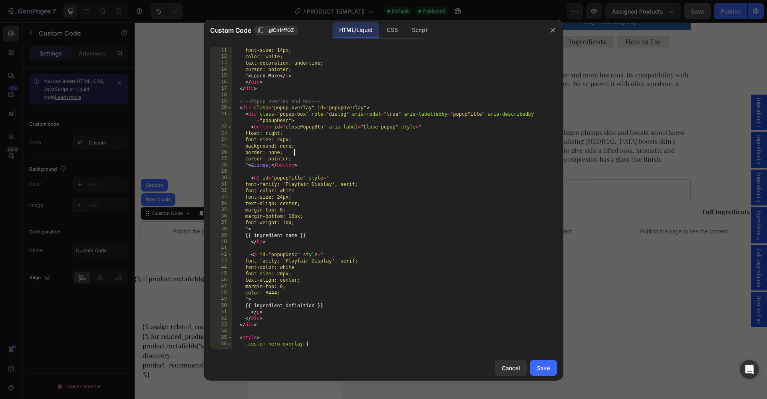
scroll to position [72, 0]
click at [256, 145] on div "font-size: 14px; color: white; text-decoration: underline; cursor: pointer; " >…" at bounding box center [394, 202] width 325 height 315
click at [278, 152] on div "font-c olor local" at bounding box center [314, 157] width 119 height 19
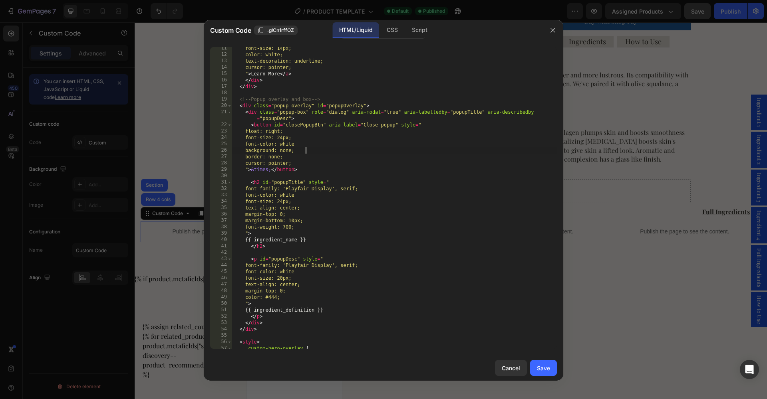
click at [337, 147] on div "font-size: 14px; color: white; text-decoration: underline; cursor: pointer; " >…" at bounding box center [394, 202] width 325 height 315
click at [312, 145] on div "font-size: 14px; color: white; text-decoration: underline; cursor: pointer; " >…" at bounding box center [394, 202] width 325 height 315
click at [306, 197] on div "font-size: 14px; color: white; text-decoration: underline; cursor: pointer; " >…" at bounding box center [394, 202] width 325 height 315
click at [310, 272] on div "font-size: 14px; color: white; text-decoration: underline; cursor: pointer; " >…" at bounding box center [394, 202] width 325 height 315
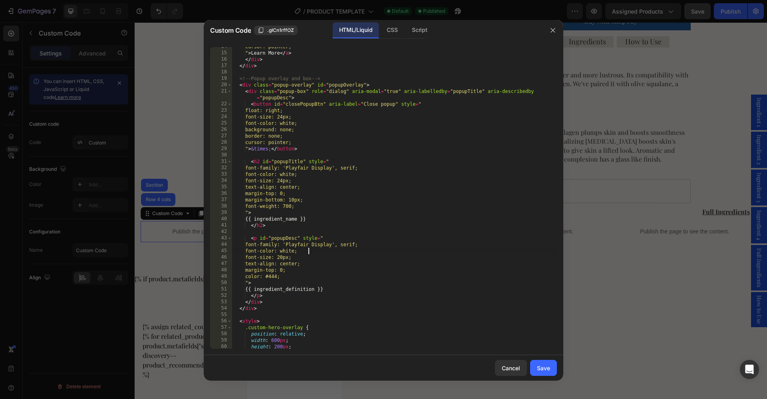
scroll to position [93, 0]
type textarea "font-color: white;"
click at [546, 367] on div "Save" at bounding box center [543, 368] width 13 height 8
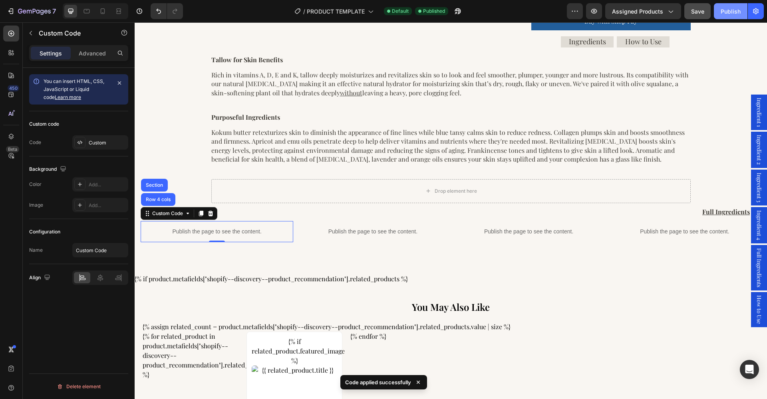
click at [732, 11] on div "Publish" at bounding box center [730, 11] width 20 height 8
click at [229, 228] on p "Publish the page to see the content." at bounding box center [217, 232] width 153 height 8
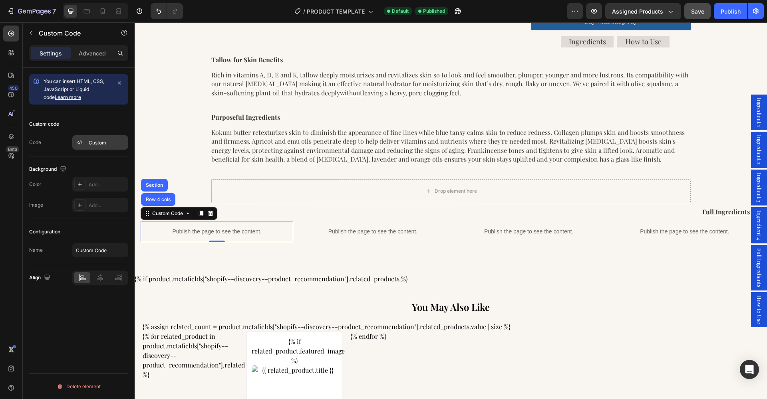
click at [99, 143] on div "Custom" at bounding box center [108, 142] width 38 height 7
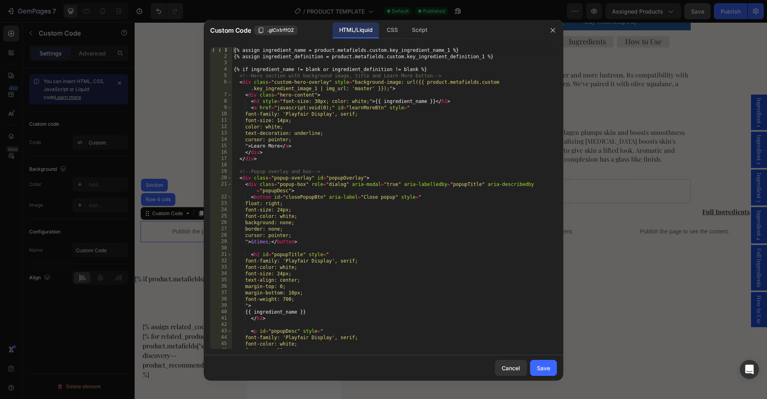
click at [304, 217] on div "{% assign ingredient_name = product.metafields.custom.key_ingredient_name_1 %} …" at bounding box center [394, 204] width 325 height 315
click at [305, 268] on div "{% assign ingredient_name = product.metafields.custom.key_ingredient_name_1 %} …" at bounding box center [394, 204] width 325 height 315
click at [326, 264] on div "{% assign ingredient_name = product.metafields.custom.key_ingredient_name_1 %} …" at bounding box center [394, 201] width 325 height 315
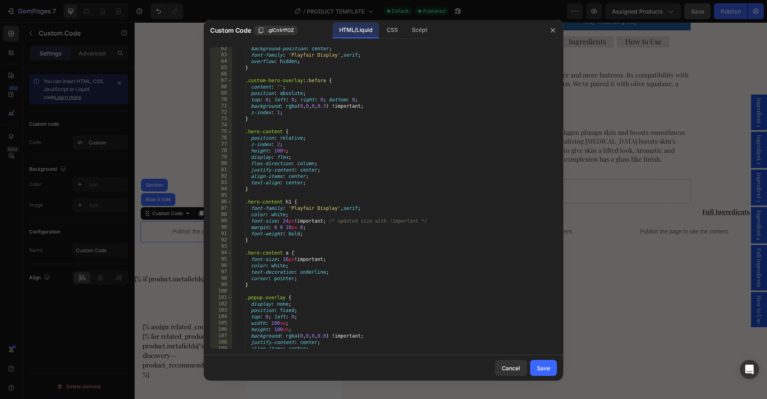
scroll to position [406, 0]
drag, startPoint x: 329, startPoint y: 220, endPoint x: 296, endPoint y: 217, distance: 33.7
click at [296, 217] on div "background-position : center ; font-family : ' Playfair Display ' , serif ; ove…" at bounding box center [394, 201] width 325 height 315
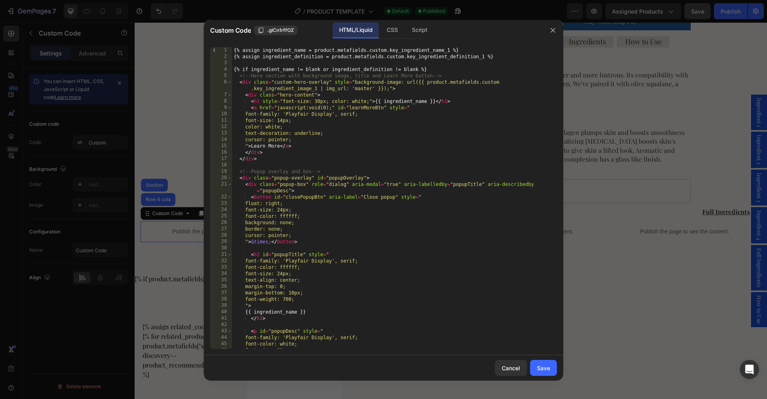
scroll to position [0, 0]
click at [313, 269] on div "{% assign ingredient_name = product.metafields.custom.key_ingredient_name_1 %} …" at bounding box center [394, 204] width 325 height 315
paste textarea "!important;"
click at [315, 222] on div "{% assign ingredient_name = product.metafields.custom.key_ingredient_name_1 %} …" at bounding box center [394, 204] width 325 height 315
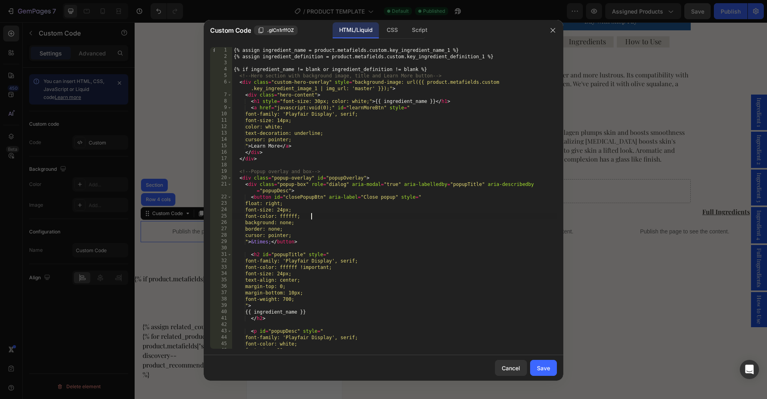
click at [313, 216] on div "{% assign ingredient_name = product.metafields.custom.key_ingredient_name_1 %} …" at bounding box center [394, 204] width 325 height 315
paste textarea "!important;"
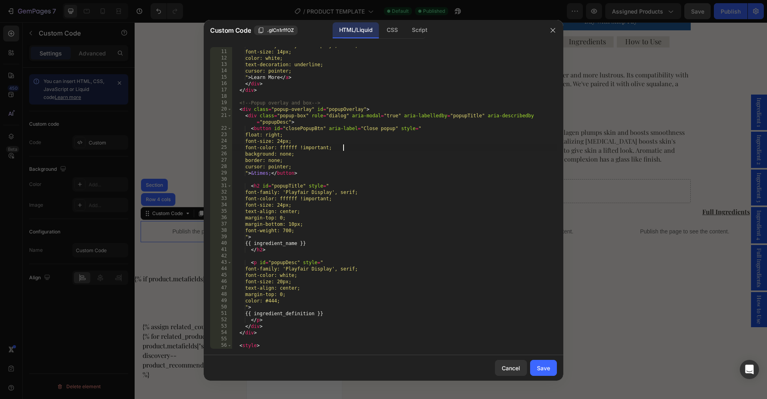
scroll to position [73, 0]
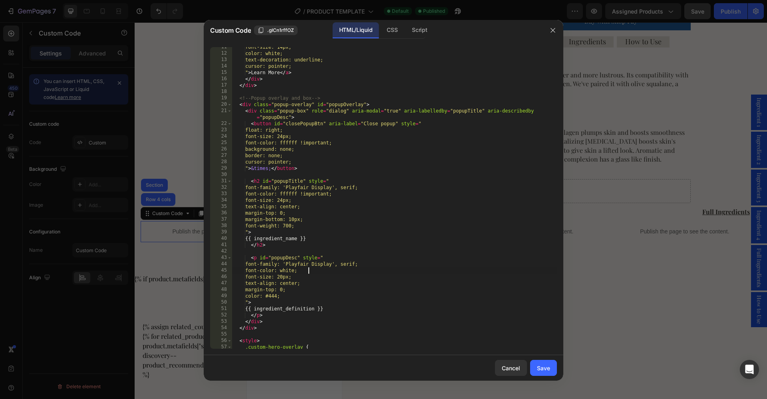
click at [309, 272] on div "font-size: 14px; color: white; text-decoration: underline; cursor: pointer; " >…" at bounding box center [394, 201] width 325 height 315
paste textarea "!important;"
type textarea "font-color: ffffff !important;"
click at [548, 364] on div "Save" at bounding box center [543, 368] width 13 height 8
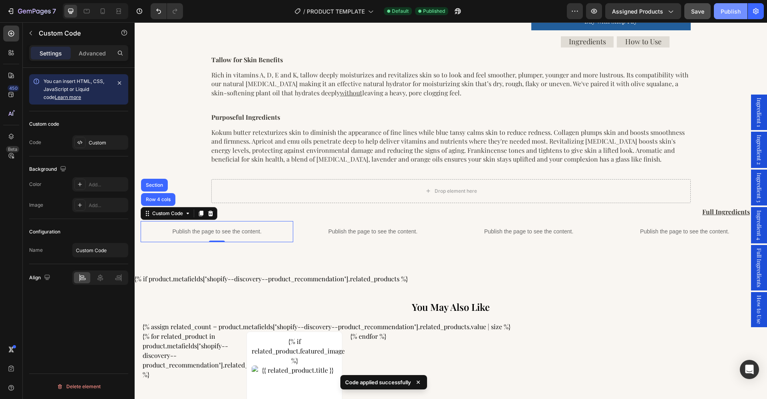
click at [729, 9] on div "Publish" at bounding box center [730, 11] width 20 height 8
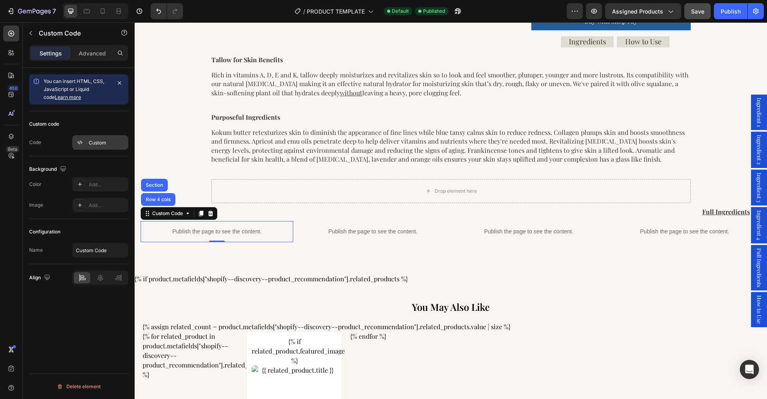
click at [99, 142] on div "Custom" at bounding box center [108, 142] width 38 height 7
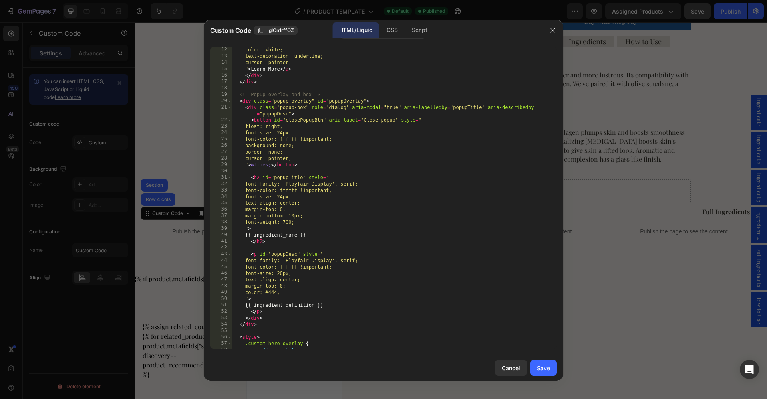
scroll to position [77, 0]
drag, startPoint x: 308, startPoint y: 139, endPoint x: 292, endPoint y: 139, distance: 16.0
click at [292, 139] on div "color: white; text-decoration: underline; cursor: pointer; " > Learn More </ a …" at bounding box center [394, 204] width 325 height 315
click at [304, 190] on div "color: white; text-decoration: underline; cursor: pointer; " > Learn More </ a …" at bounding box center [394, 204] width 325 height 315
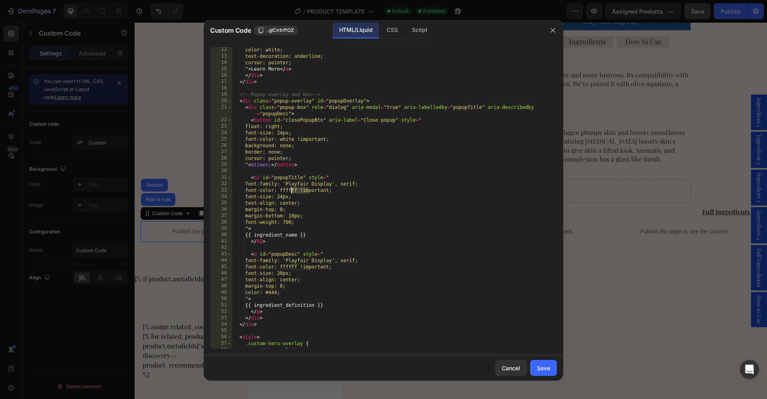
drag, startPoint x: 307, startPoint y: 191, endPoint x: 292, endPoint y: 191, distance: 15.2
click at [292, 191] on div "color: white; text-decoration: underline; cursor: pointer; " > Learn More </ a …" at bounding box center [394, 204] width 325 height 315
drag, startPoint x: 307, startPoint y: 268, endPoint x: 291, endPoint y: 267, distance: 16.0
click at [291, 267] on div "color: white; text-decoration: underline; cursor: pointer; " > Learn More </ a …" at bounding box center [394, 204] width 325 height 315
click at [416, 260] on div "color: white; text-decoration: underline; cursor: pointer; " > Learn More </ a …" at bounding box center [394, 204] width 325 height 315
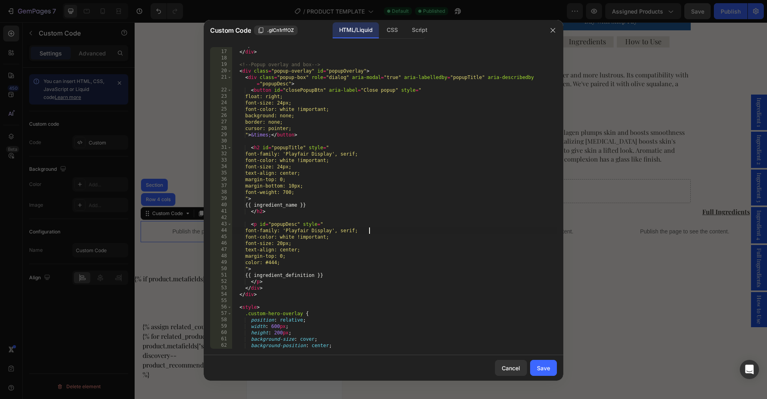
scroll to position [108, 0]
click at [416, 260] on div "</ div > </ div > <!-- Popup overlay and box --> < div class = "popup-overlay" …" at bounding box center [394, 198] width 325 height 315
click at [291, 262] on div "</ div > </ div > <!-- Popup overlay and box --> < div class = "popup-overlay" …" at bounding box center [394, 198] width 325 height 315
drag, startPoint x: 294, startPoint y: 262, endPoint x: 257, endPoint y: 263, distance: 37.1
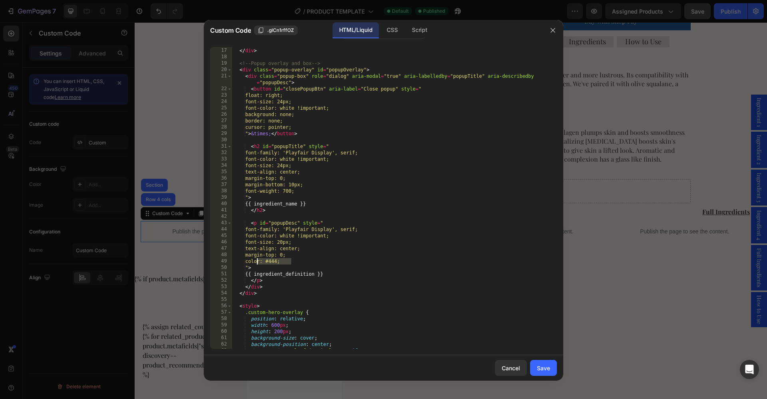
click at [257, 263] on div "</ div > </ div > <!-- Popup overlay and box --> < div class = "popup-overlay" …" at bounding box center [394, 198] width 325 height 315
click at [306, 264] on div "</ div > </ div > <!-- Popup overlay and box --> < div class = "popup-overlay" …" at bounding box center [394, 198] width 325 height 315
click at [288, 264] on div "</ div > </ div > <!-- Popup overlay and box --> < div class = "popup-overlay" …" at bounding box center [394, 198] width 325 height 315
click at [382, 262] on div "</ div > </ div > <!-- Popup overlay and box --> < div class = "popup-overlay" …" at bounding box center [394, 198] width 325 height 315
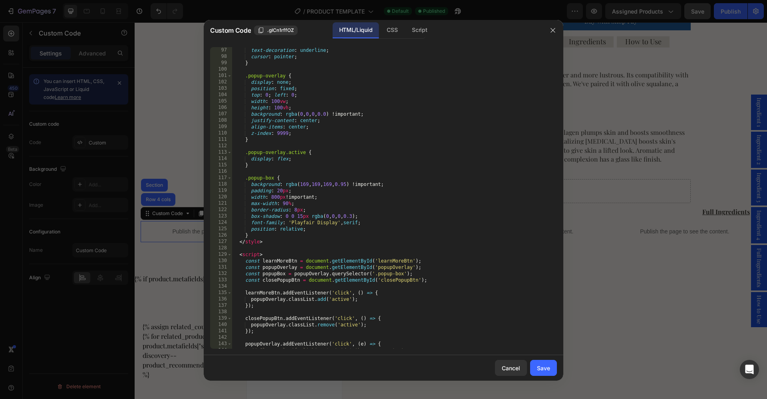
scroll to position [628, 0]
click at [251, 229] on div "text-decoration : underline ; cursor : pointer ; } .popup-overlay { display : n…" at bounding box center [394, 202] width 325 height 315
type textarea "position: relative;"
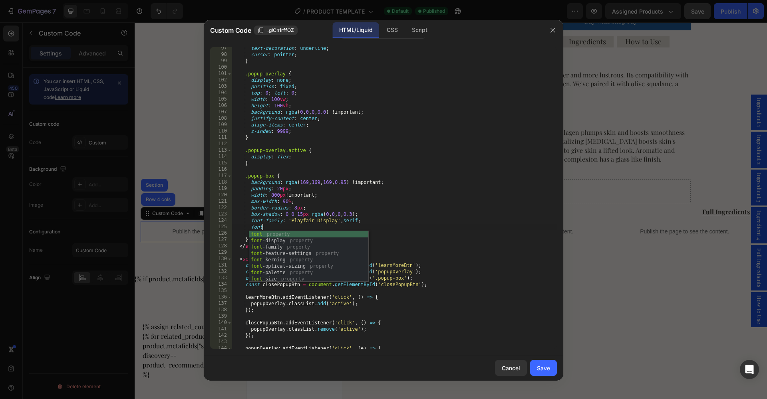
scroll to position [0, 2]
click at [274, 236] on div "font-c olor local font- opti c al-sizing property font- stret c h property font…" at bounding box center [308, 256] width 119 height 51
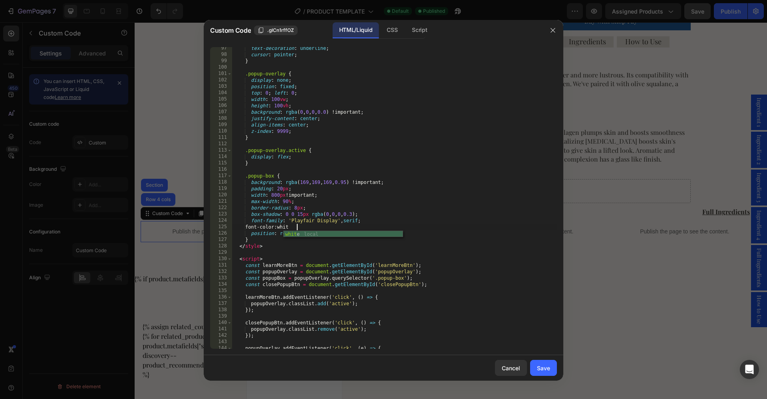
scroll to position [0, 5]
click at [448, 204] on div "text-decoration : underline ; cursor : pointer ; } .popup-overlay { display : n…" at bounding box center [394, 202] width 325 height 315
type textarea "max-width: 90%;"
click at [547, 371] on div "Save" at bounding box center [543, 368] width 13 height 8
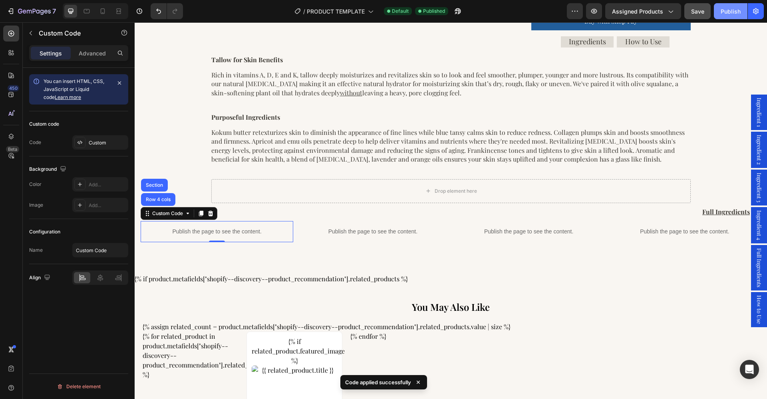
click at [730, 13] on div "Publish" at bounding box center [730, 11] width 20 height 8
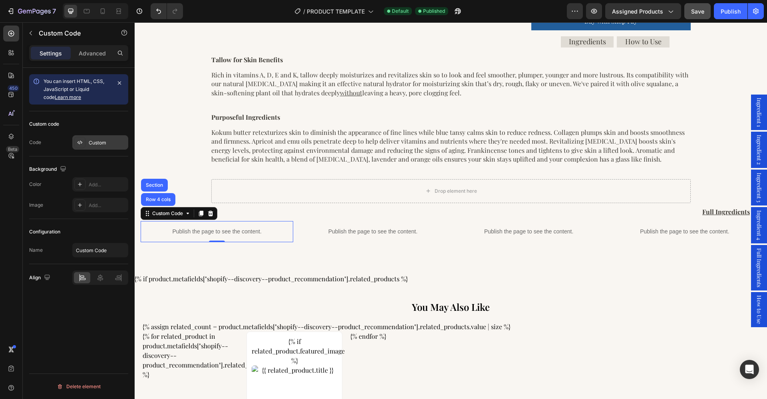
click at [102, 143] on div "Custom" at bounding box center [108, 142] width 38 height 7
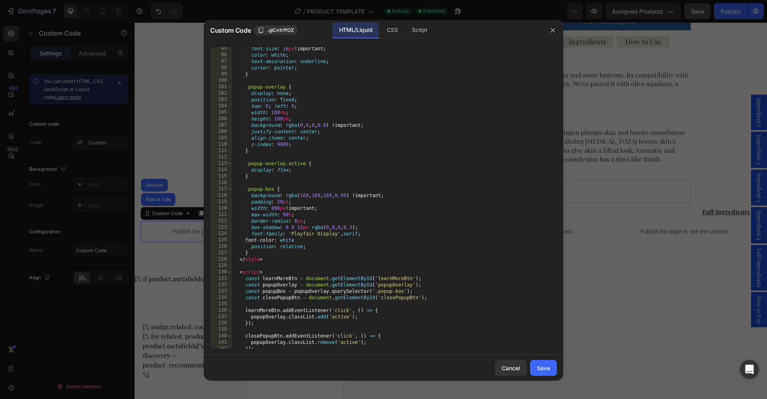
scroll to position [617, 0]
click at [272, 239] on div "font-size : 16 px !important ; color : white ; text-decoration : underline ; cu…" at bounding box center [394, 200] width 325 height 315
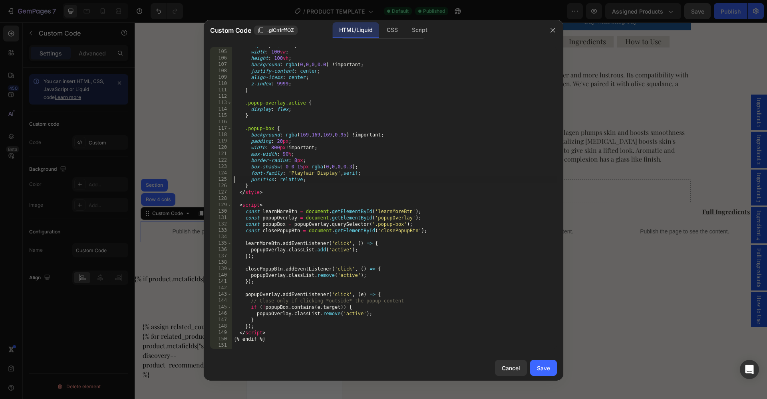
scroll to position [676, 0]
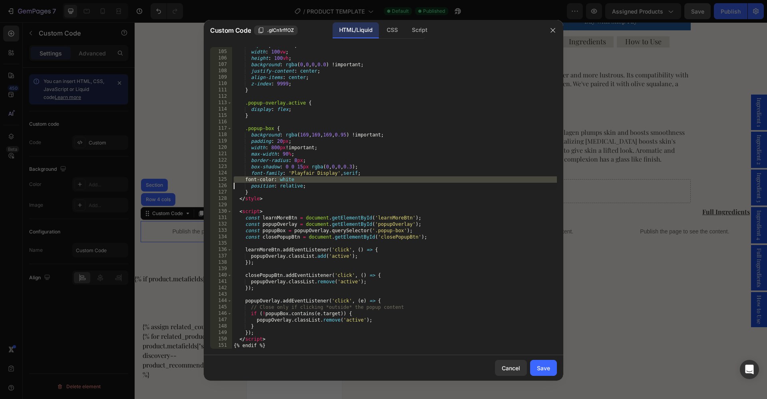
click at [389, 211] on div "top : 0 ; left : 0 ; width : 100 vw ; height : 100 vh ; background : rgba ( 0 ,…" at bounding box center [394, 199] width 325 height 315
drag, startPoint x: 282, startPoint y: 181, endPoint x: 252, endPoint y: 181, distance: 29.2
click at [252, 181] on div "top : 0 ; left : 0 ; width : 100 vw ; height : 100 vh ; background : rgba ( 0 ,…" at bounding box center [394, 199] width 325 height 315
click at [259, 182] on div "top : 0 ; left : 0 ; width : 100 vw ; height : 100 vh ; background : rgba ( 0 ,…" at bounding box center [394, 199] width 325 height 315
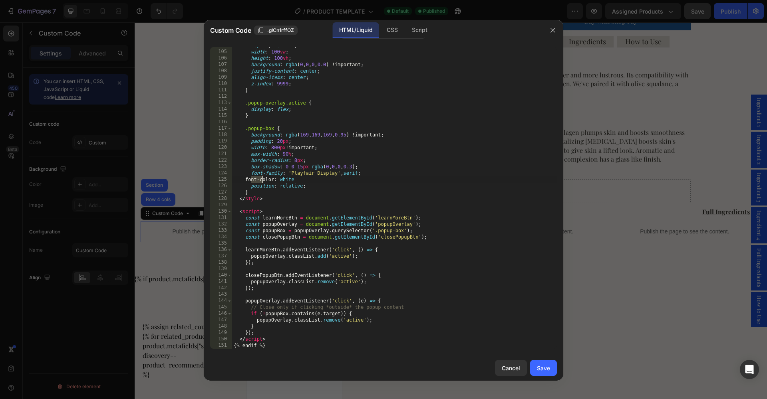
click at [259, 182] on div "top : 0 ; left : 0 ; width : 100 vw ; height : 100 vh ; background : rgba ( 0 ,…" at bounding box center [394, 199] width 325 height 315
click at [349, 173] on div "top : 0 ; left : 0 ; width : 100 vw ; height : 100 vh ; background : rgba ( 0 ,…" at bounding box center [394, 199] width 325 height 315
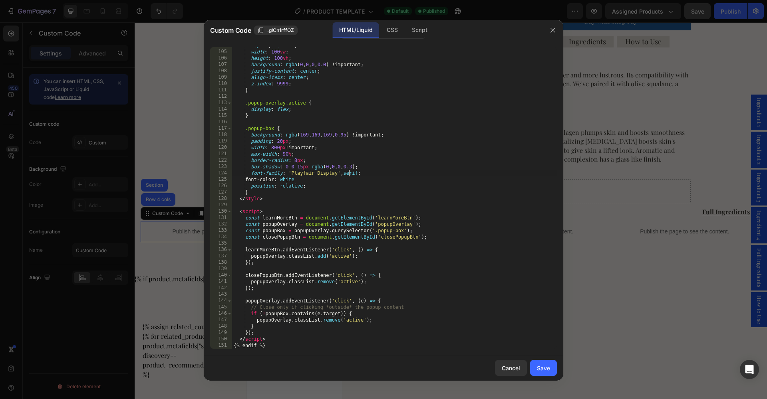
click at [315, 184] on div "top : 0 ; left : 0 ; width : 100 vw ; height : 100 vh ; background : rgba ( 0 ,…" at bounding box center [394, 199] width 325 height 315
drag, startPoint x: 280, startPoint y: 181, endPoint x: 248, endPoint y: 181, distance: 31.6
click at [248, 181] on div "top : 0 ; left : 0 ; width : 100 vw ; height : 100 vh ; background : rgba ( 0 ,…" at bounding box center [394, 199] width 325 height 315
click at [435, 153] on div "top : 0 ; left : 0 ; width : 100 vw ; height : 100 vh ; background : rgba ( 0 ,…" at bounding box center [394, 199] width 325 height 315
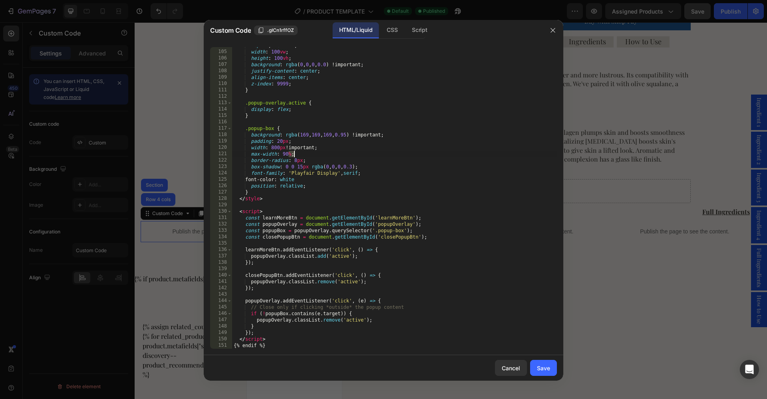
click at [435, 153] on div "top : 0 ; left : 0 ; width : 100 vw ; height : 100 vh ; background : rgba ( 0 ,…" at bounding box center [394, 199] width 325 height 315
click at [429, 183] on div "top : 0 ; left : 0 ; width : 100 vw ; height : 100 vh ; background : rgba ( 0 ,…" at bounding box center [394, 199] width 325 height 315
type textarea "{% endif %}"
